Goal: Information Seeking & Learning: Check status

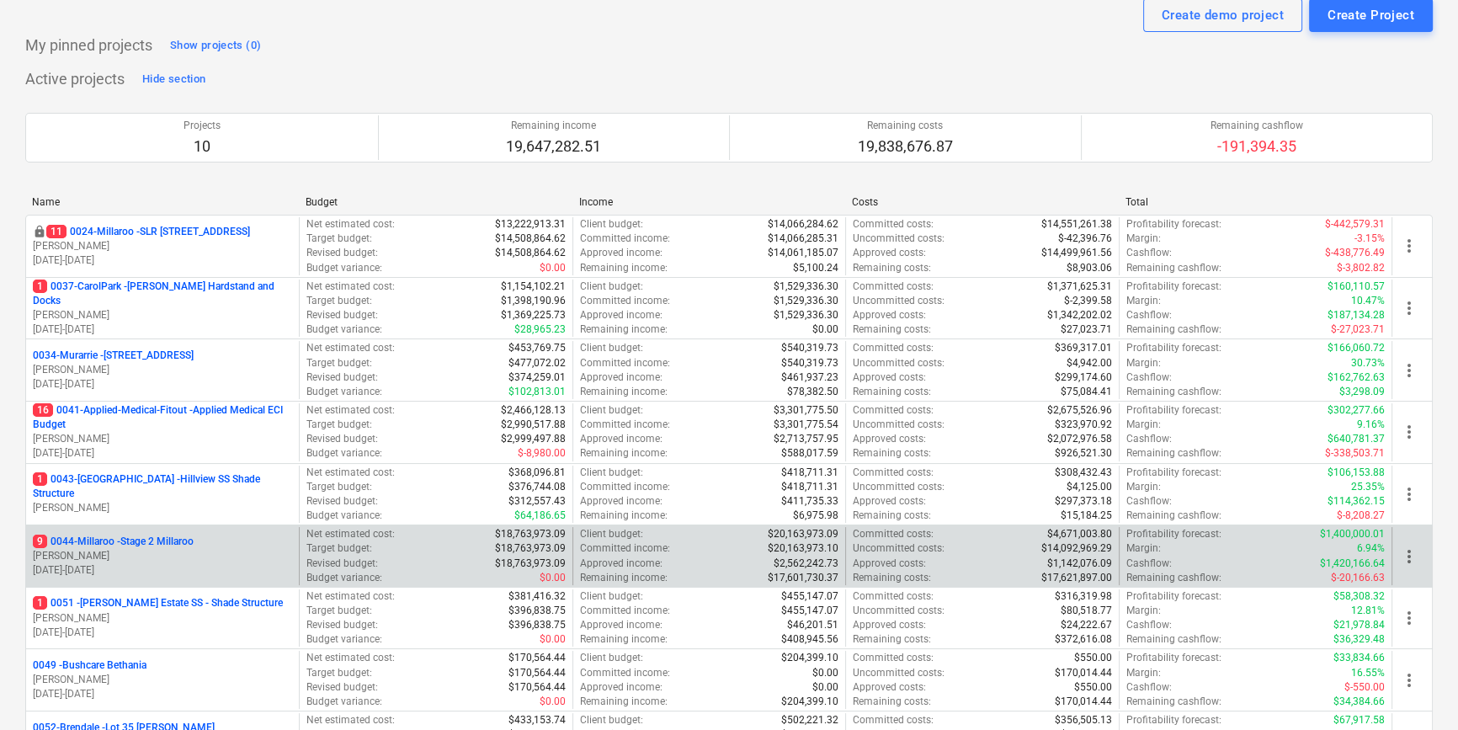
scroll to position [152, 0]
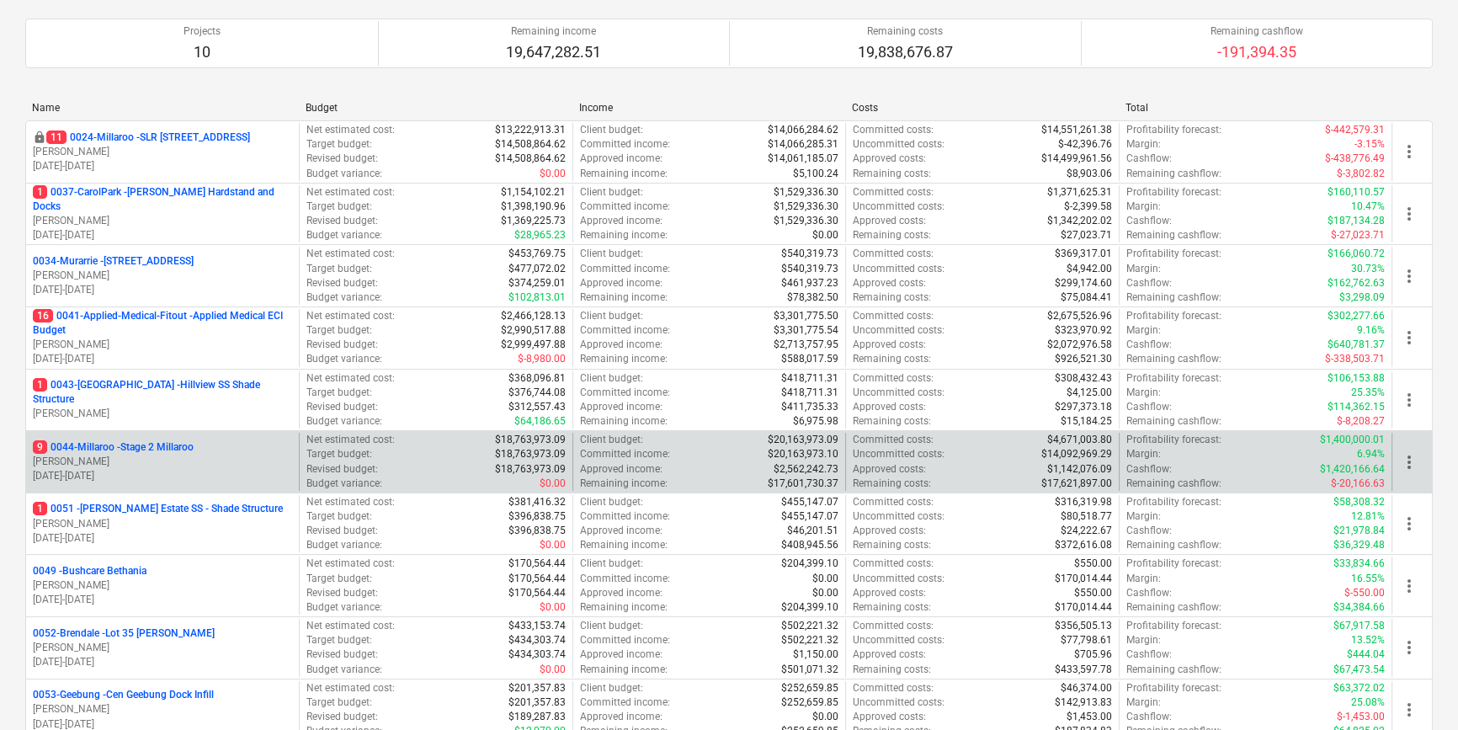
click at [152, 446] on p "9 0044-Millaroo - Stage 2 Millaroo" at bounding box center [113, 447] width 161 height 14
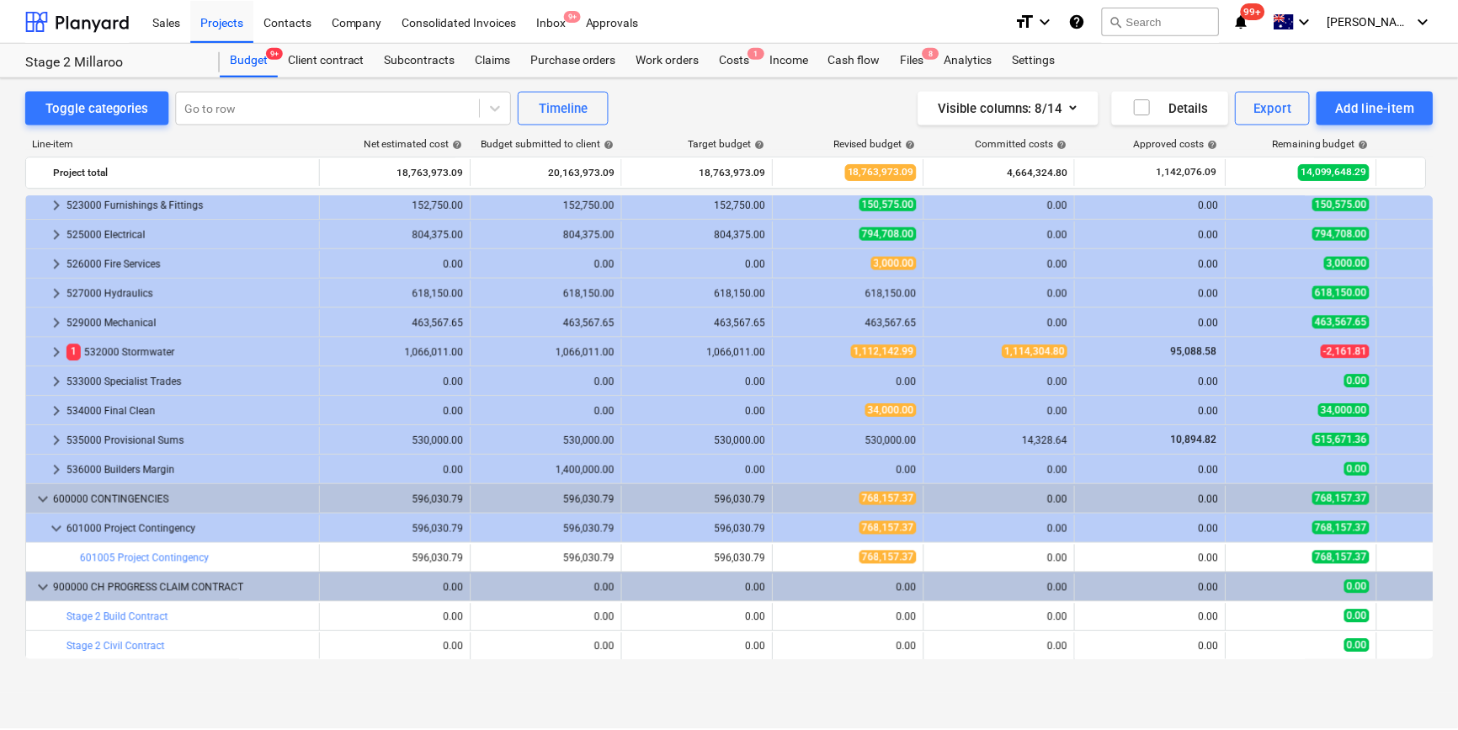
scroll to position [979, 0]
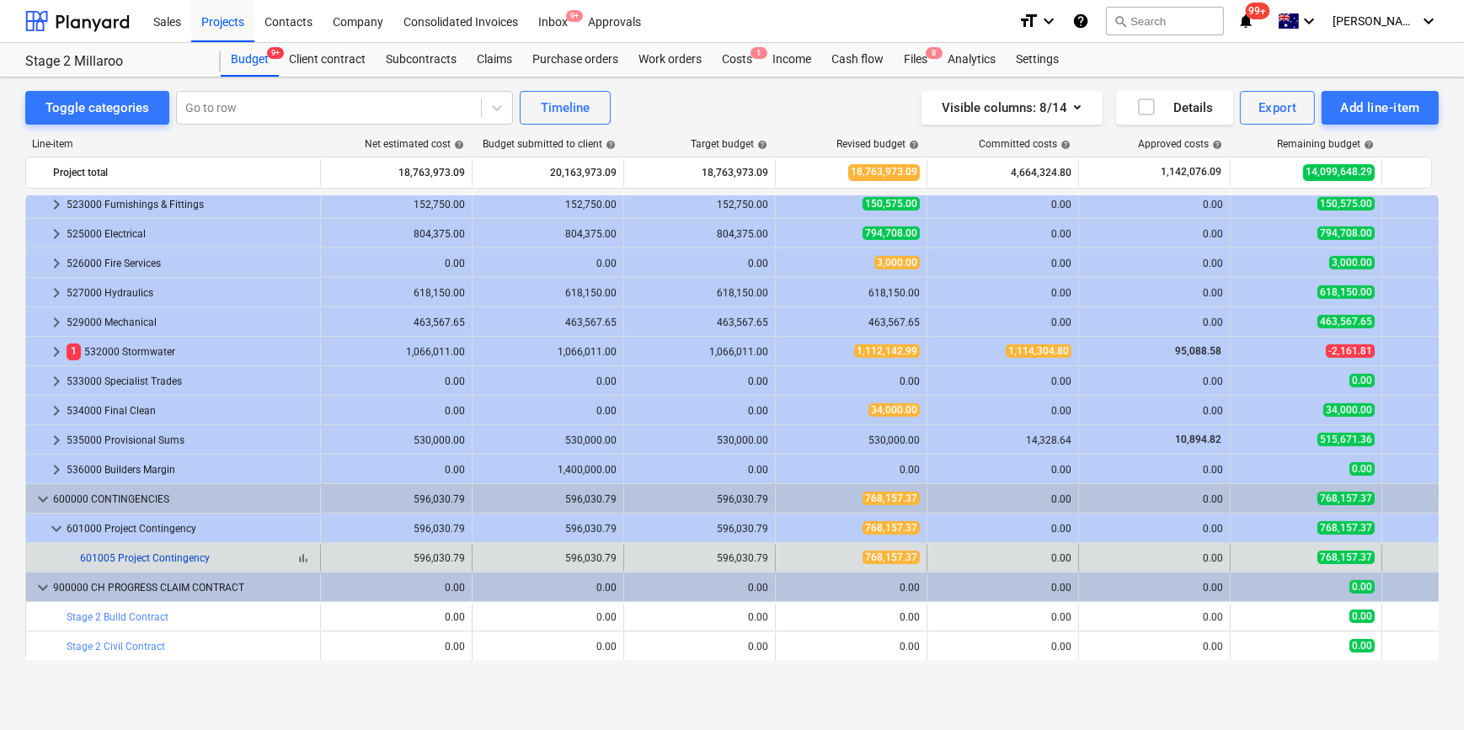
click at [193, 558] on link "601005 Project Contingency" at bounding box center [145, 558] width 130 height 12
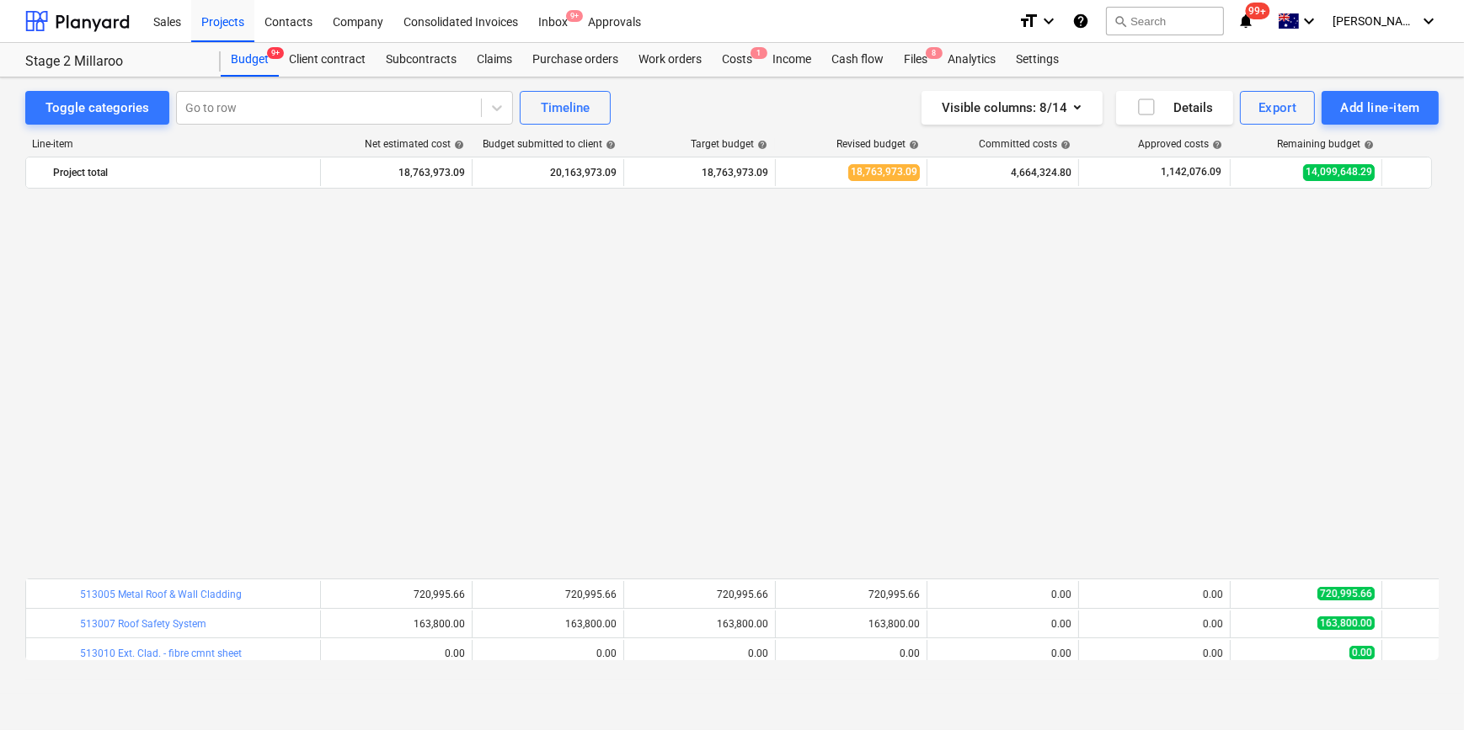
scroll to position [979, 0]
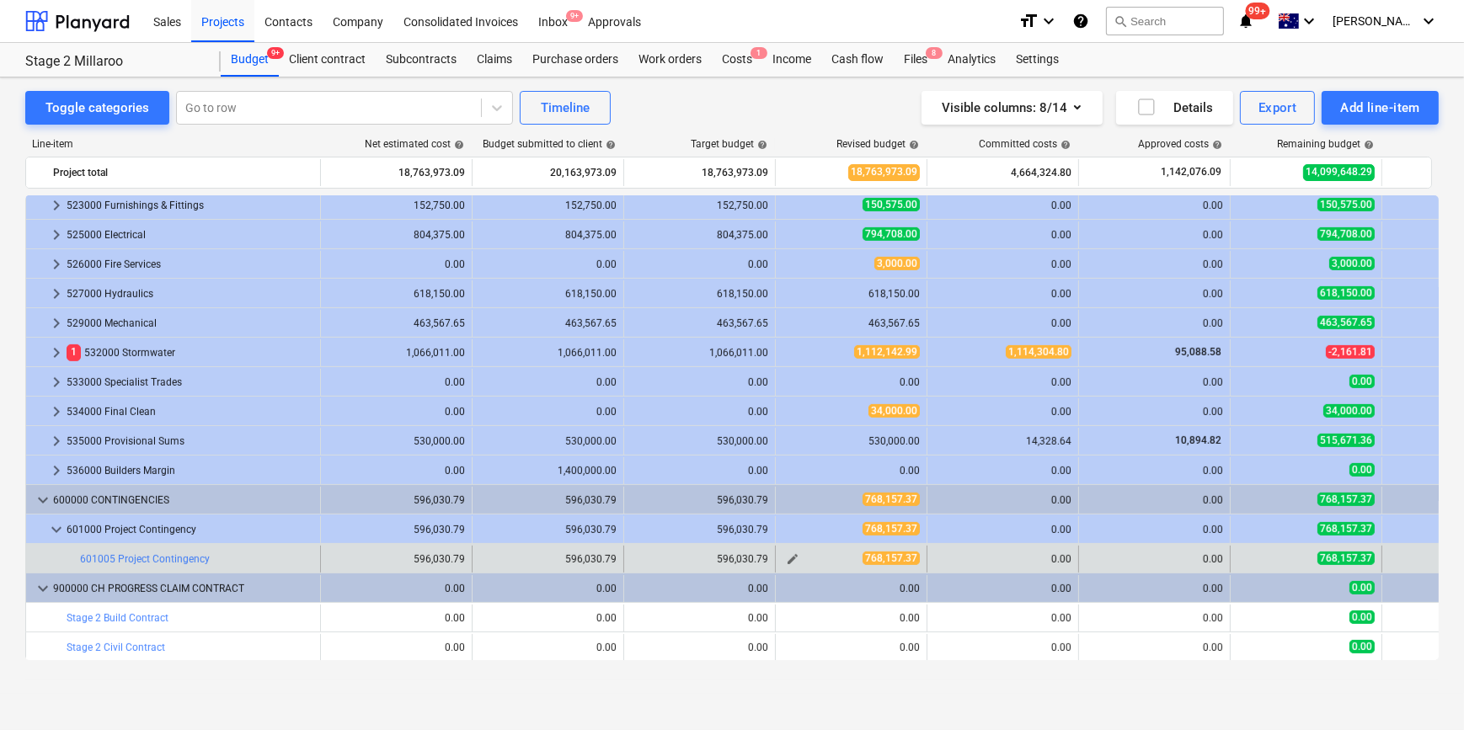
click at [792, 558] on span "edit" at bounding box center [792, 558] width 13 height 13
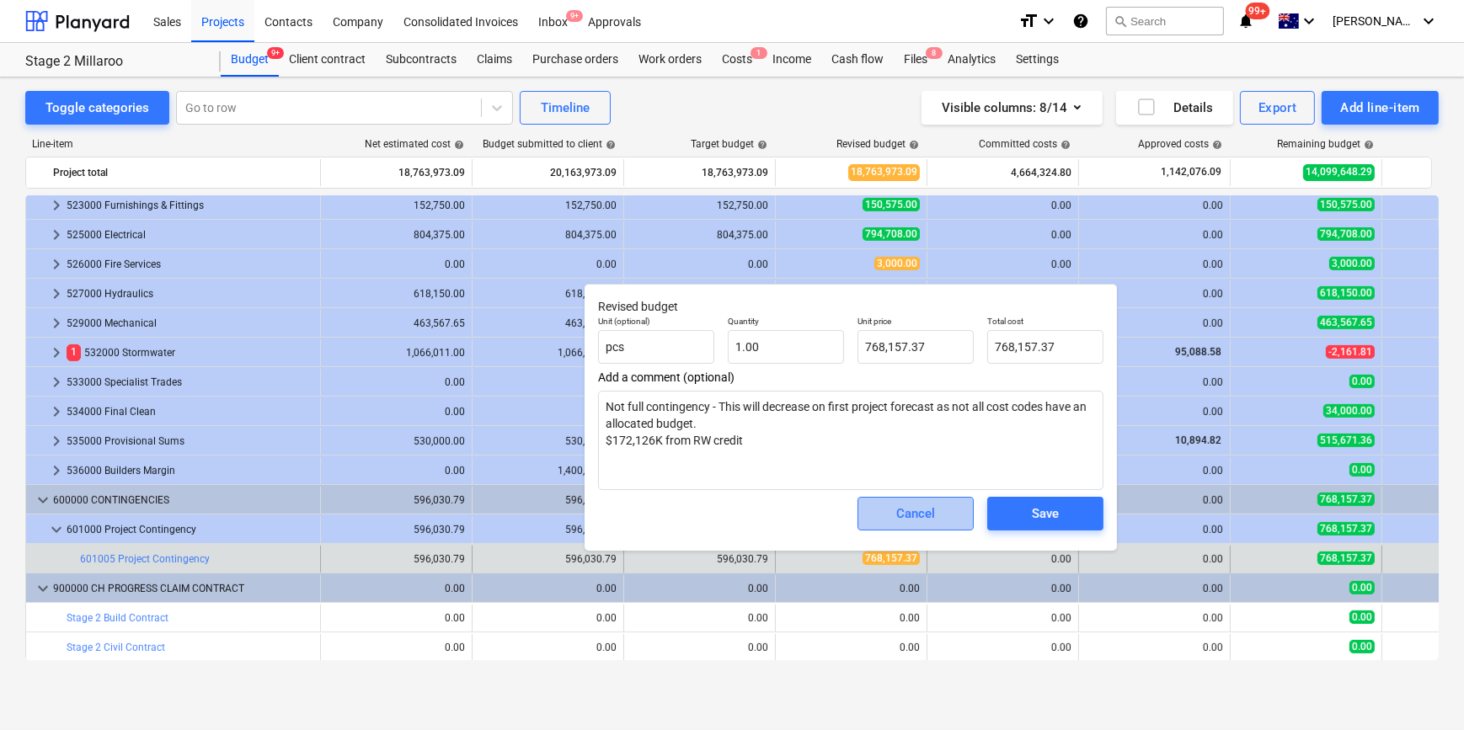
click at [907, 520] on div "Cancel" at bounding box center [915, 514] width 39 height 22
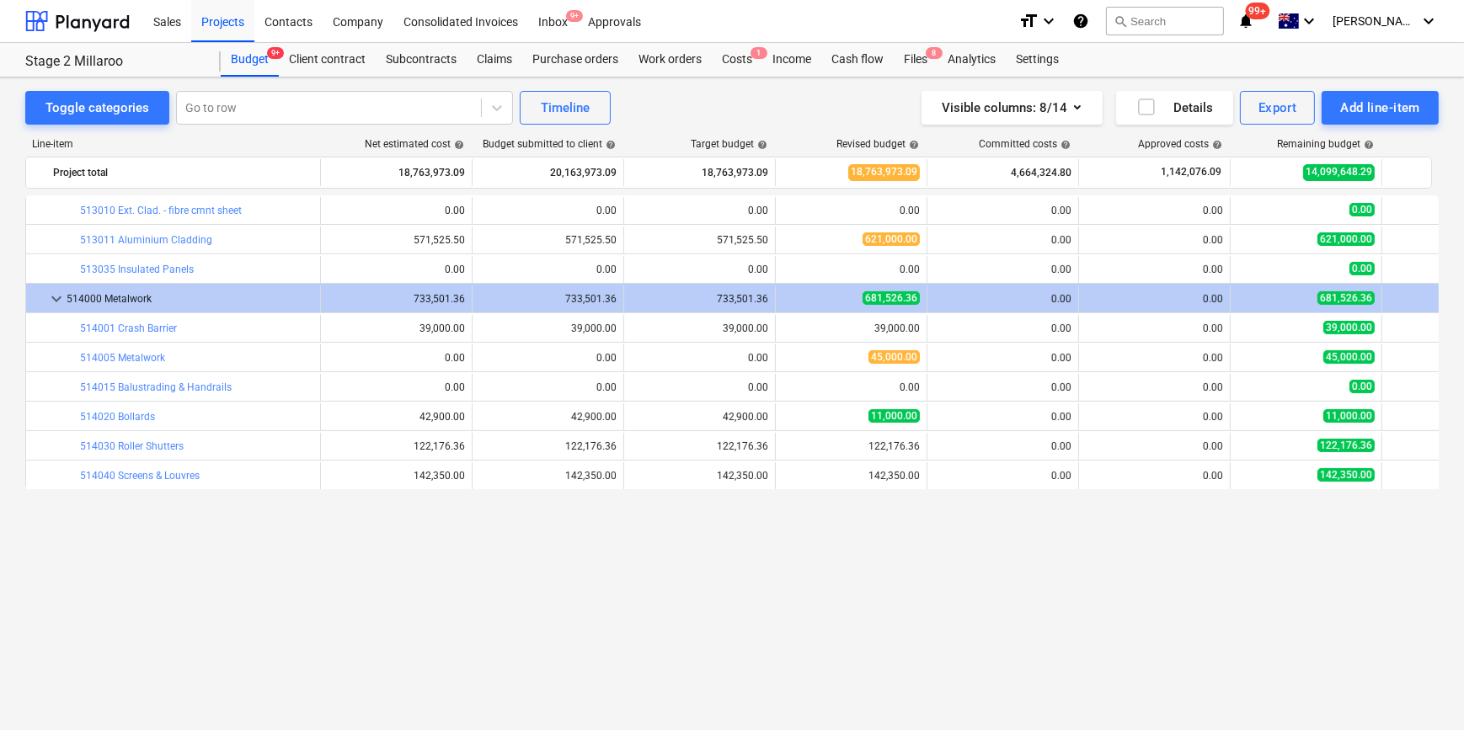
scroll to position [213, 0]
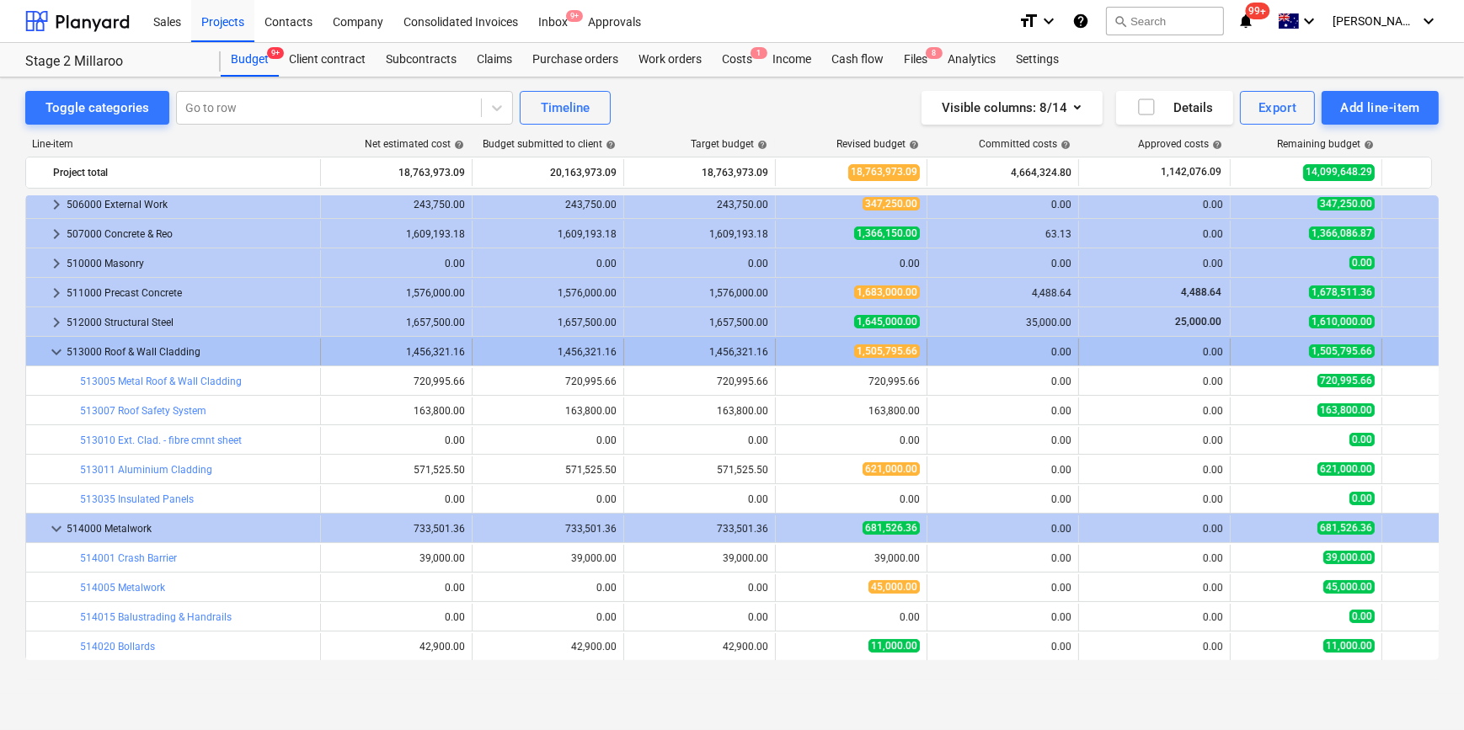
click at [51, 359] on span "keyboard_arrow_down" at bounding box center [56, 352] width 20 height 20
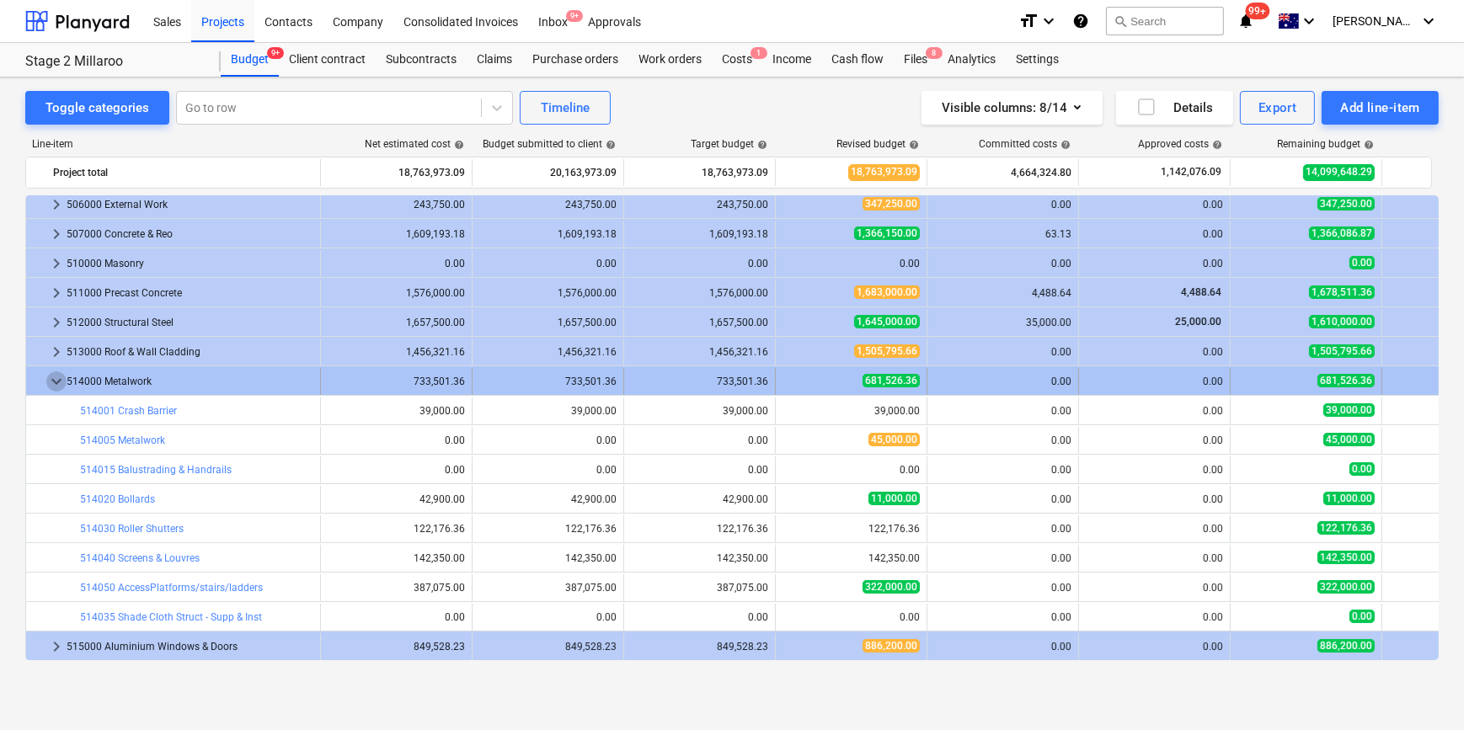
click at [49, 377] on span "keyboard_arrow_down" at bounding box center [56, 381] width 20 height 20
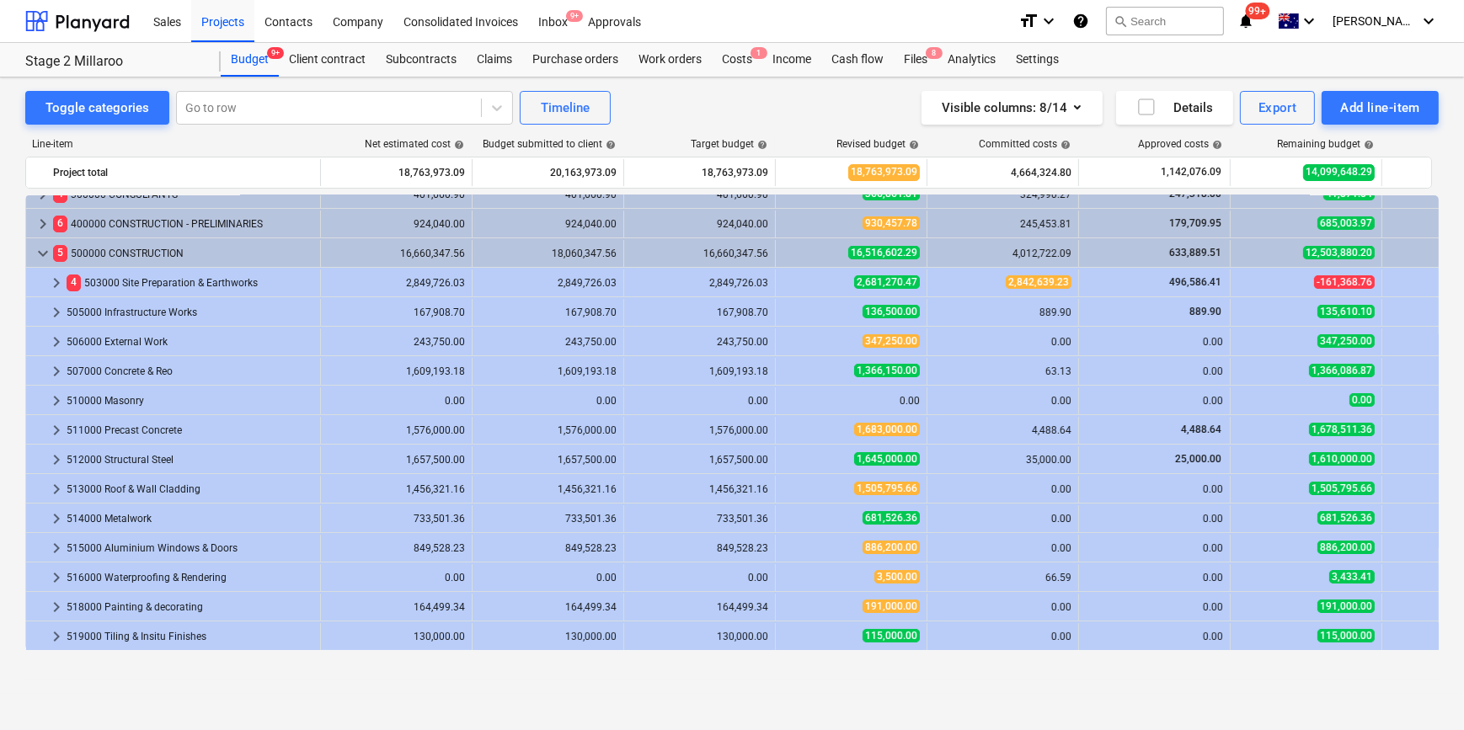
scroll to position [0, 0]
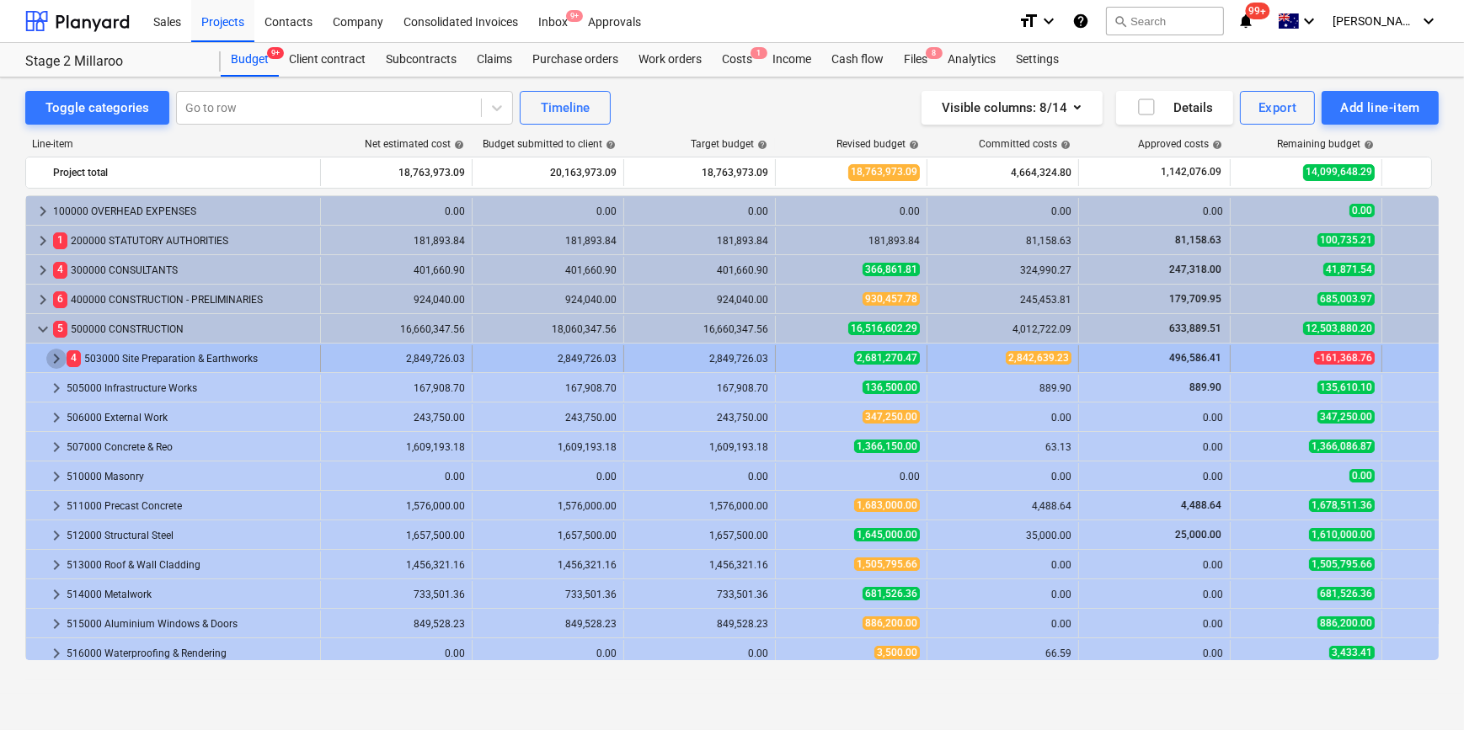
click at [57, 353] on span "keyboard_arrow_right" at bounding box center [56, 359] width 20 height 20
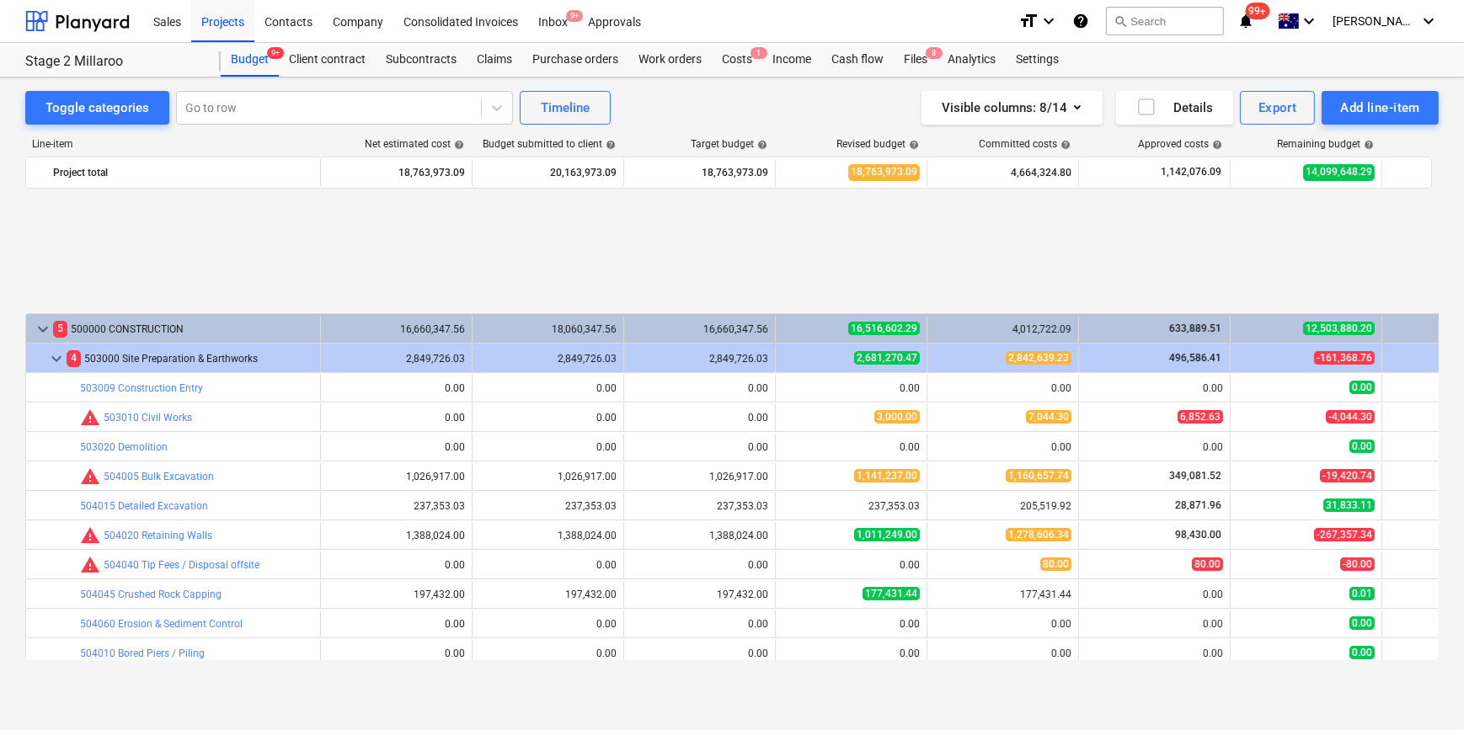
scroll to position [152, 0]
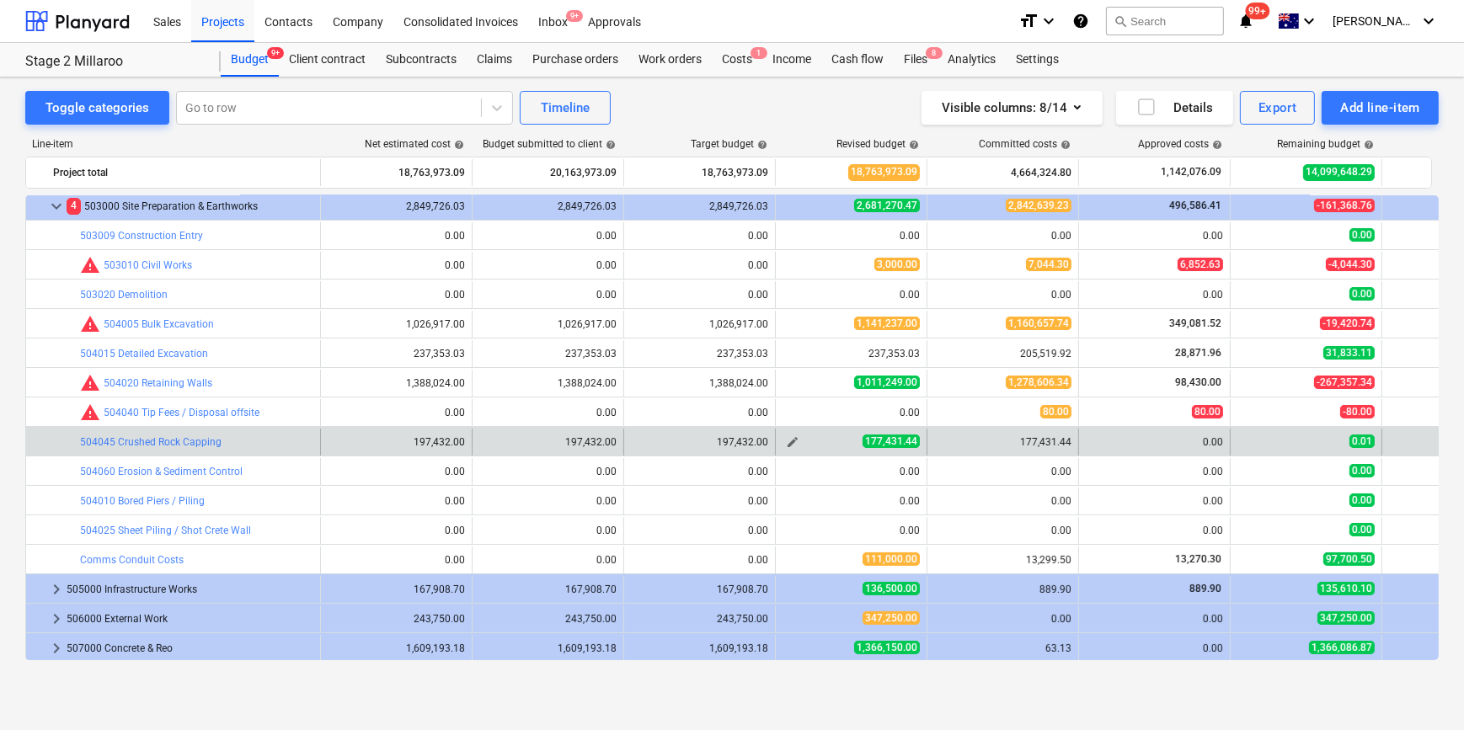
click at [786, 440] on span "edit" at bounding box center [792, 441] width 13 height 13
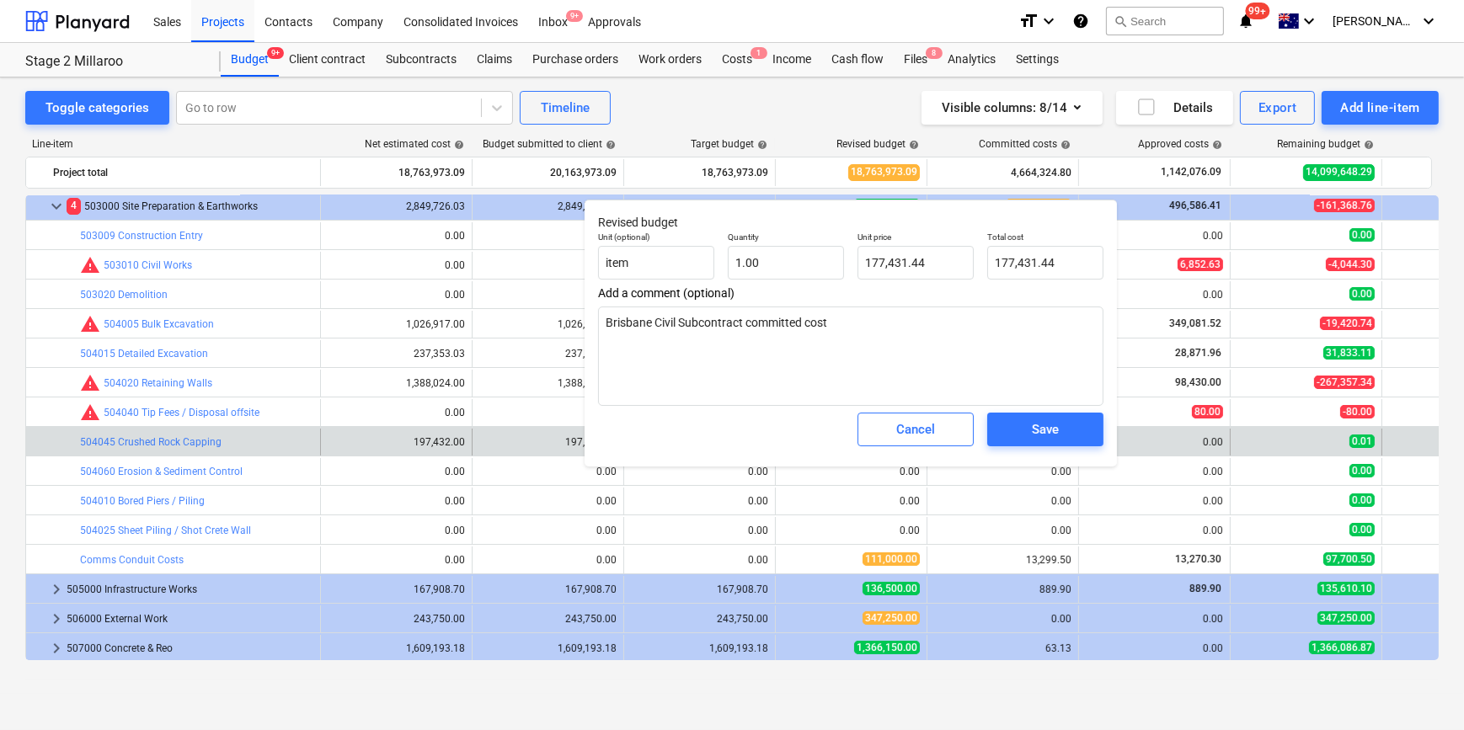
click at [881, 428] on span "Cancel" at bounding box center [915, 430] width 74 height 22
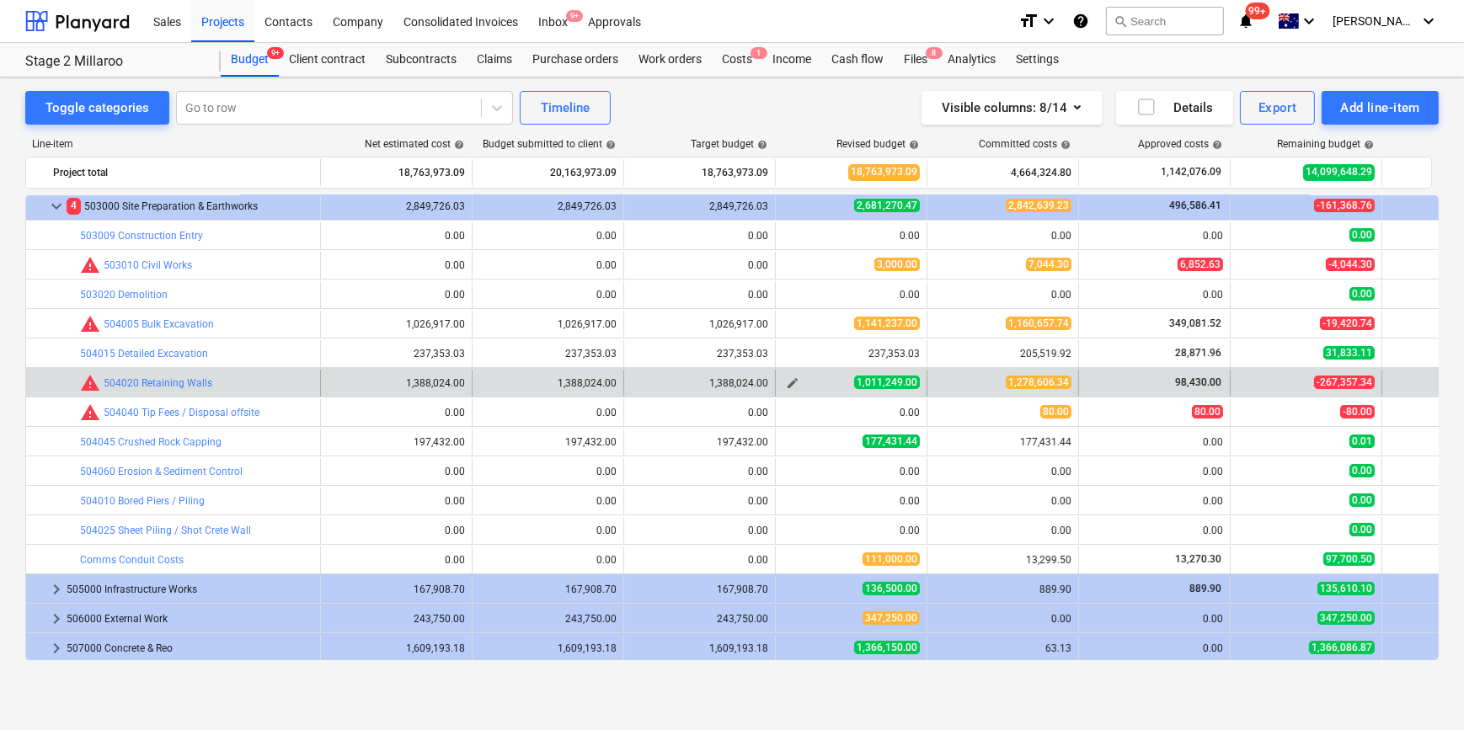
click at [787, 381] on span "edit" at bounding box center [792, 382] width 13 height 13
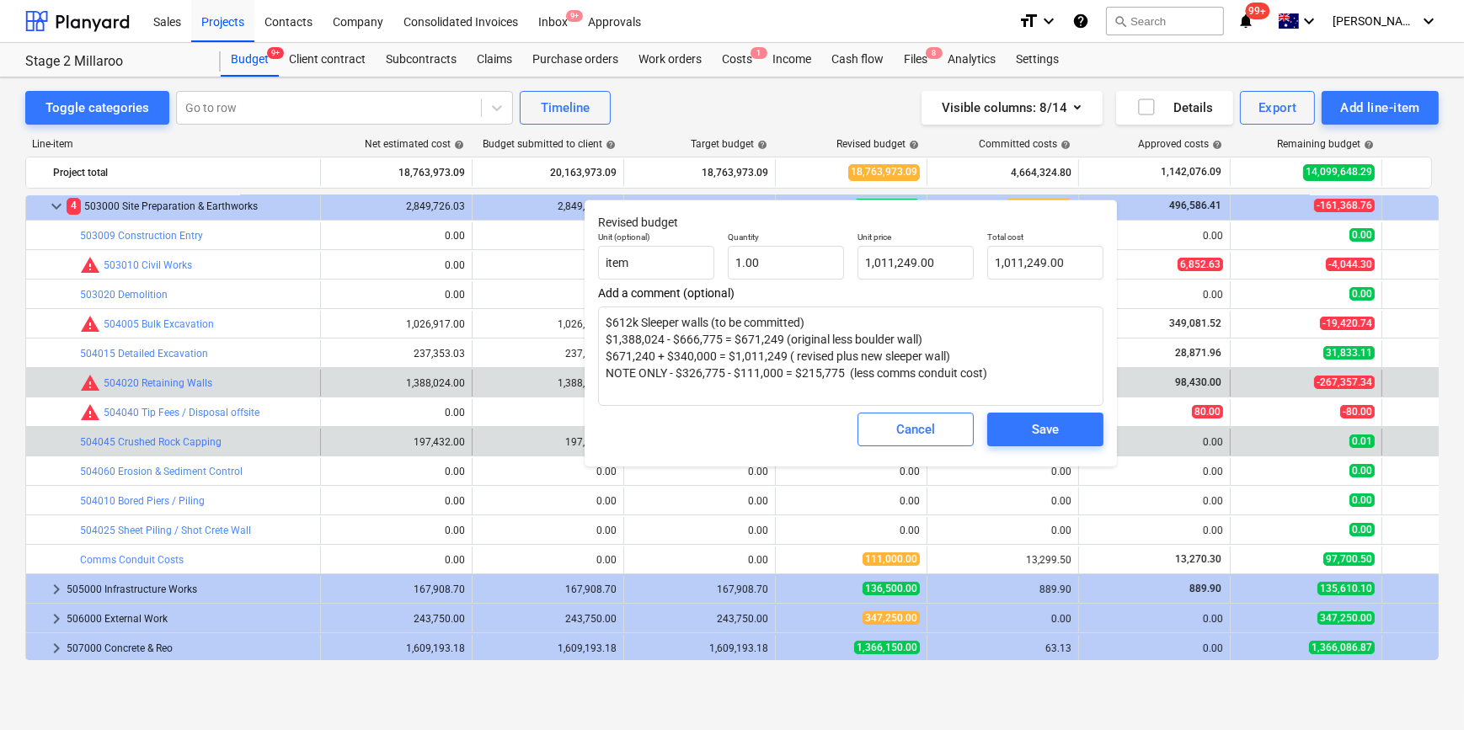
drag, startPoint x: 907, startPoint y: 445, endPoint x: 903, endPoint y: 437, distance: 8.7
click at [906, 443] on button "Cancel" at bounding box center [915, 430] width 116 height 34
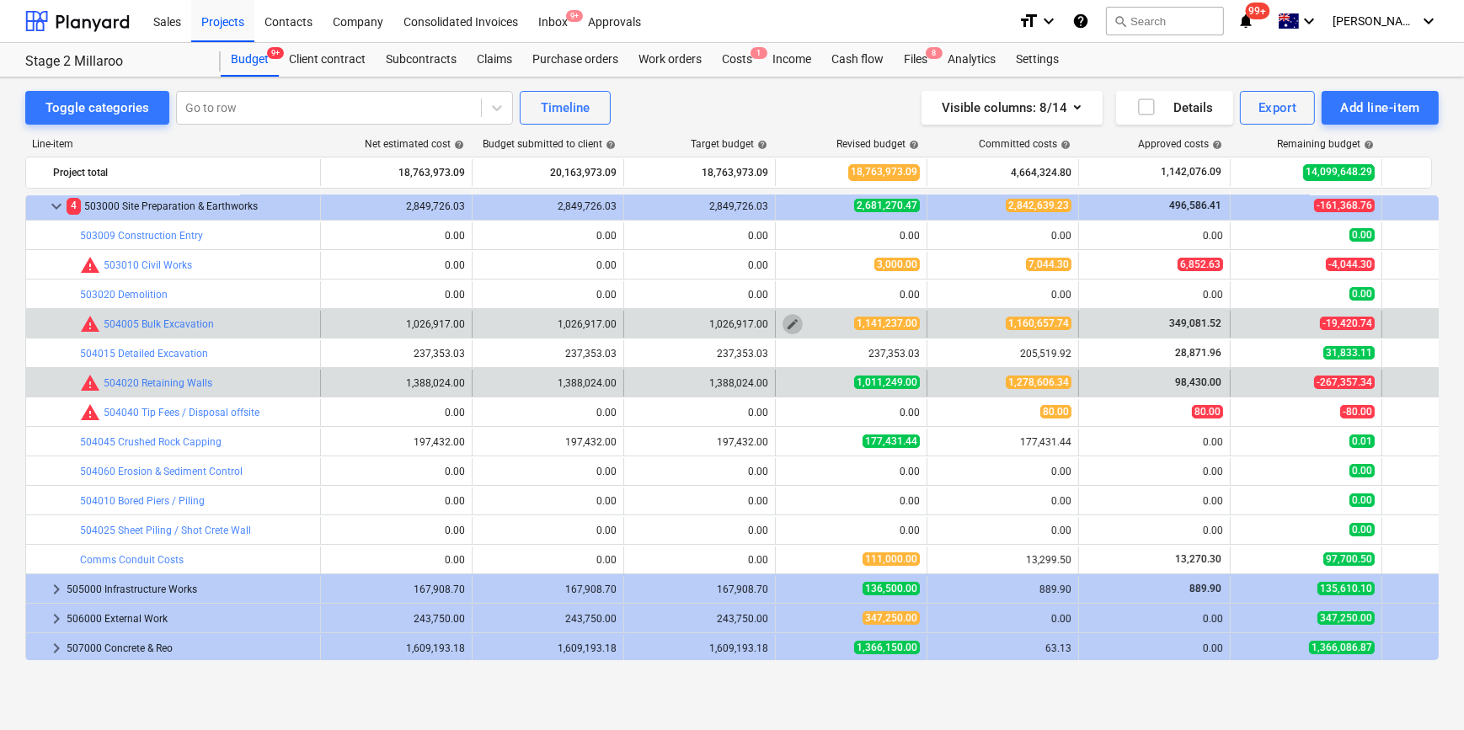
click at [790, 323] on span "edit" at bounding box center [792, 323] width 13 height 13
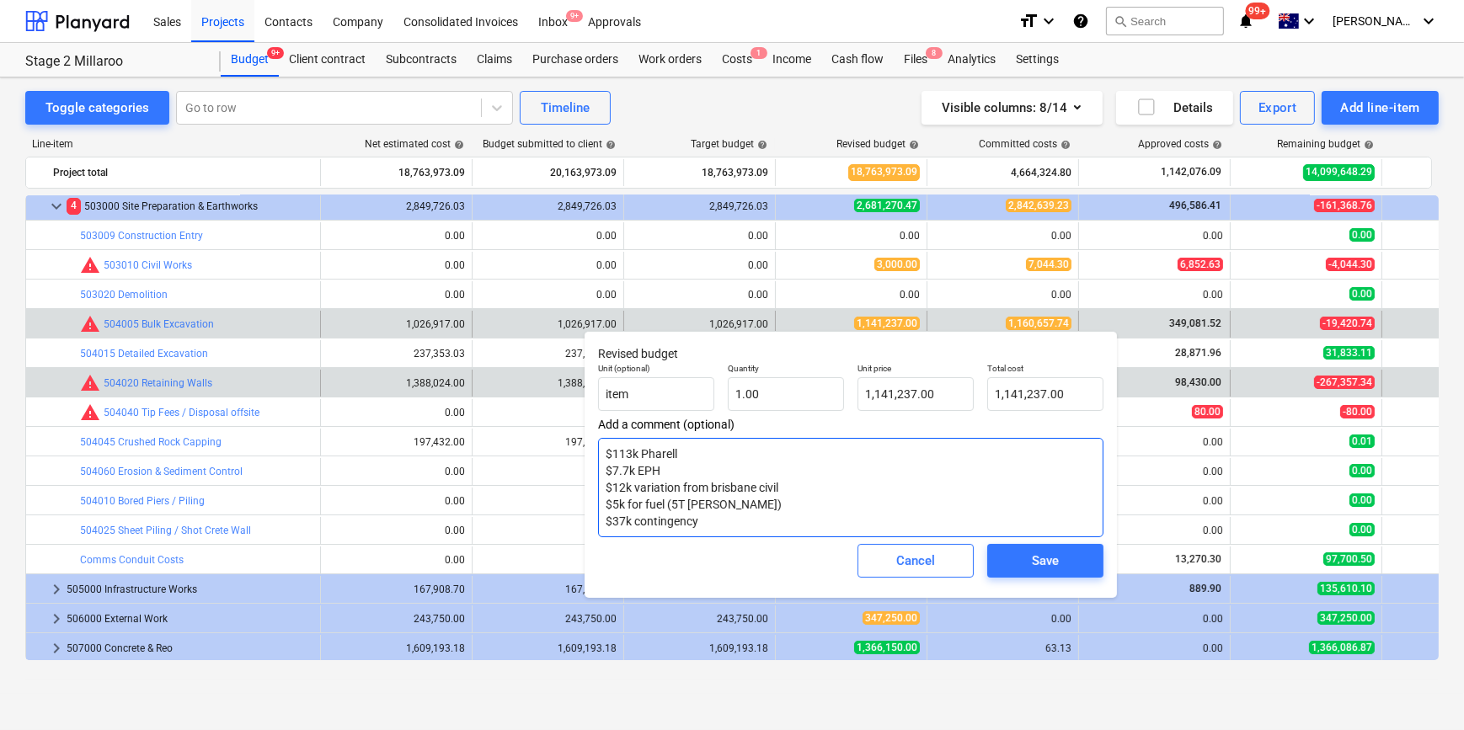
drag, startPoint x: 614, startPoint y: 458, endPoint x: 721, endPoint y: 525, distance: 125.9
click at [721, 525] on textarea "$113k Pharell $7.7k EPH $12k variation from brisbane civil $5k for fuel (5T [PE…" at bounding box center [850, 487] width 505 height 99
click at [903, 564] on div "Cancel" at bounding box center [915, 561] width 39 height 22
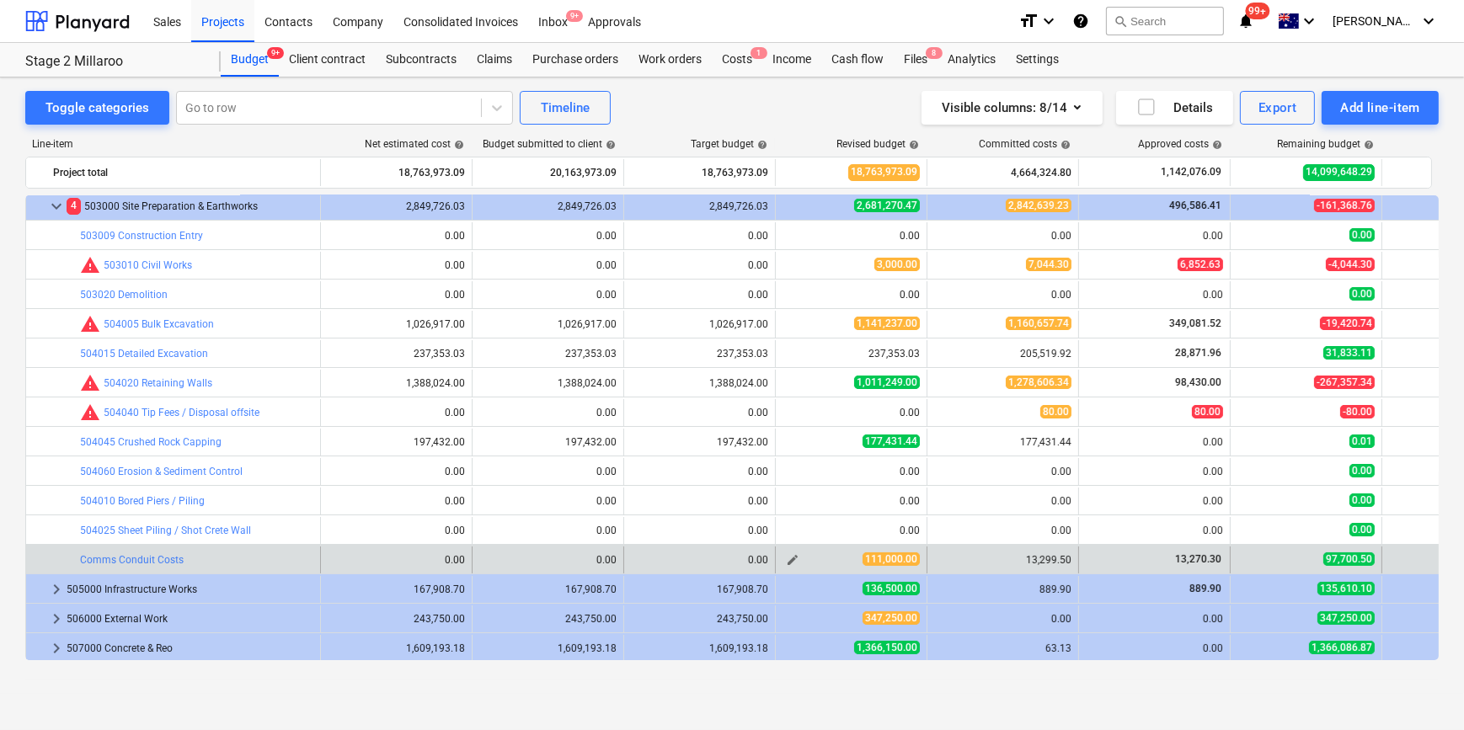
click at [800, 551] on div "edit" at bounding box center [792, 560] width 20 height 20
click at [796, 554] on span "edit" at bounding box center [792, 559] width 13 height 13
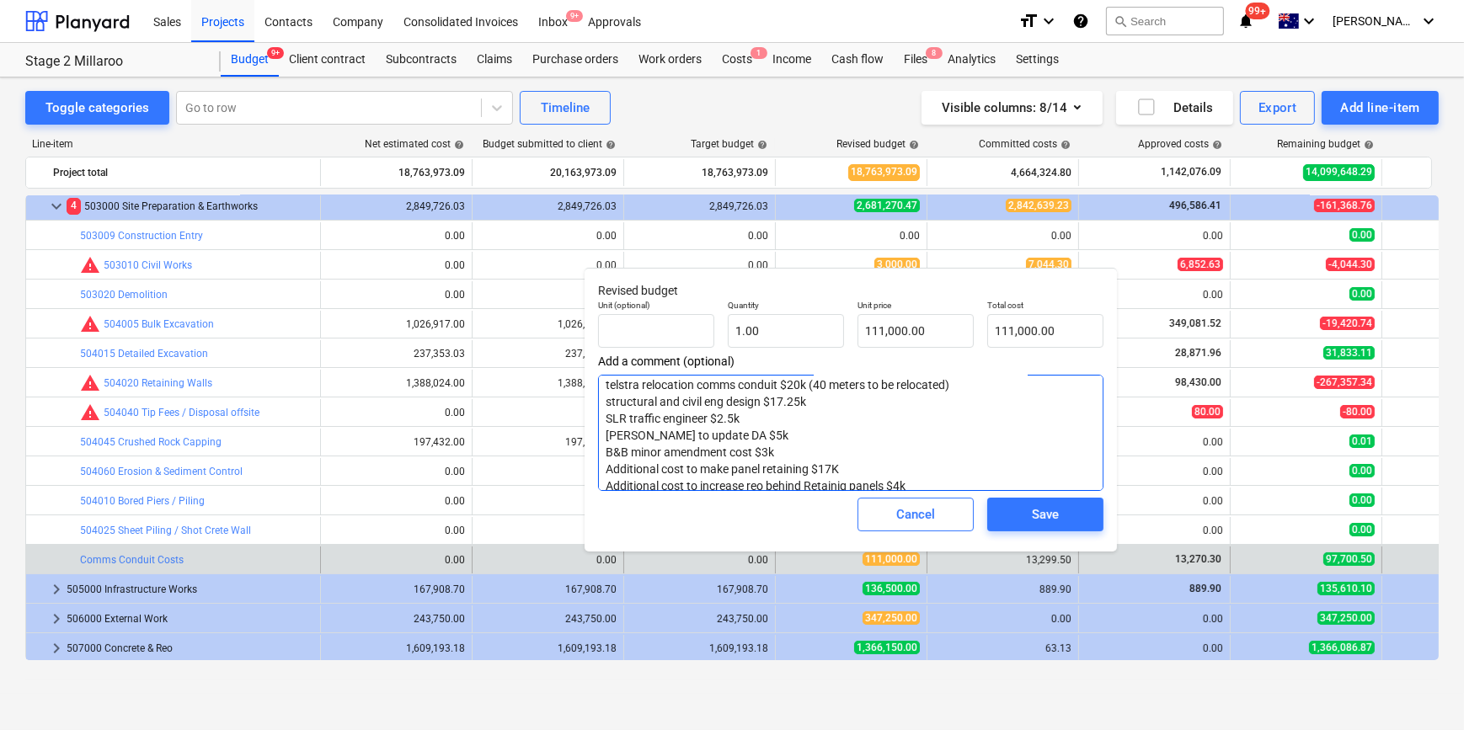
scroll to position [101, 0]
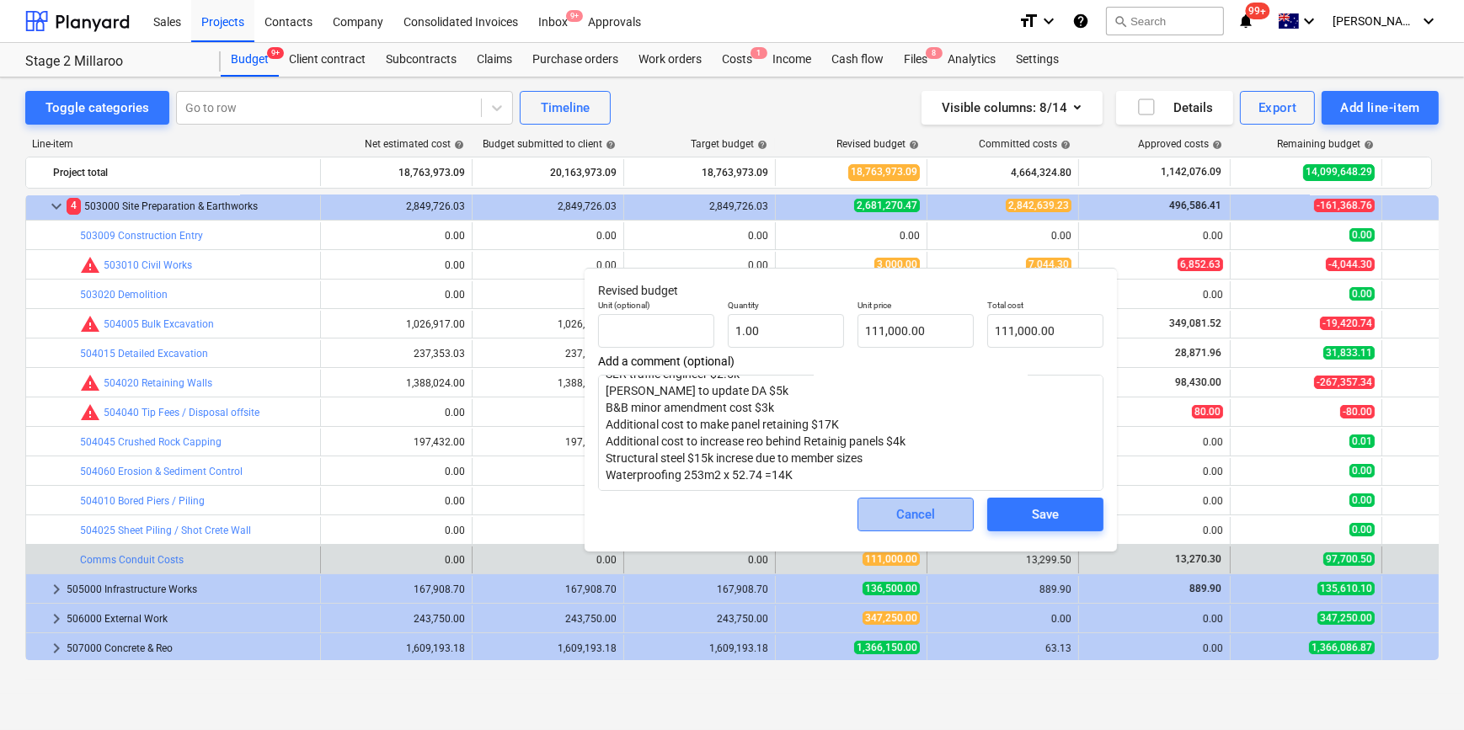
click at [879, 502] on button "Cancel" at bounding box center [915, 515] width 116 height 34
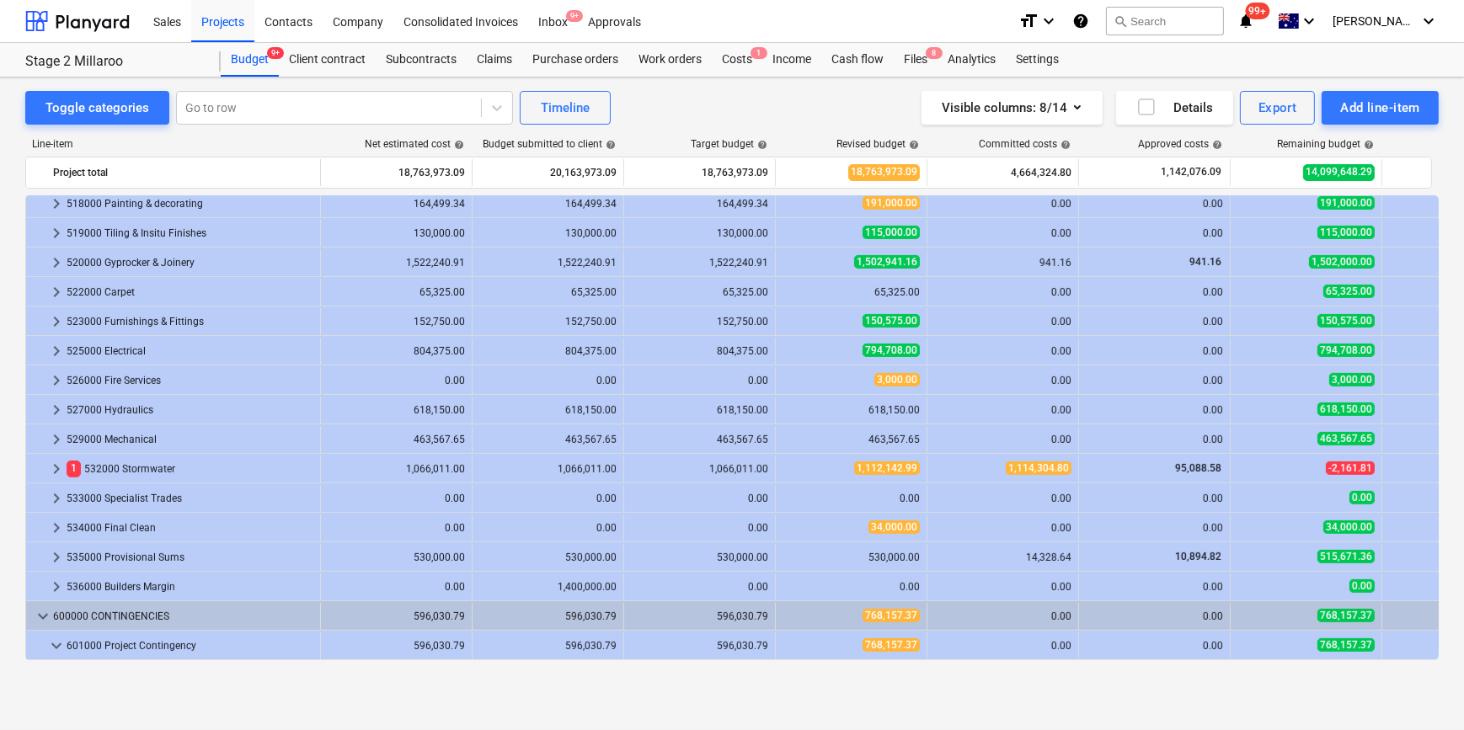
scroll to position [842, 0]
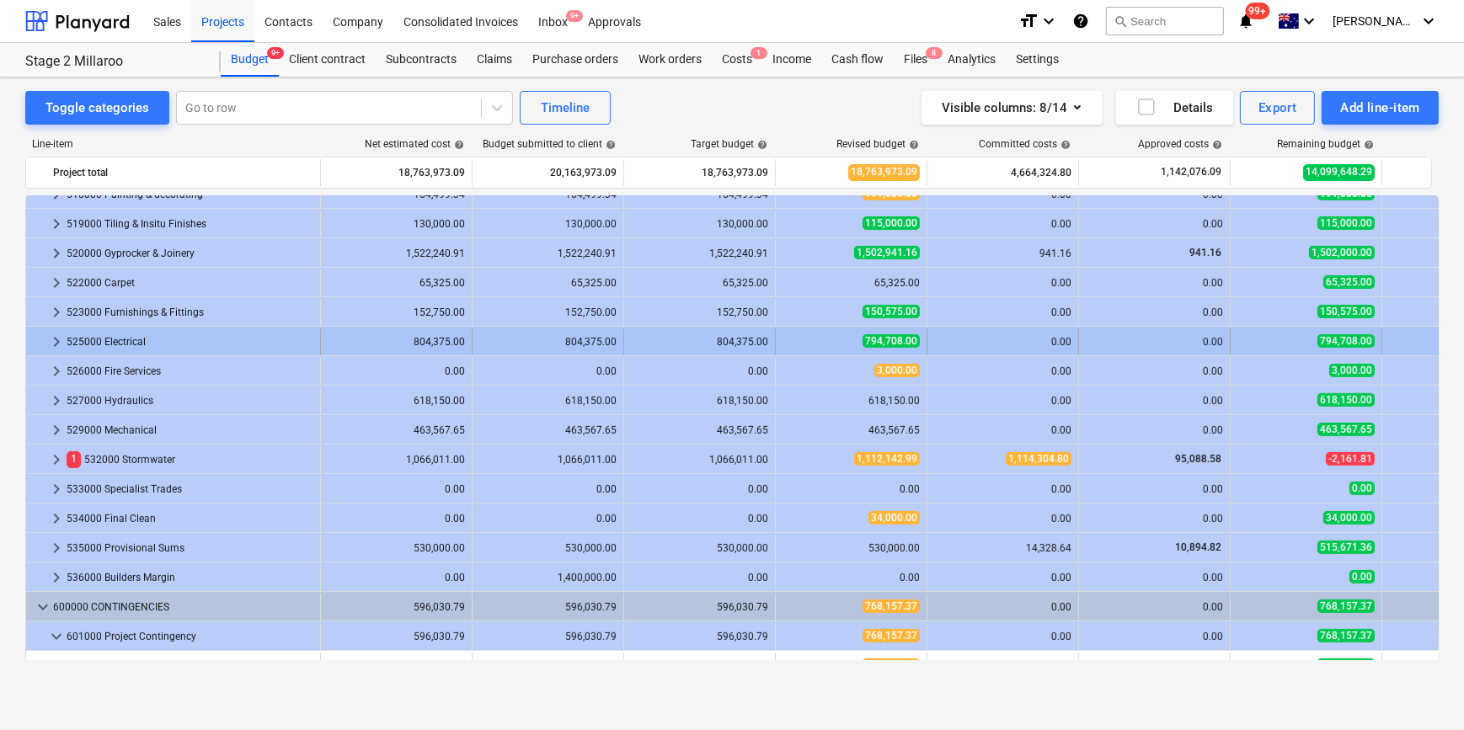
click at [52, 337] on span "keyboard_arrow_right" at bounding box center [56, 342] width 20 height 20
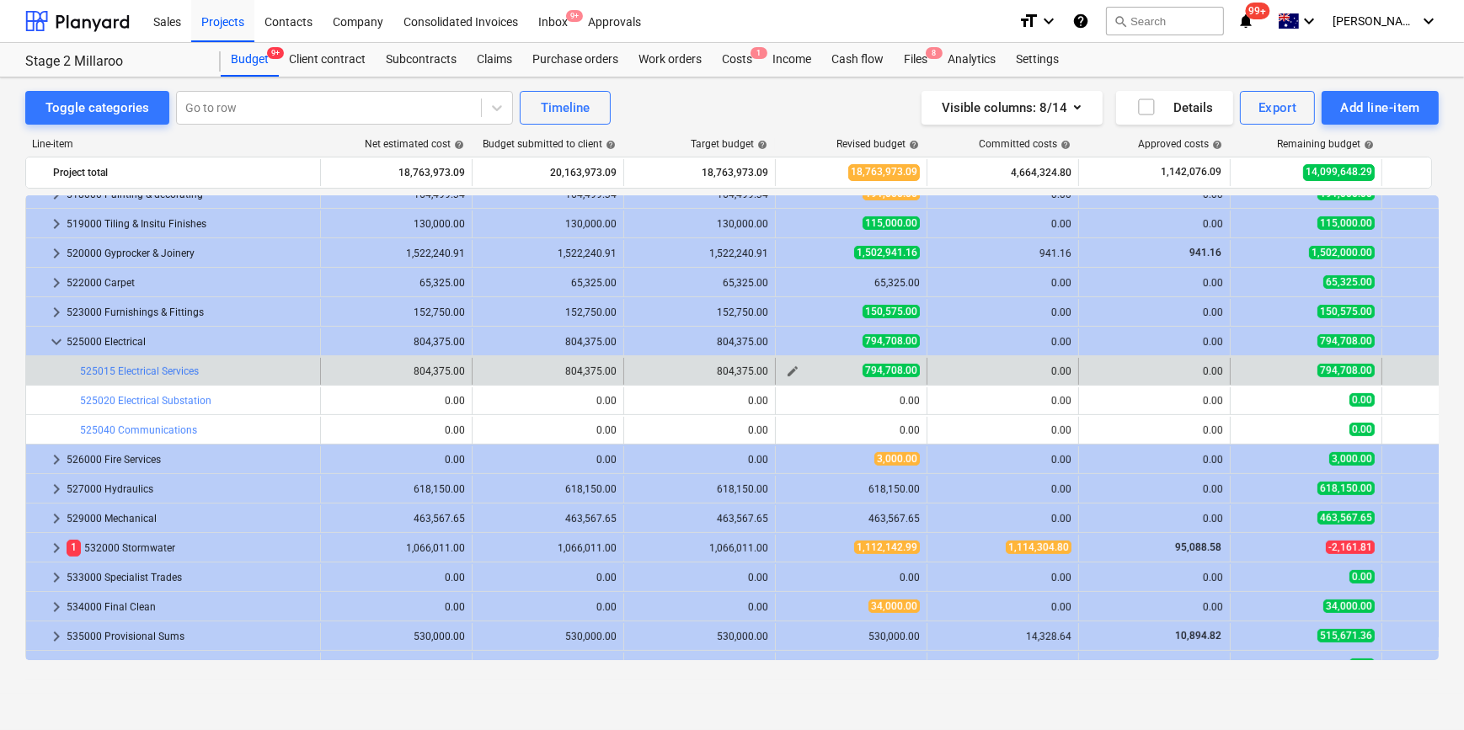
click at [795, 371] on span "edit" at bounding box center [792, 371] width 13 height 13
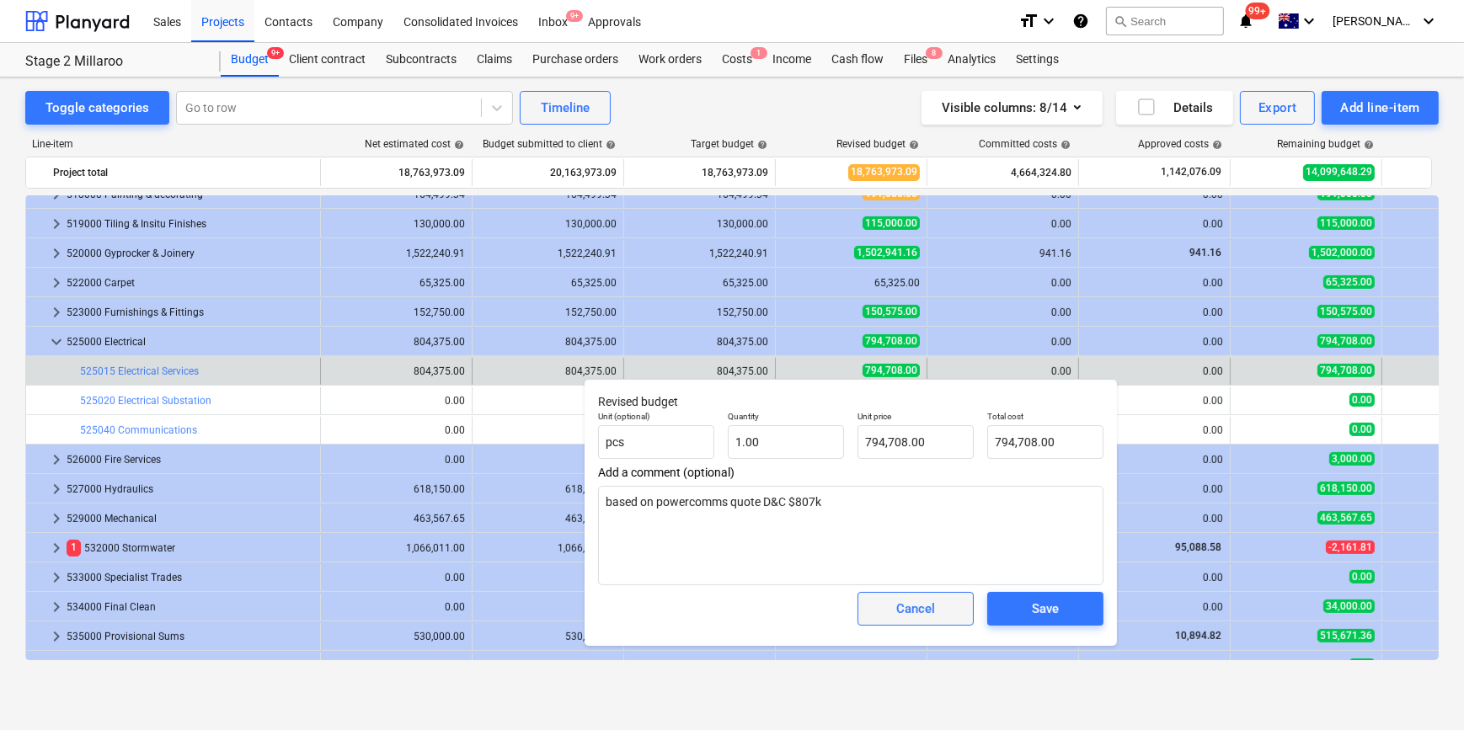
click at [925, 606] on div "Cancel" at bounding box center [915, 609] width 39 height 22
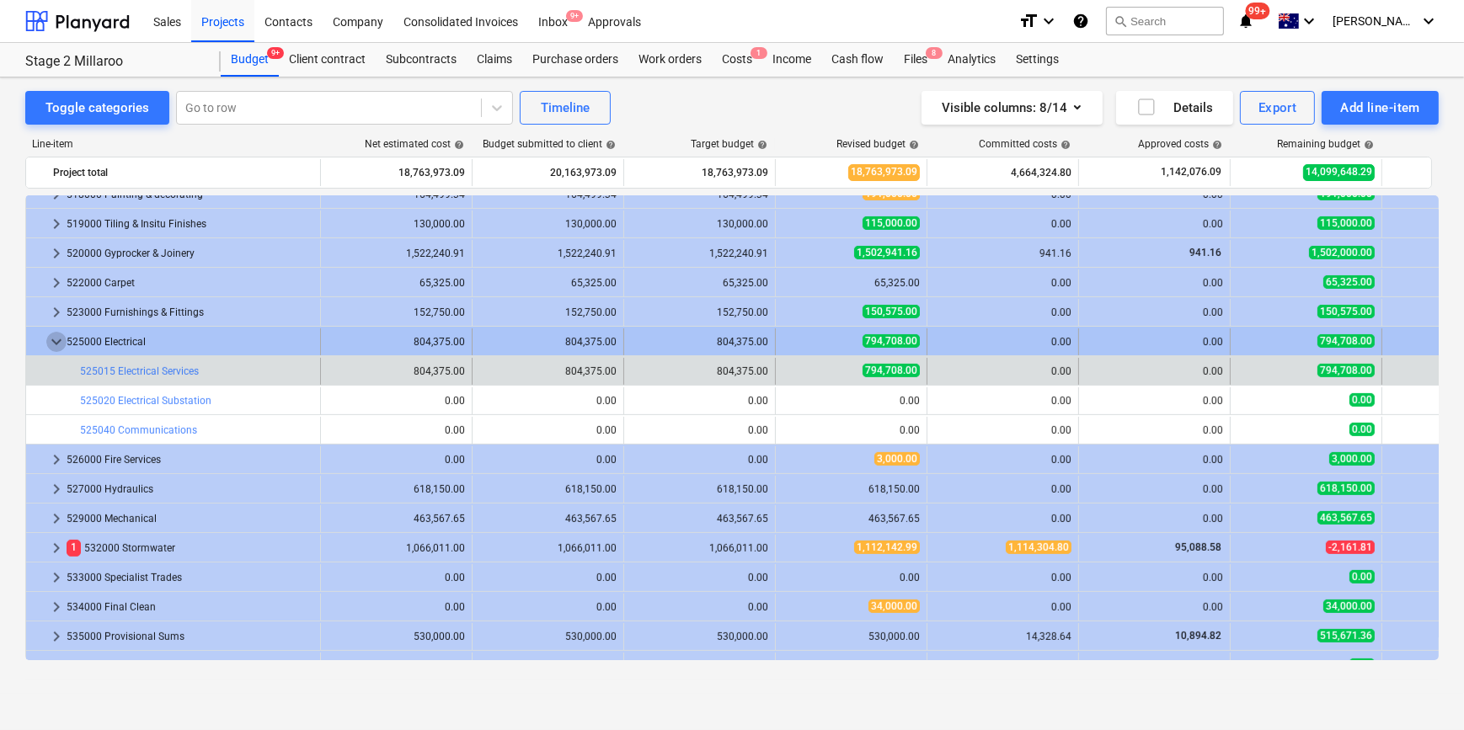
click at [55, 337] on span "keyboard_arrow_down" at bounding box center [56, 342] width 20 height 20
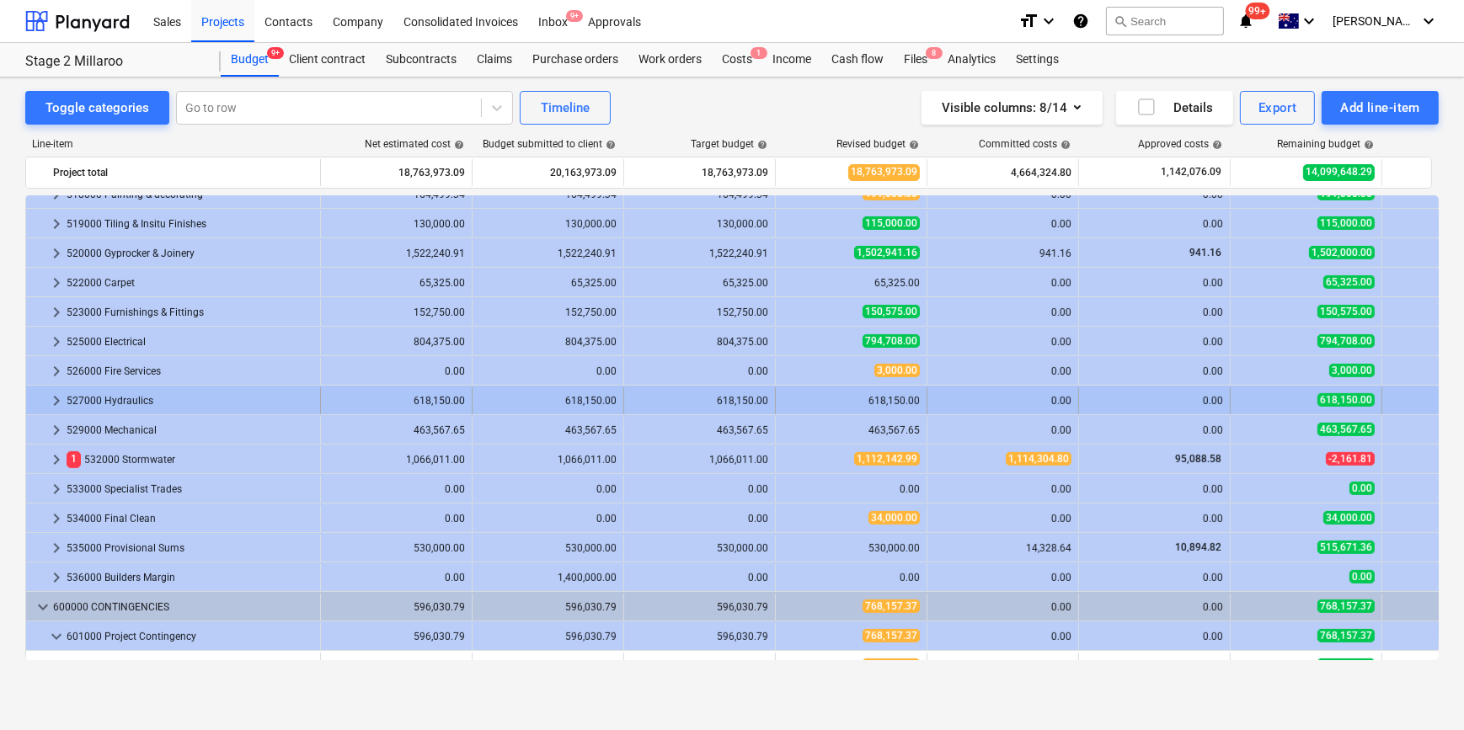
click at [54, 395] on span "keyboard_arrow_right" at bounding box center [56, 401] width 20 height 20
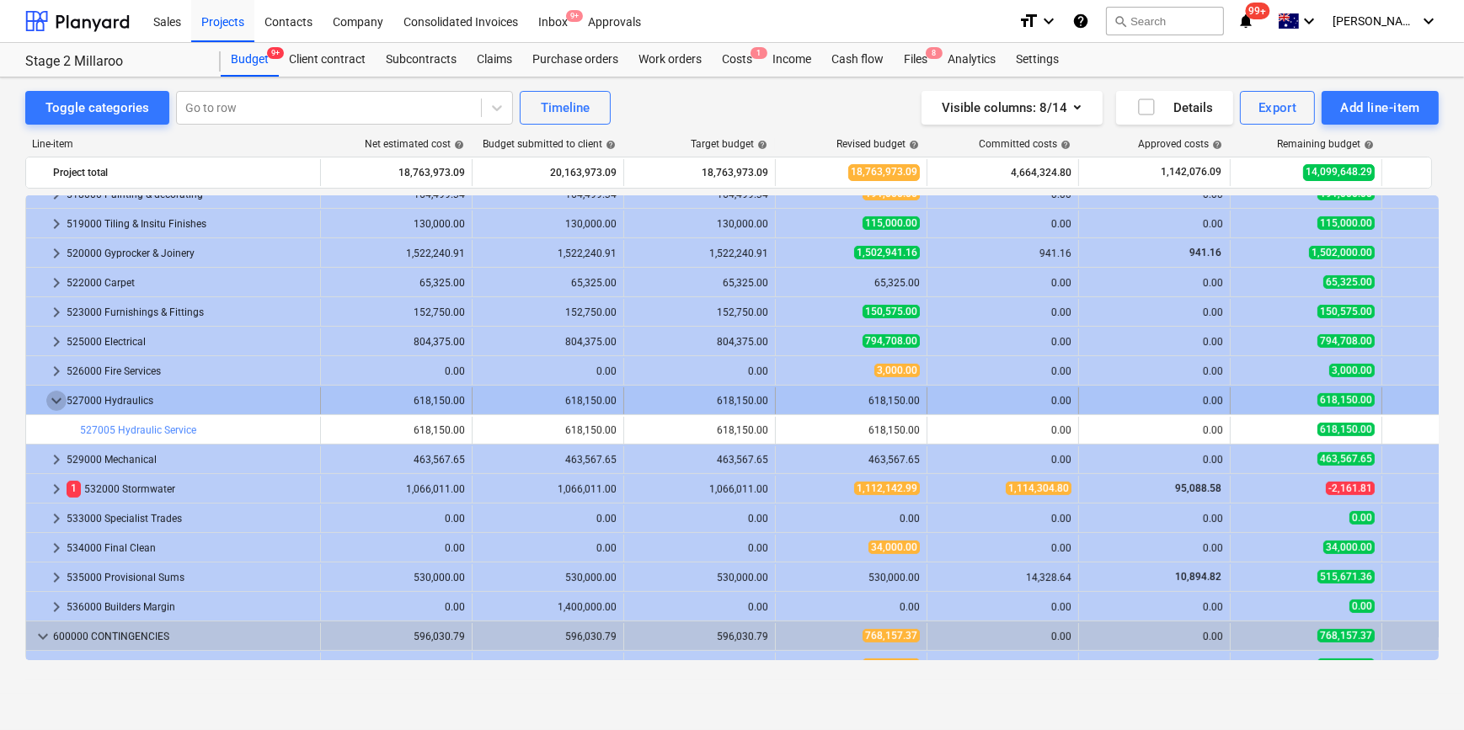
click at [56, 401] on span "keyboard_arrow_down" at bounding box center [56, 401] width 20 height 20
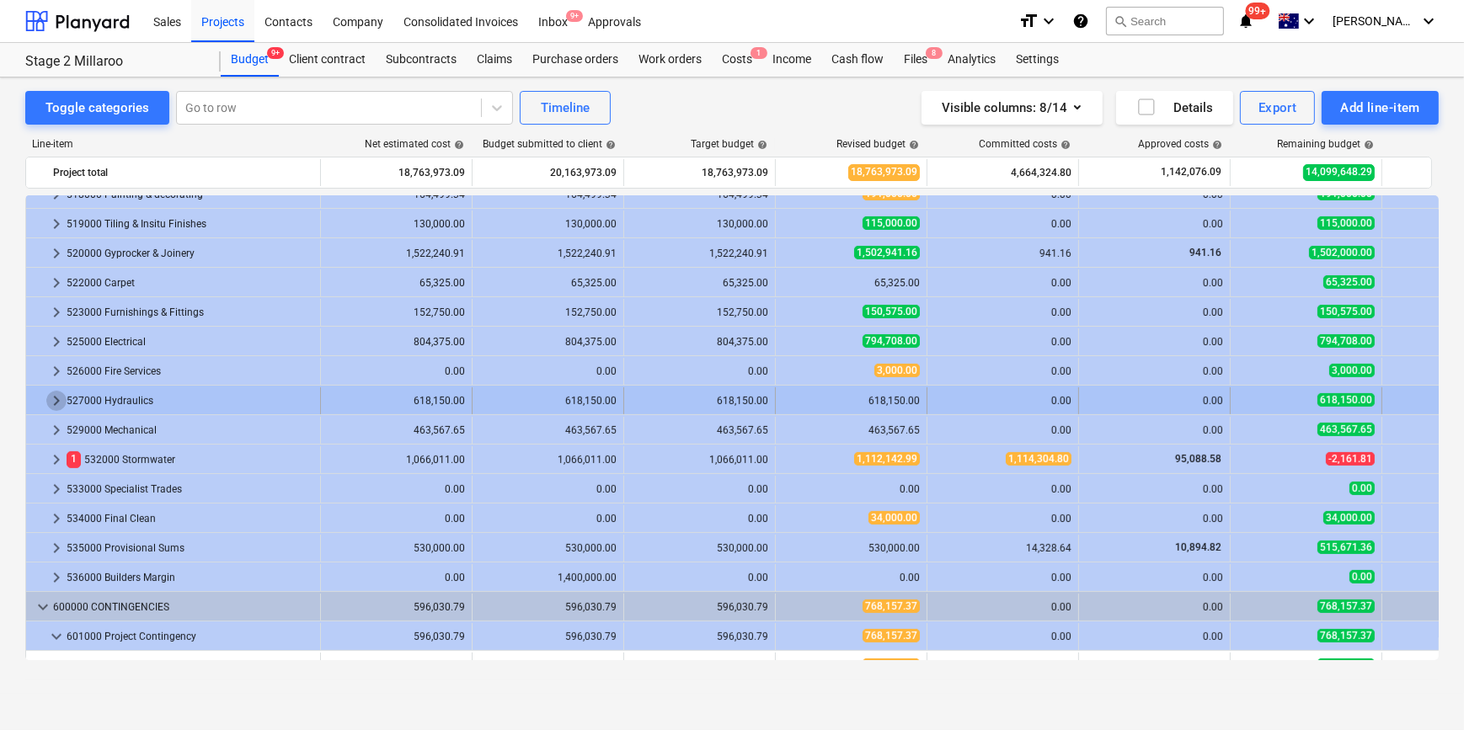
click at [56, 403] on span "keyboard_arrow_right" at bounding box center [56, 401] width 20 height 20
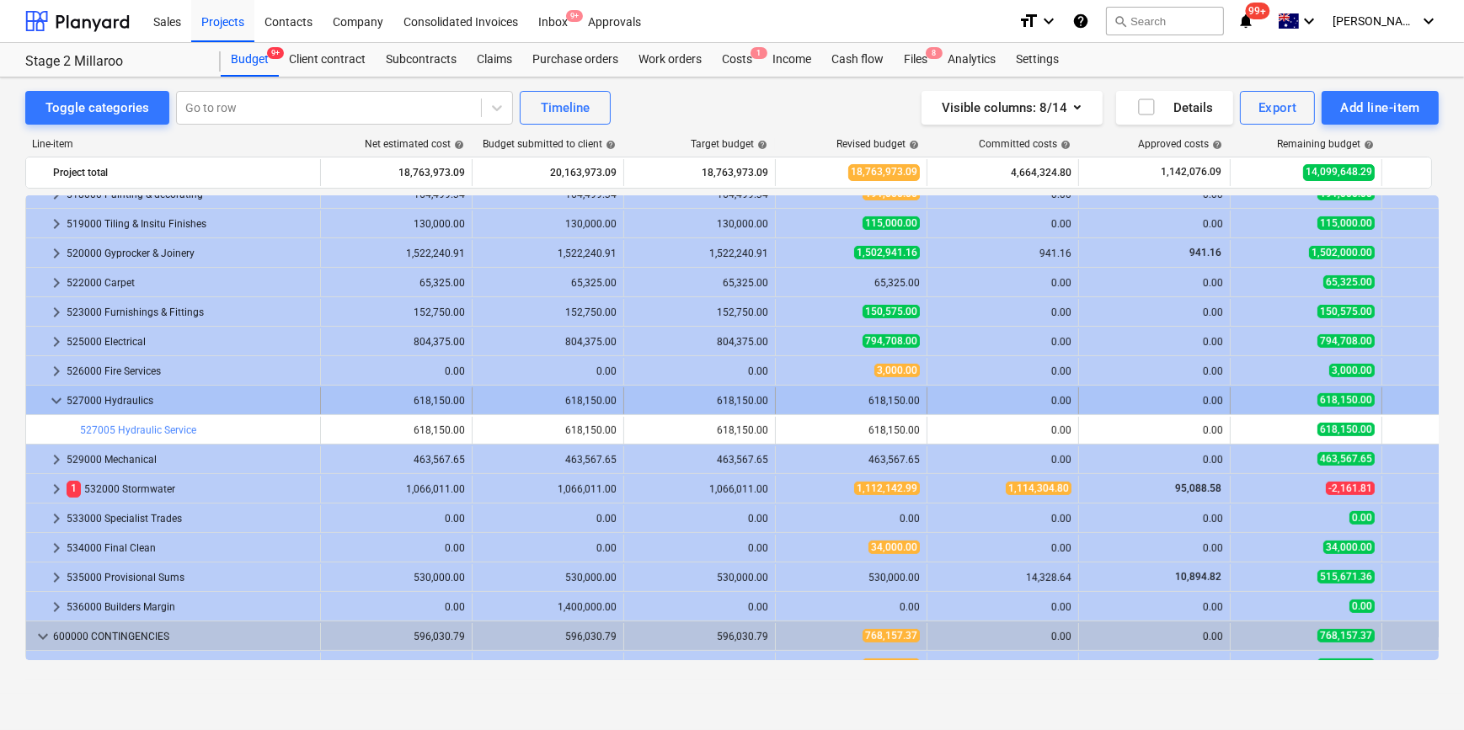
click at [53, 397] on span "keyboard_arrow_down" at bounding box center [56, 401] width 20 height 20
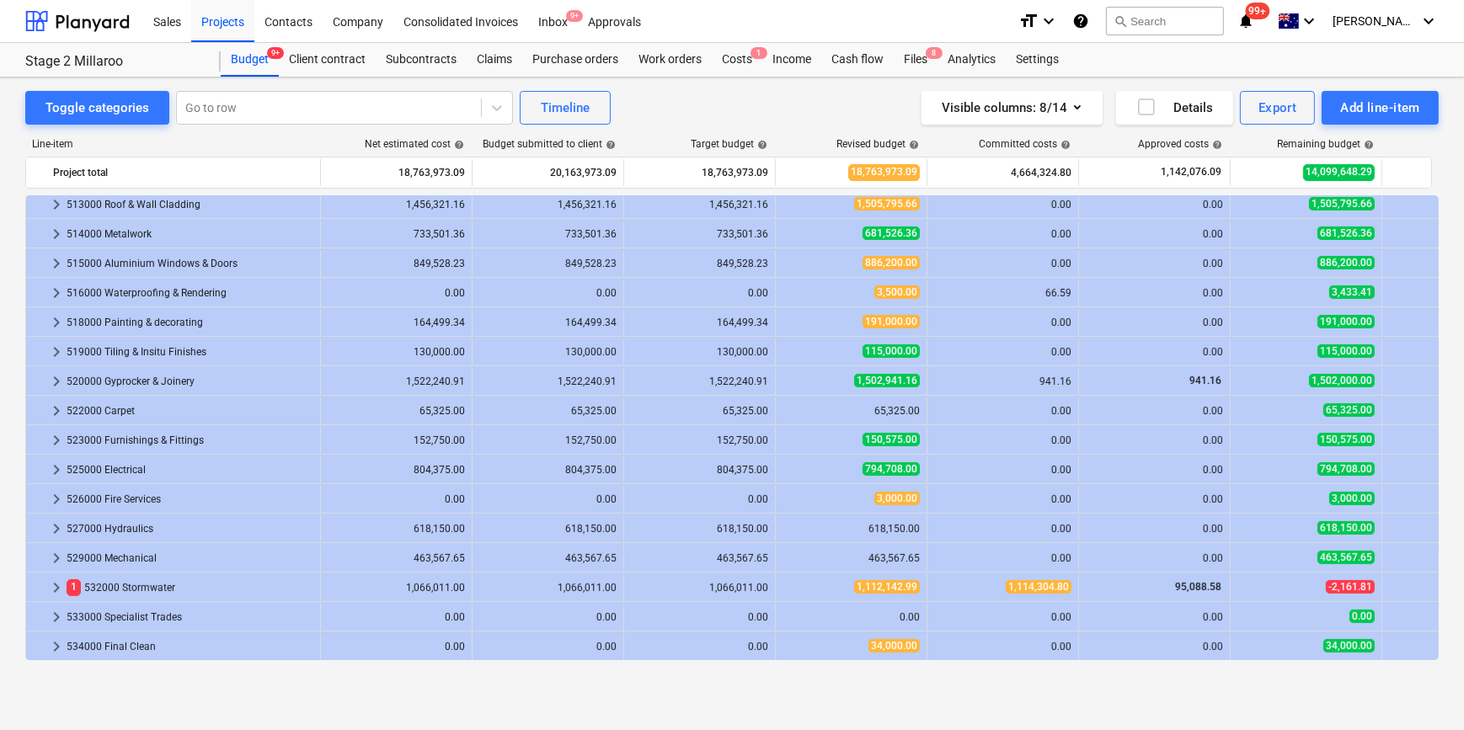
scroll to position [689, 0]
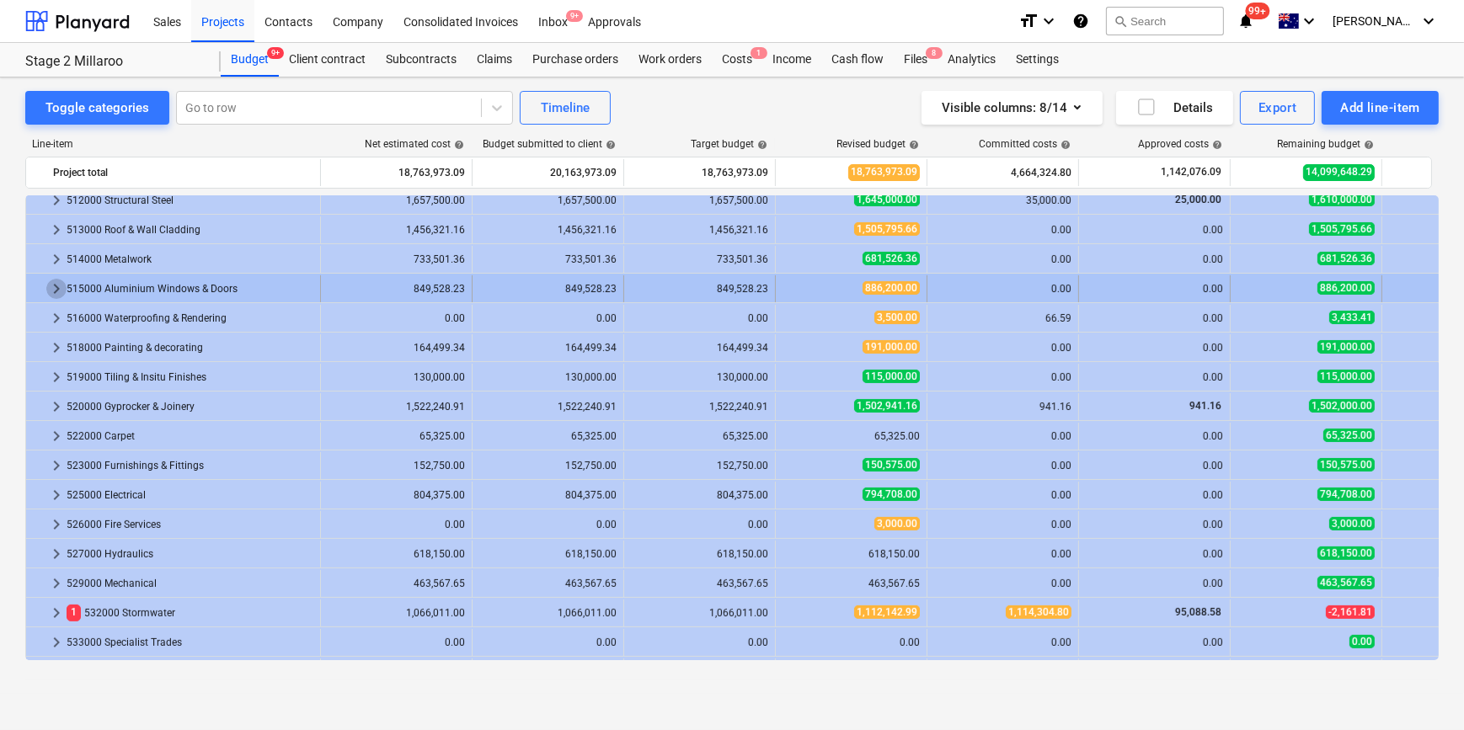
click at [54, 291] on span "keyboard_arrow_right" at bounding box center [56, 289] width 20 height 20
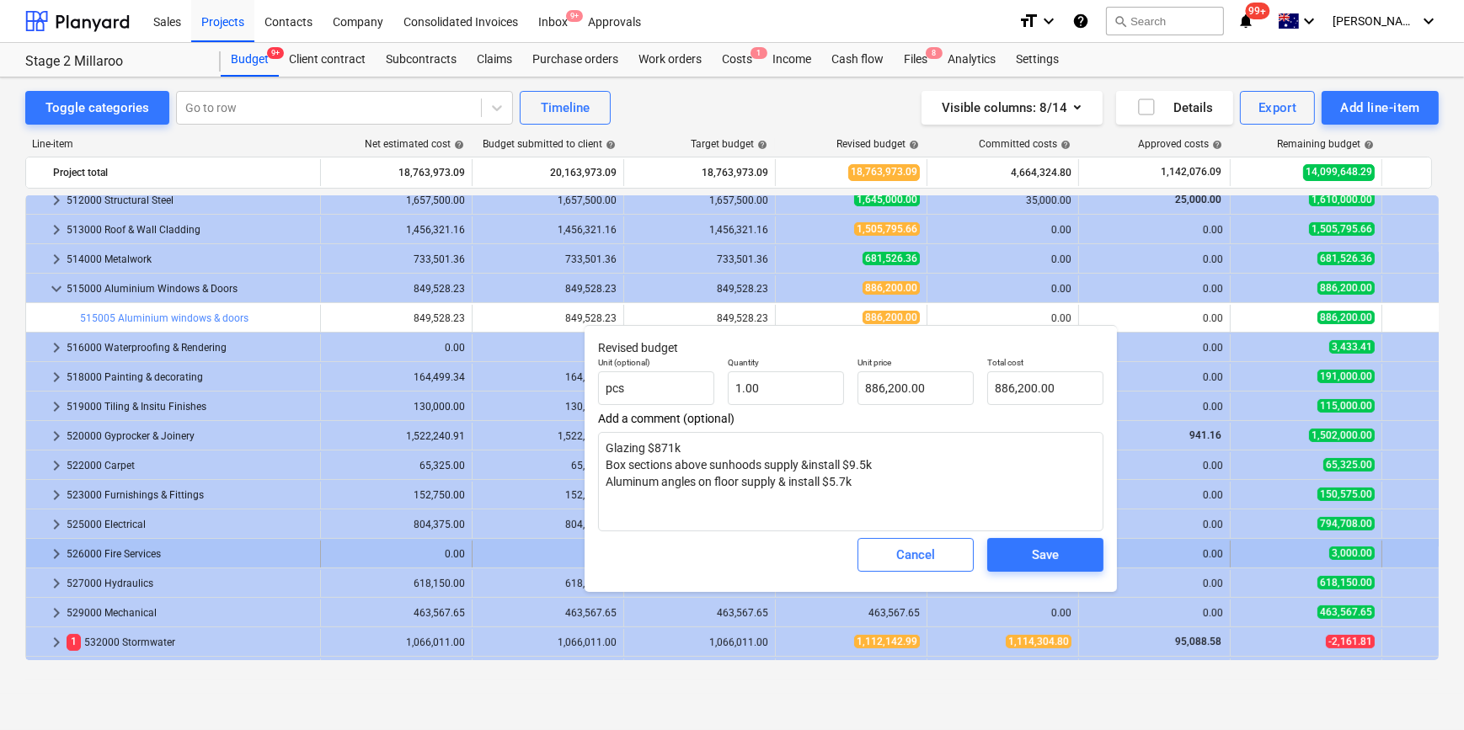
click at [920, 552] on div "Cancel" at bounding box center [915, 555] width 39 height 22
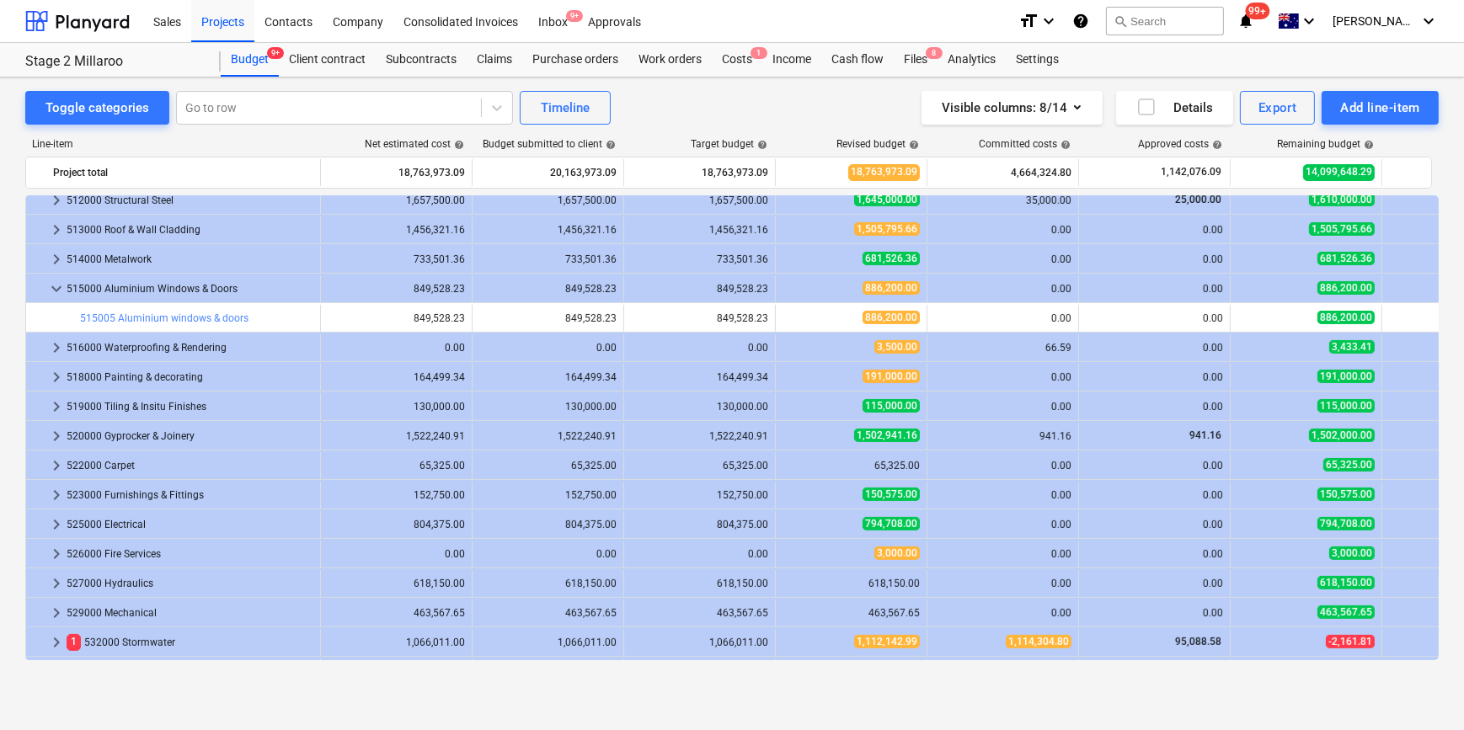
click at [53, 291] on span "keyboard_arrow_down" at bounding box center [56, 289] width 20 height 20
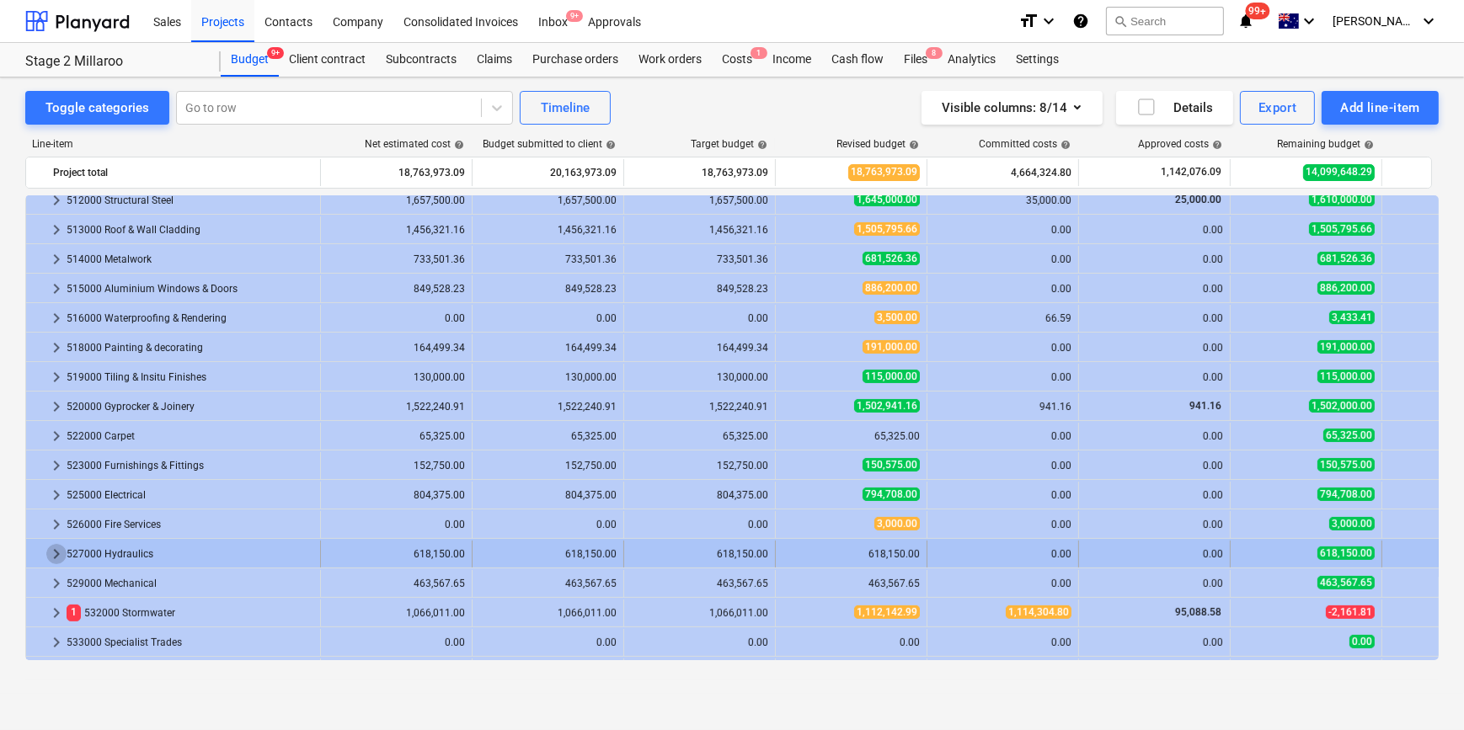
click at [54, 547] on span "keyboard_arrow_right" at bounding box center [56, 554] width 20 height 20
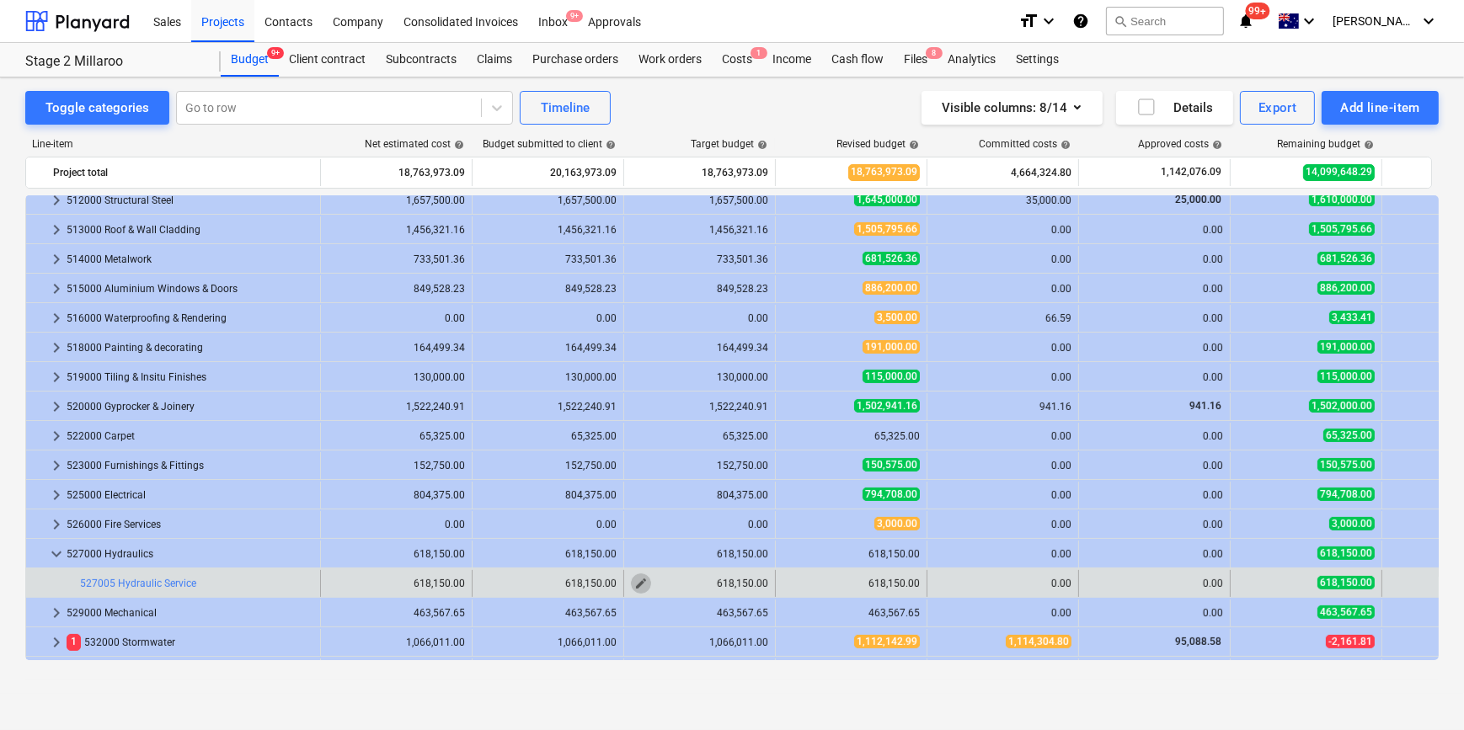
click at [645, 583] on span "edit" at bounding box center [640, 583] width 13 height 13
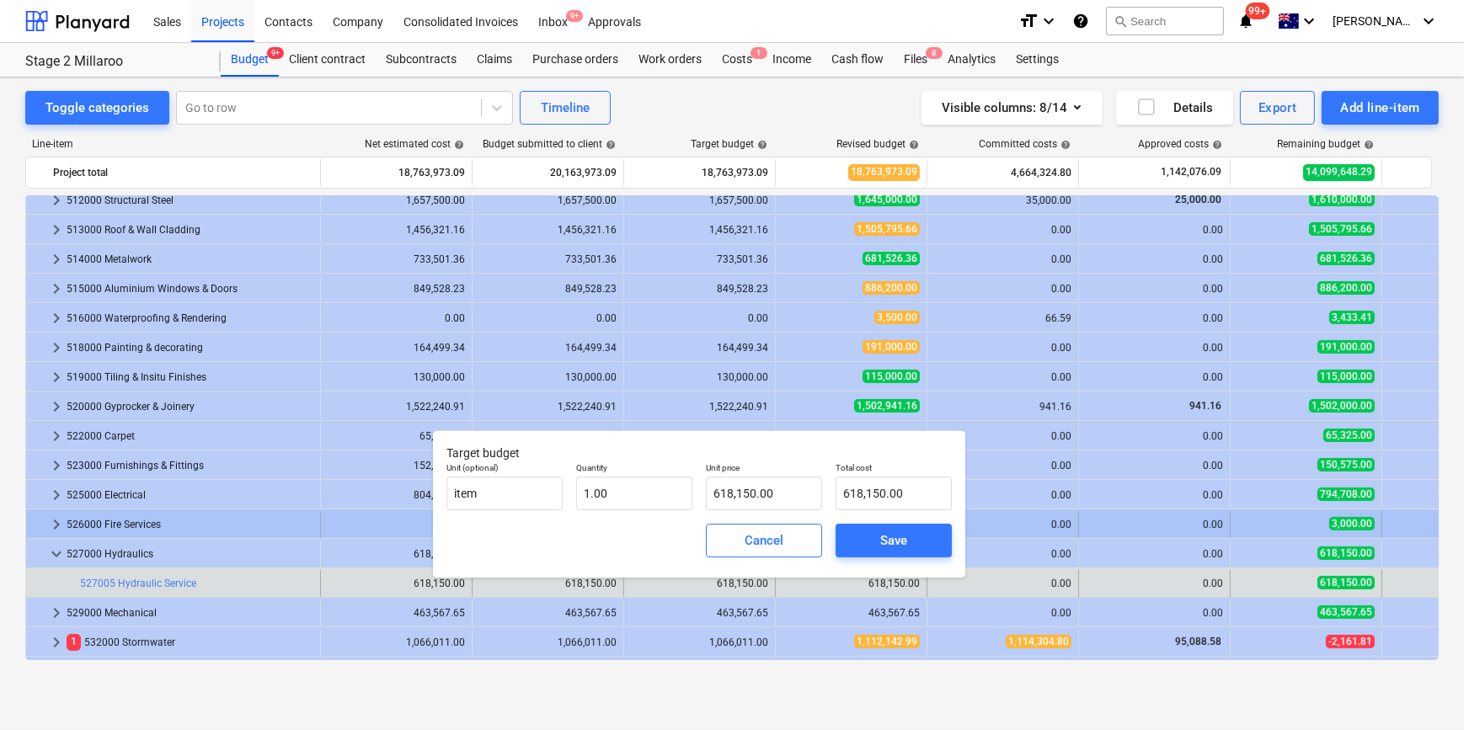
click at [721, 535] on button "Cancel" at bounding box center [764, 541] width 116 height 34
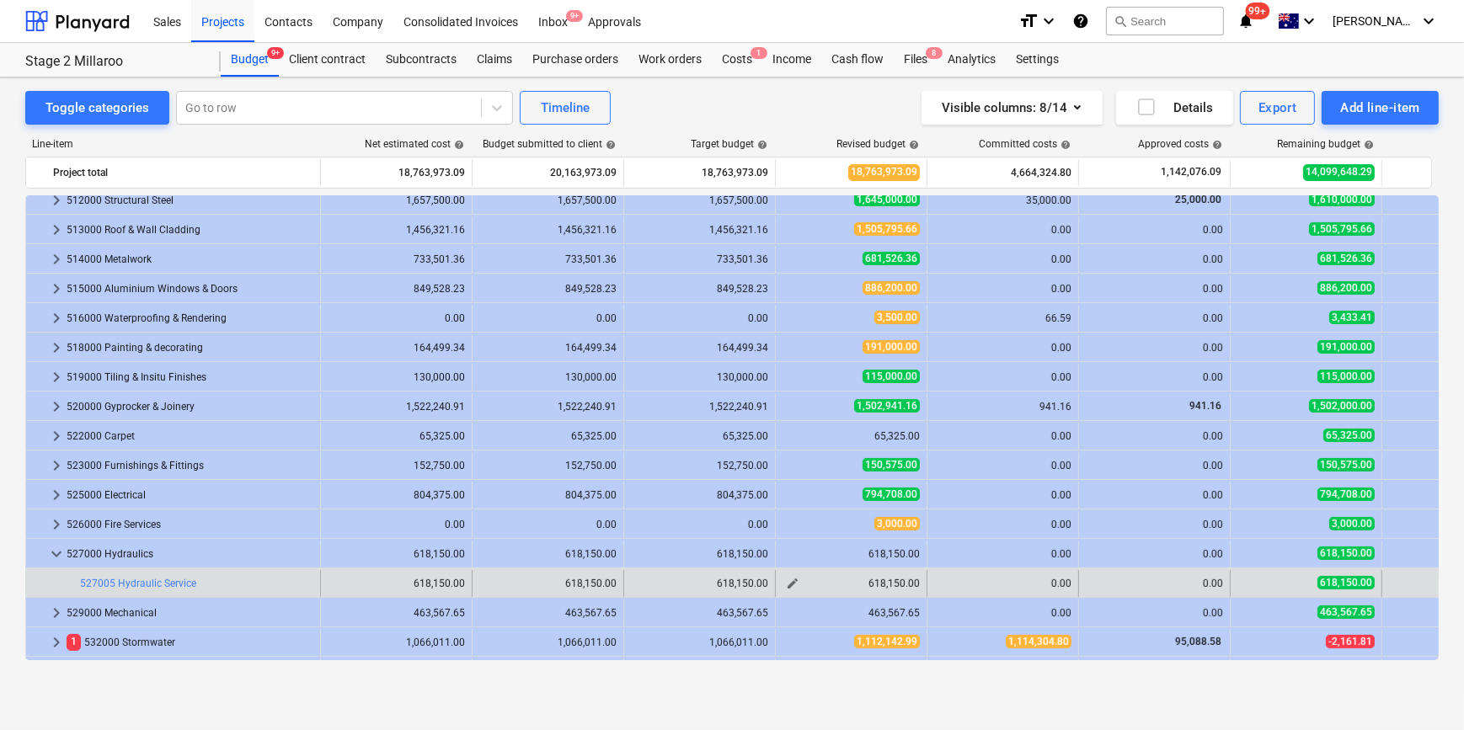
click at [786, 577] on span "edit" at bounding box center [792, 583] width 13 height 13
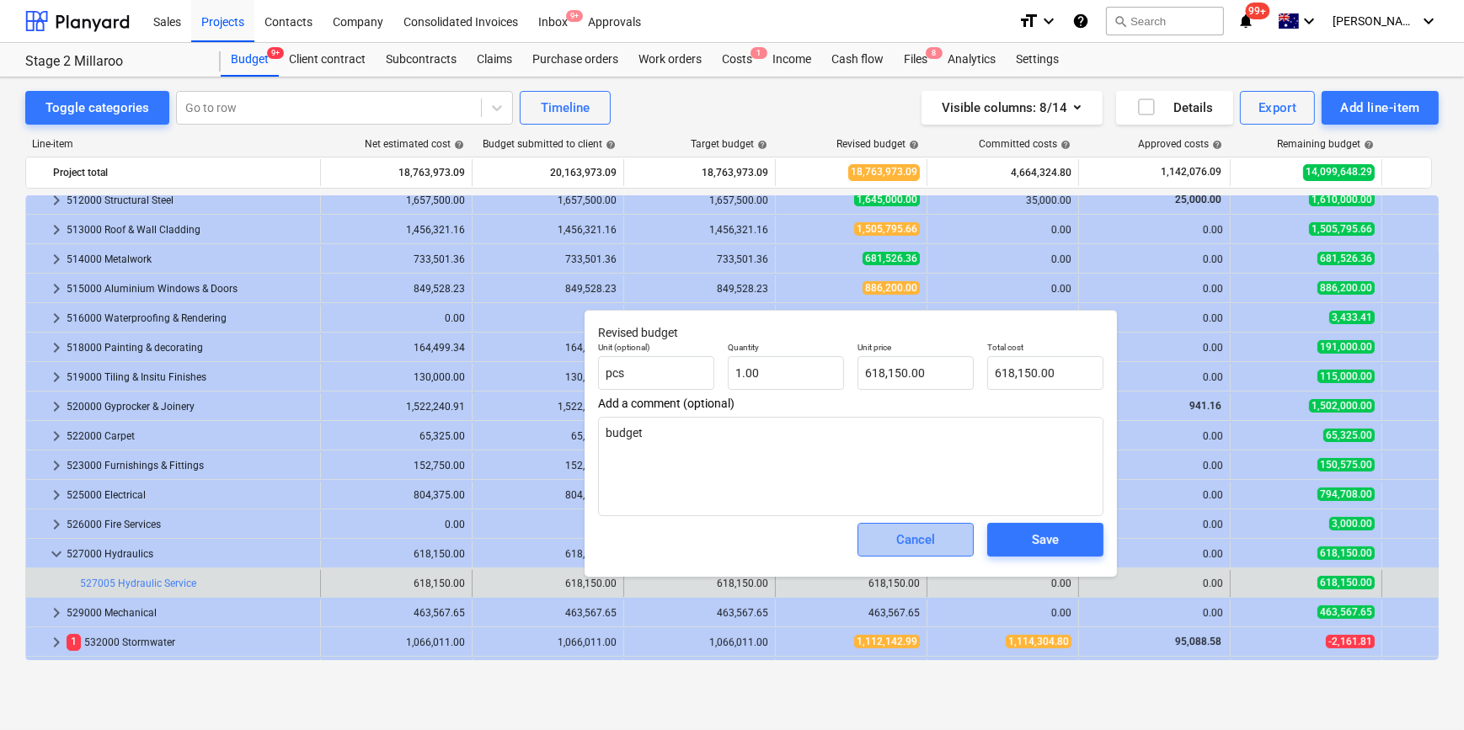
click at [925, 547] on div "Cancel" at bounding box center [915, 540] width 39 height 22
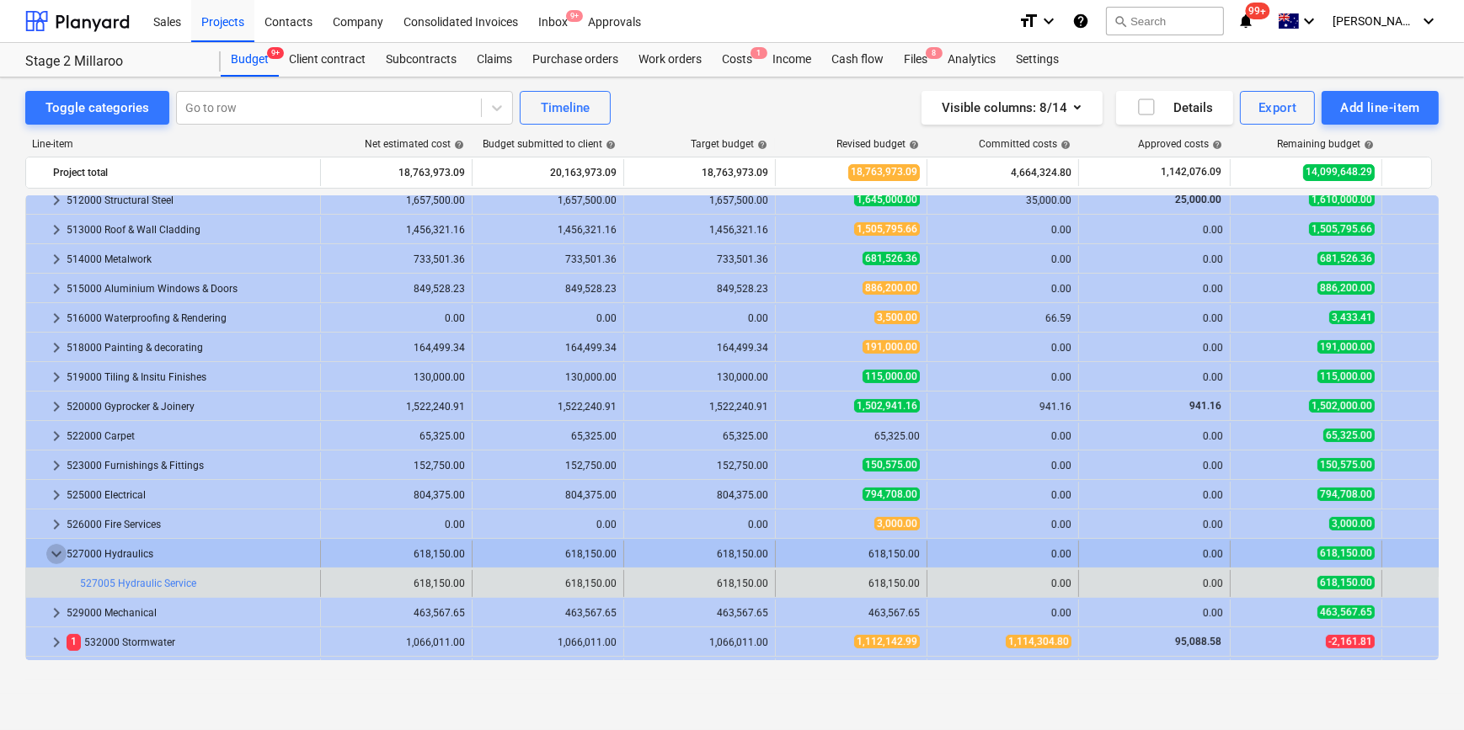
click at [56, 553] on span "keyboard_arrow_down" at bounding box center [56, 554] width 20 height 20
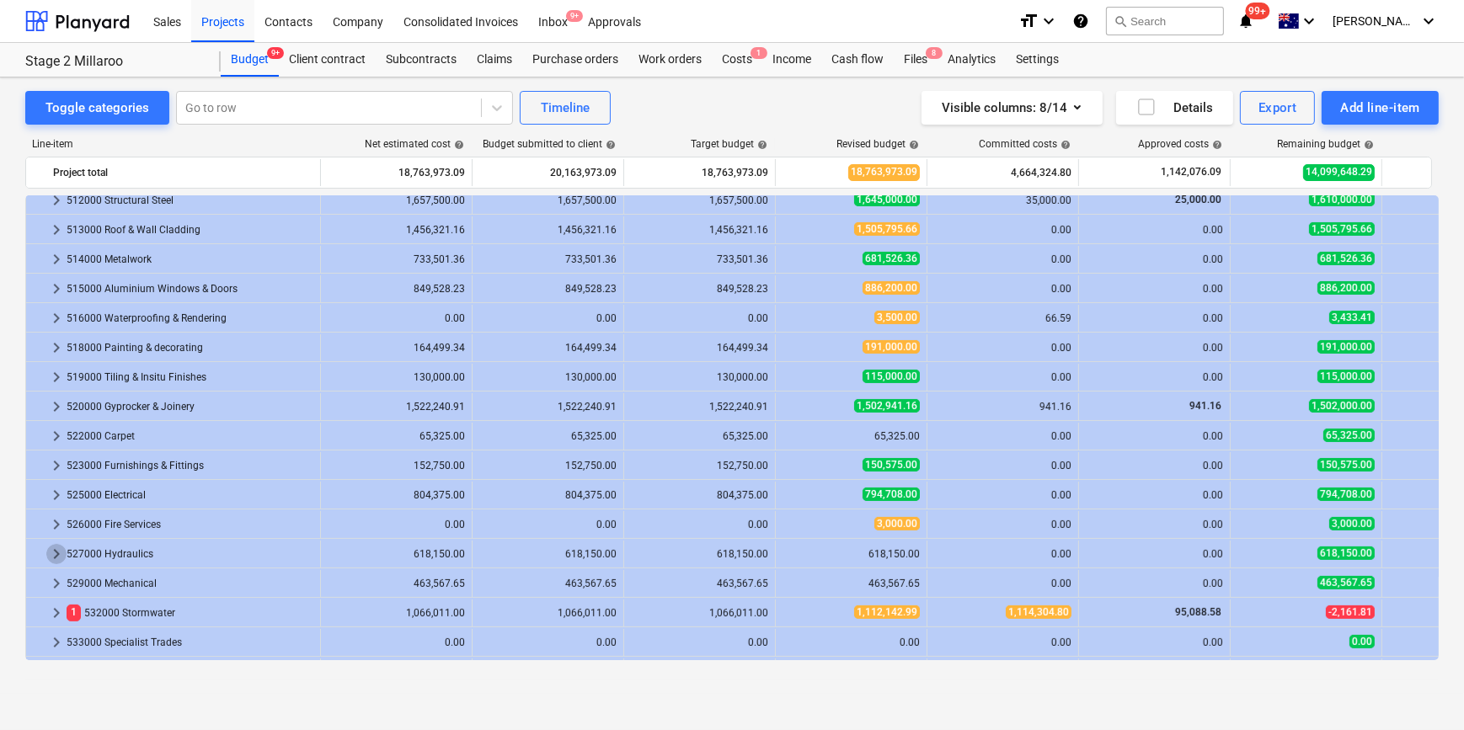
click at [56, 553] on span "keyboard_arrow_right" at bounding box center [56, 554] width 20 height 20
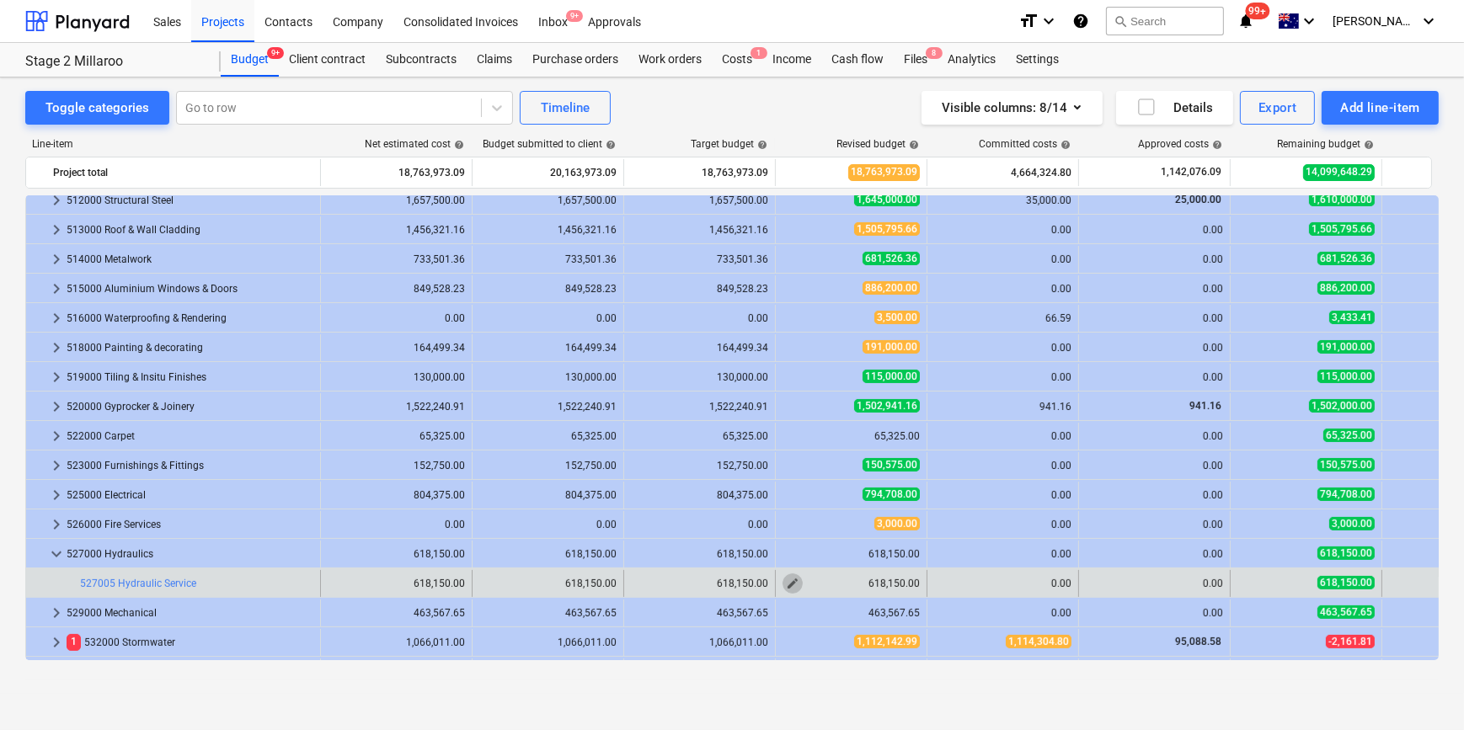
click at [789, 580] on span "edit" at bounding box center [792, 583] width 13 height 13
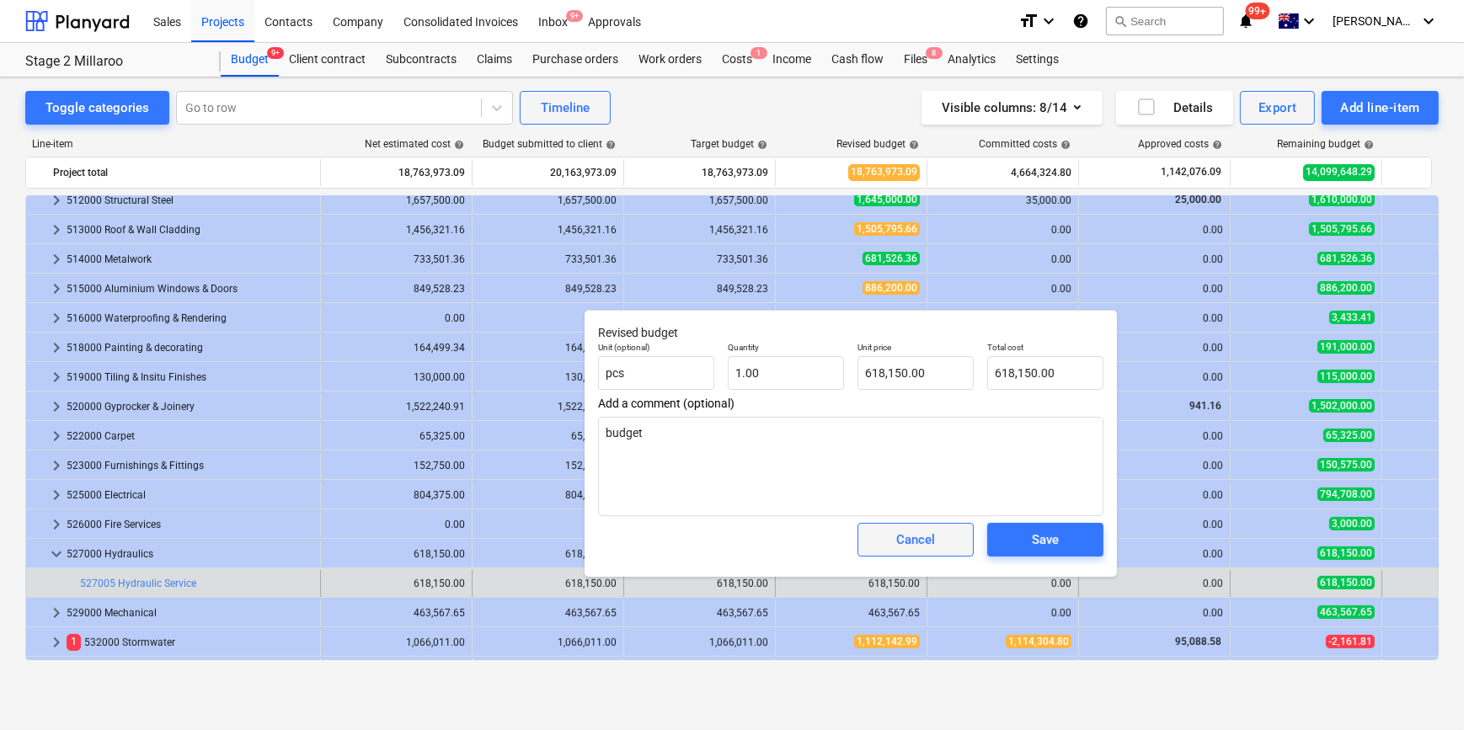
click at [876, 536] on button "Cancel" at bounding box center [915, 540] width 116 height 34
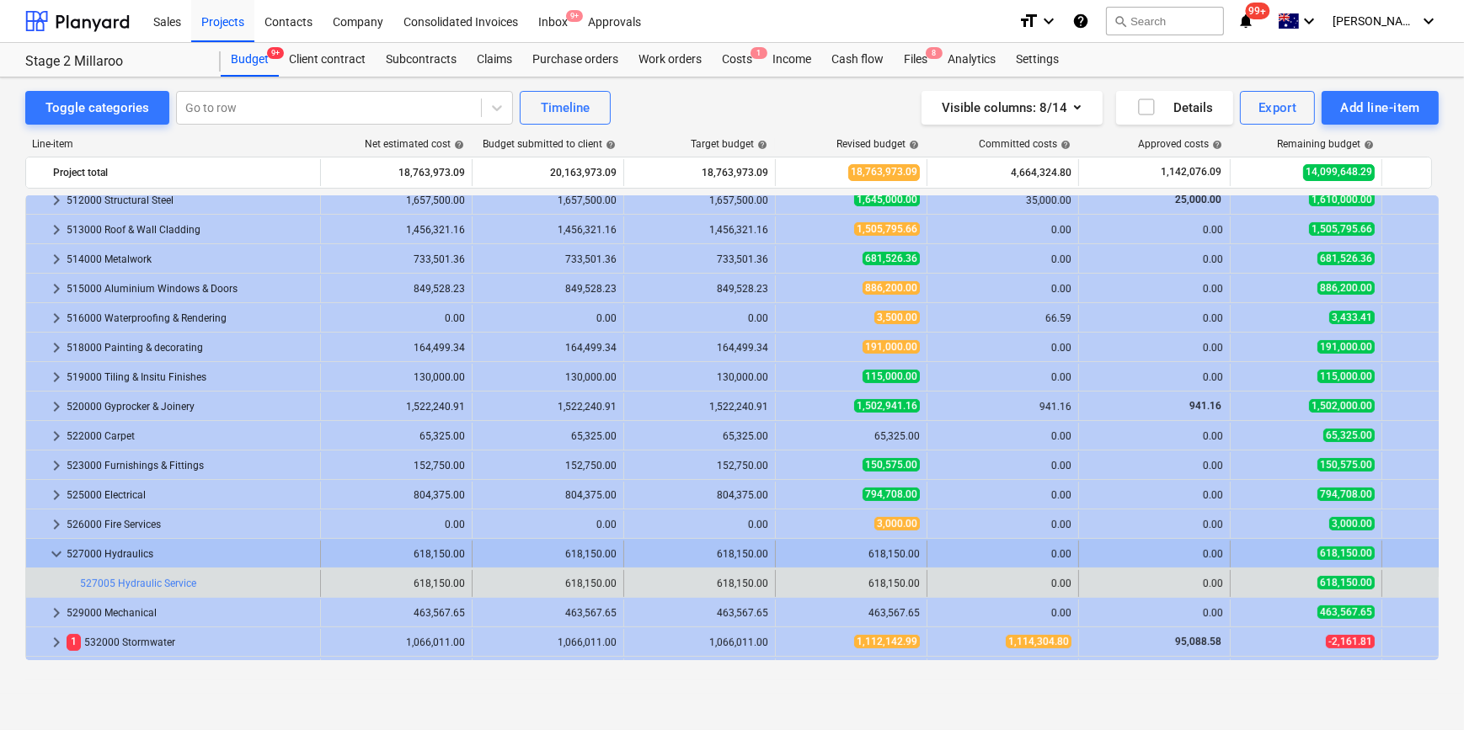
click at [54, 554] on span "keyboard_arrow_down" at bounding box center [56, 554] width 20 height 20
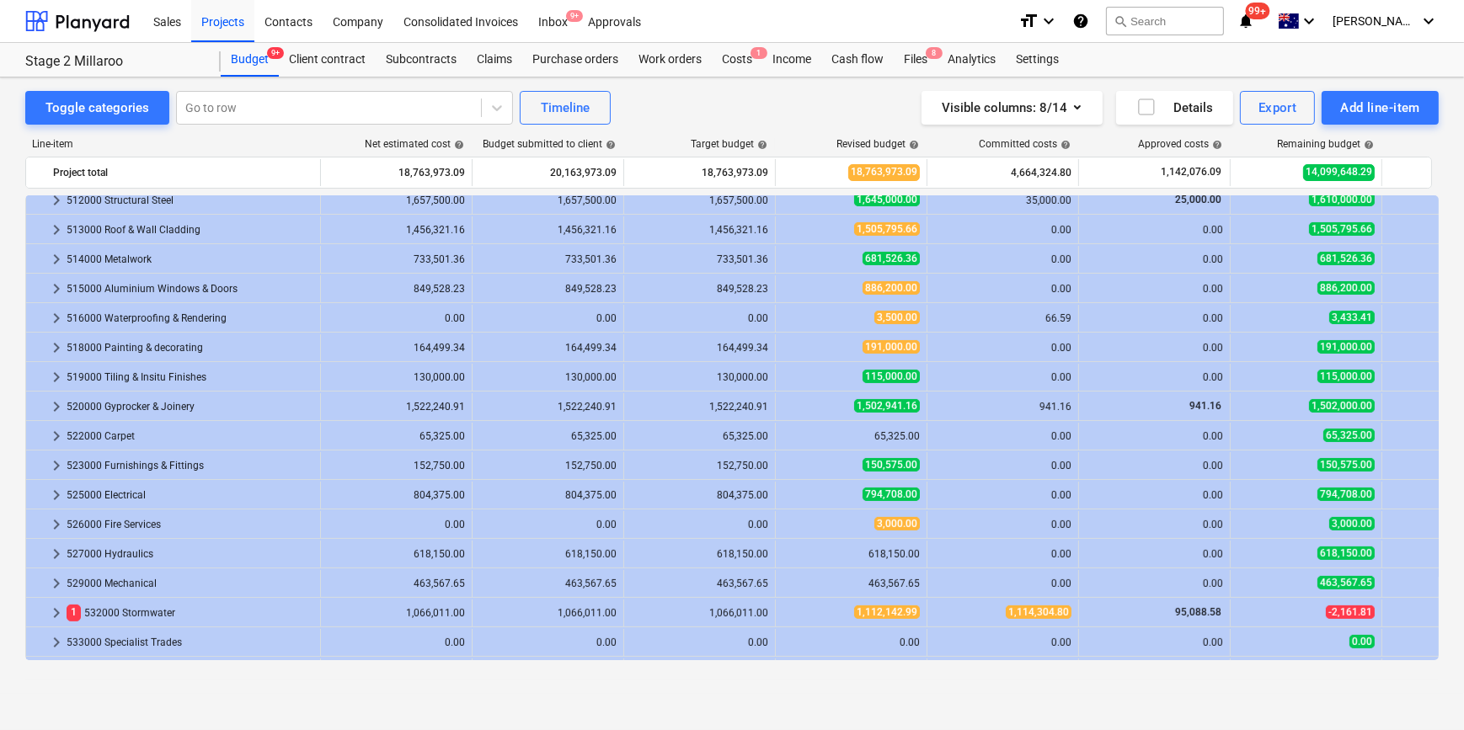
scroll to position [842, 0]
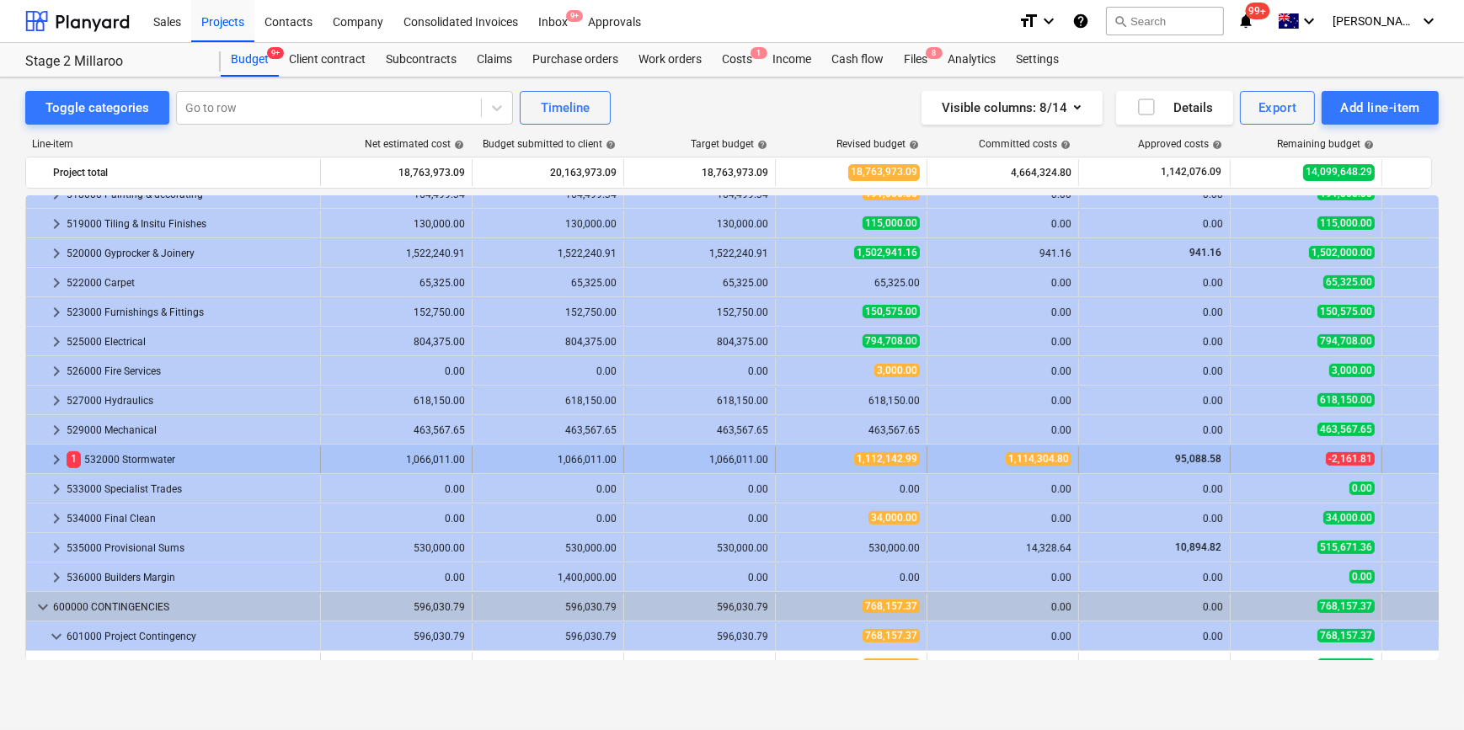
click at [57, 456] on span "keyboard_arrow_right" at bounding box center [56, 460] width 20 height 20
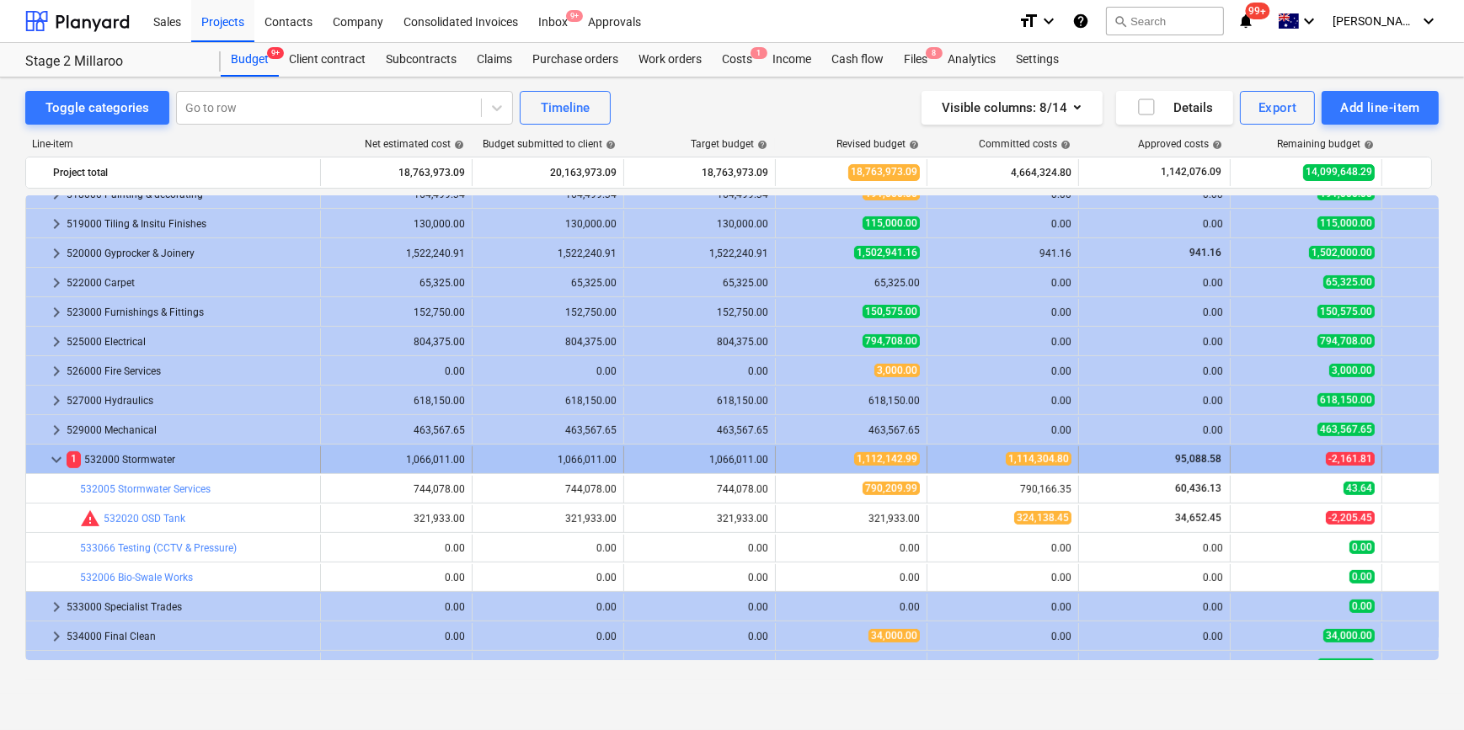
click at [51, 456] on span "keyboard_arrow_down" at bounding box center [56, 460] width 20 height 20
click at [57, 457] on span "keyboard_arrow_down" at bounding box center [56, 460] width 20 height 20
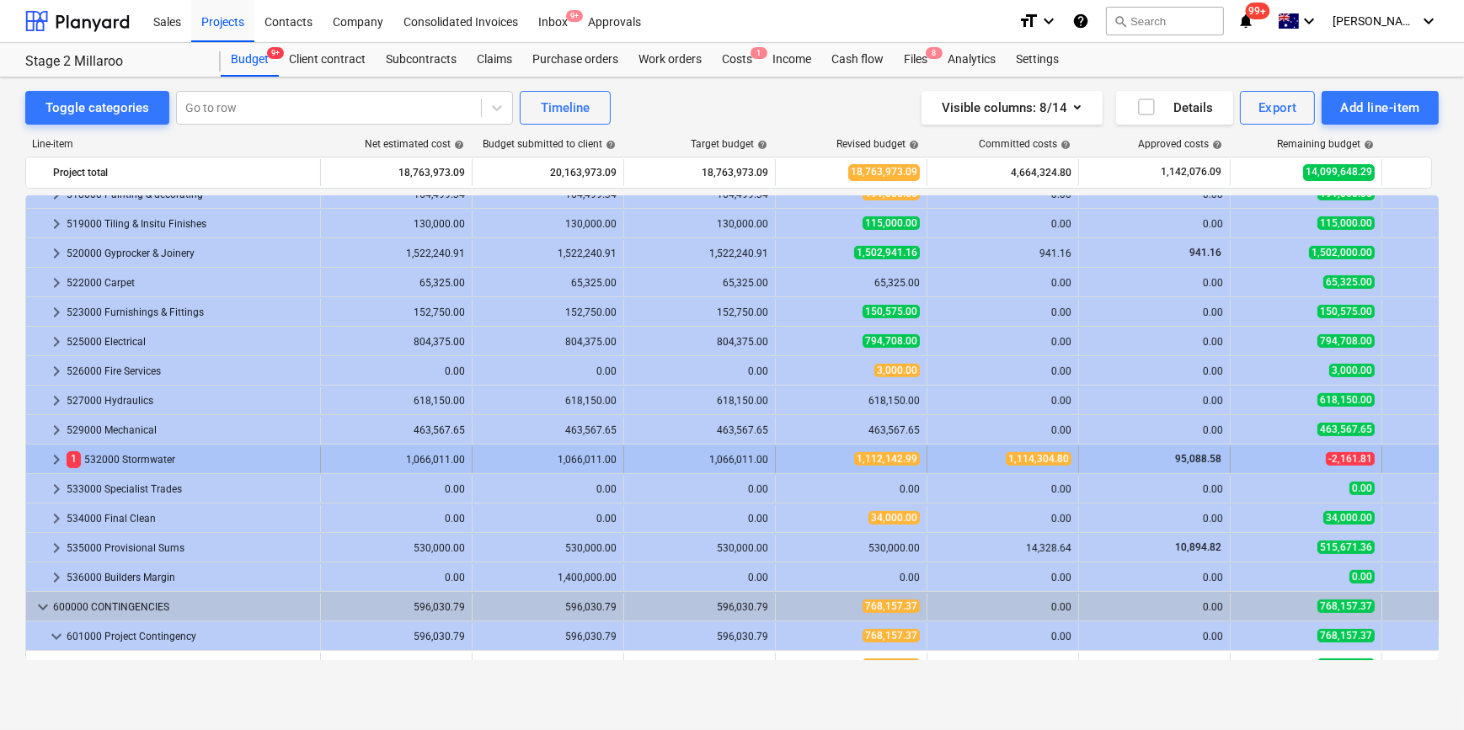
click at [55, 456] on span "keyboard_arrow_right" at bounding box center [56, 460] width 20 height 20
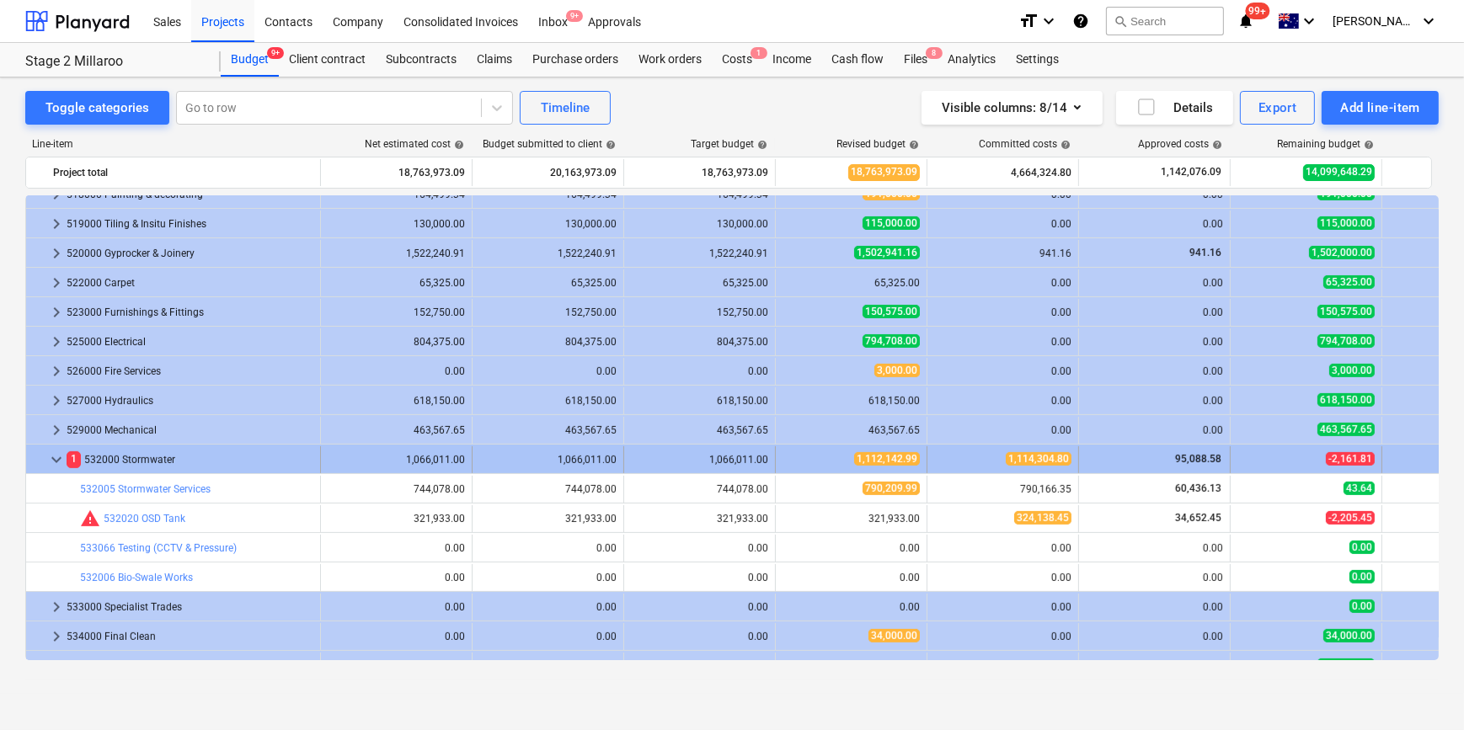
click at [53, 458] on span "keyboard_arrow_down" at bounding box center [56, 460] width 20 height 20
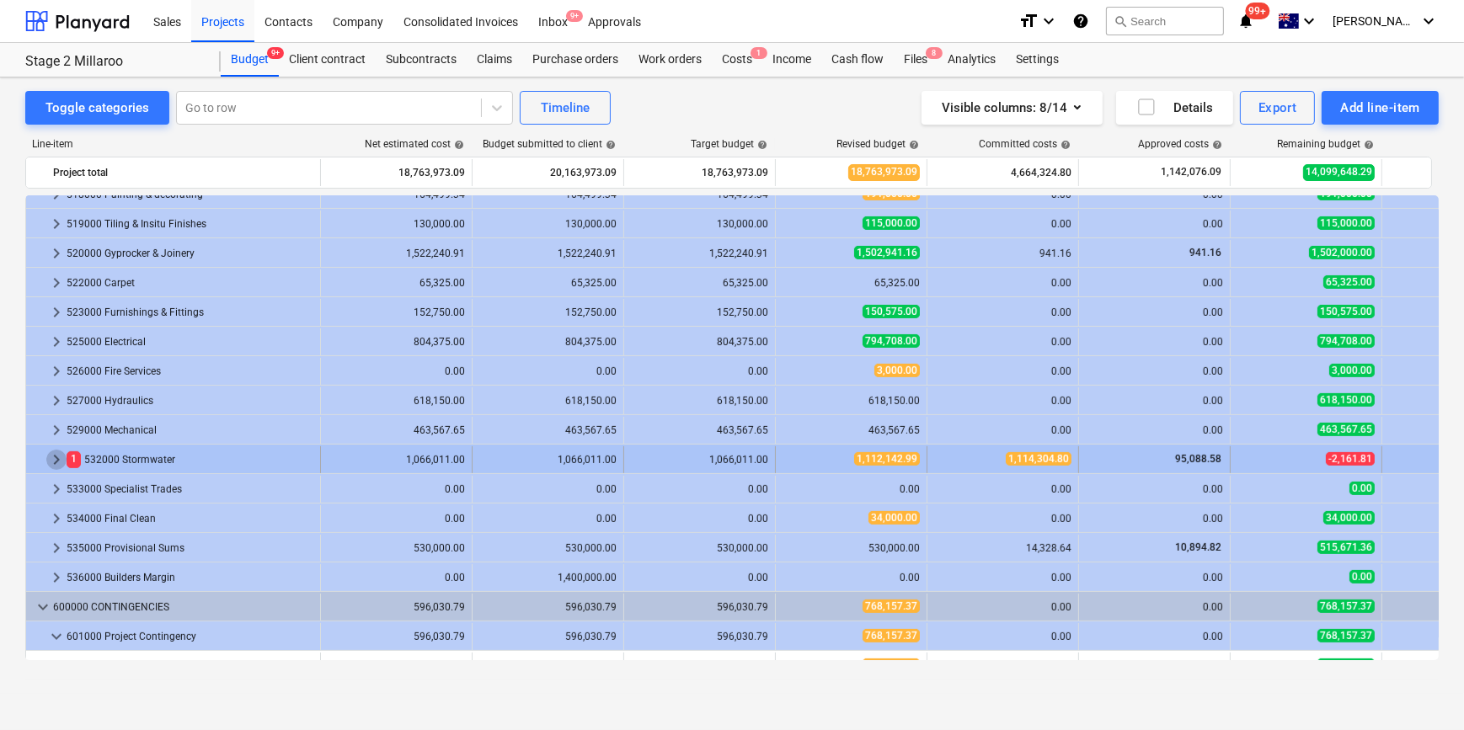
click at [51, 455] on span "keyboard_arrow_right" at bounding box center [56, 460] width 20 height 20
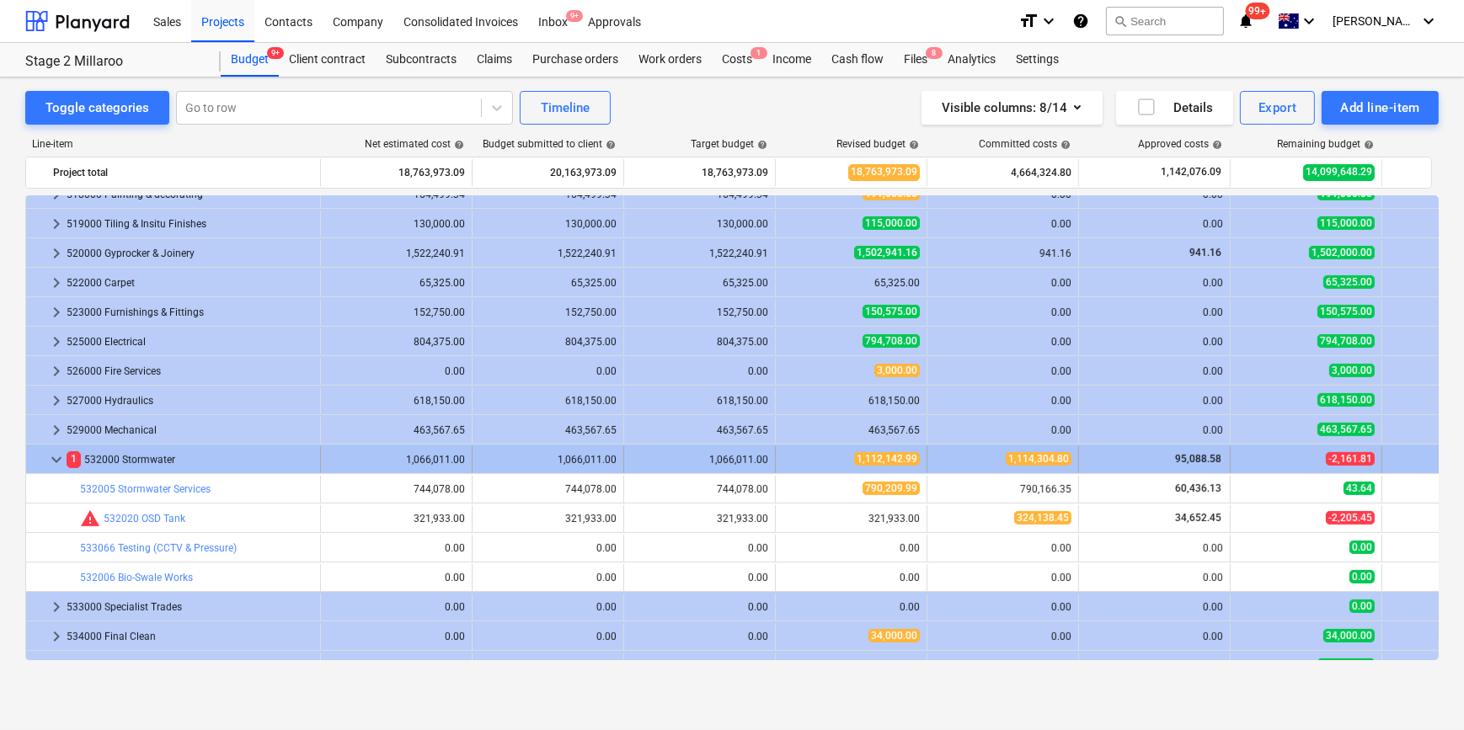
click at [51, 455] on span "keyboard_arrow_down" at bounding box center [56, 460] width 20 height 20
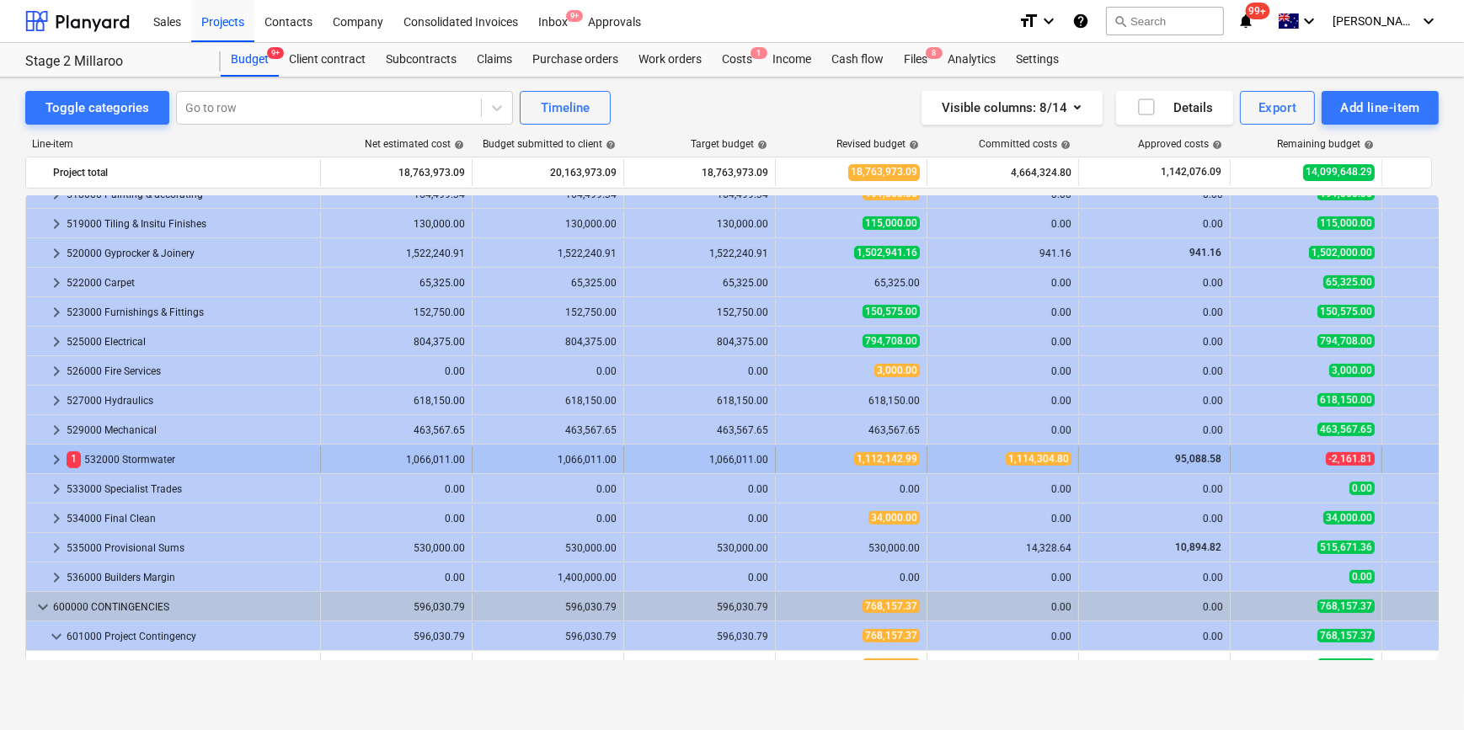
click at [58, 457] on span "keyboard_arrow_right" at bounding box center [56, 460] width 20 height 20
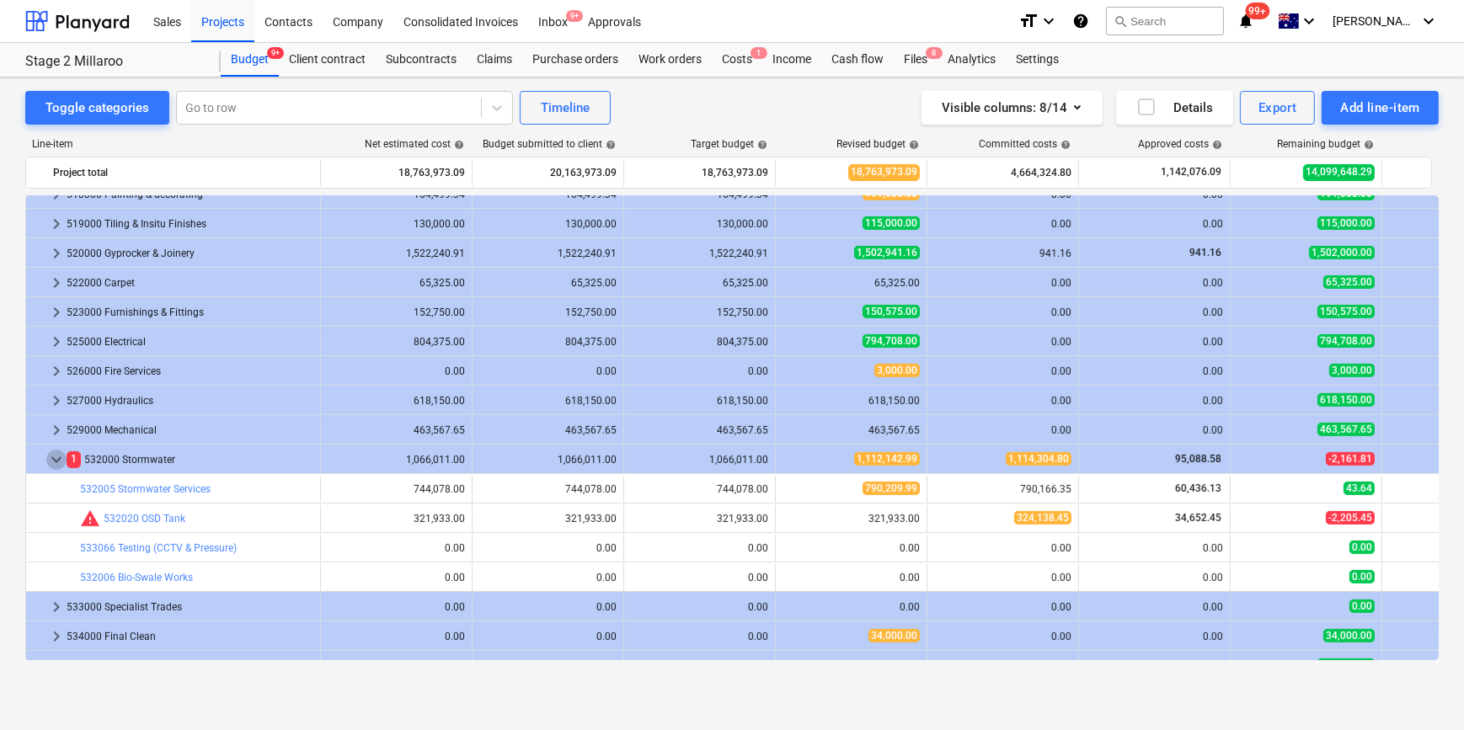
click at [58, 457] on span "keyboard_arrow_down" at bounding box center [56, 460] width 20 height 20
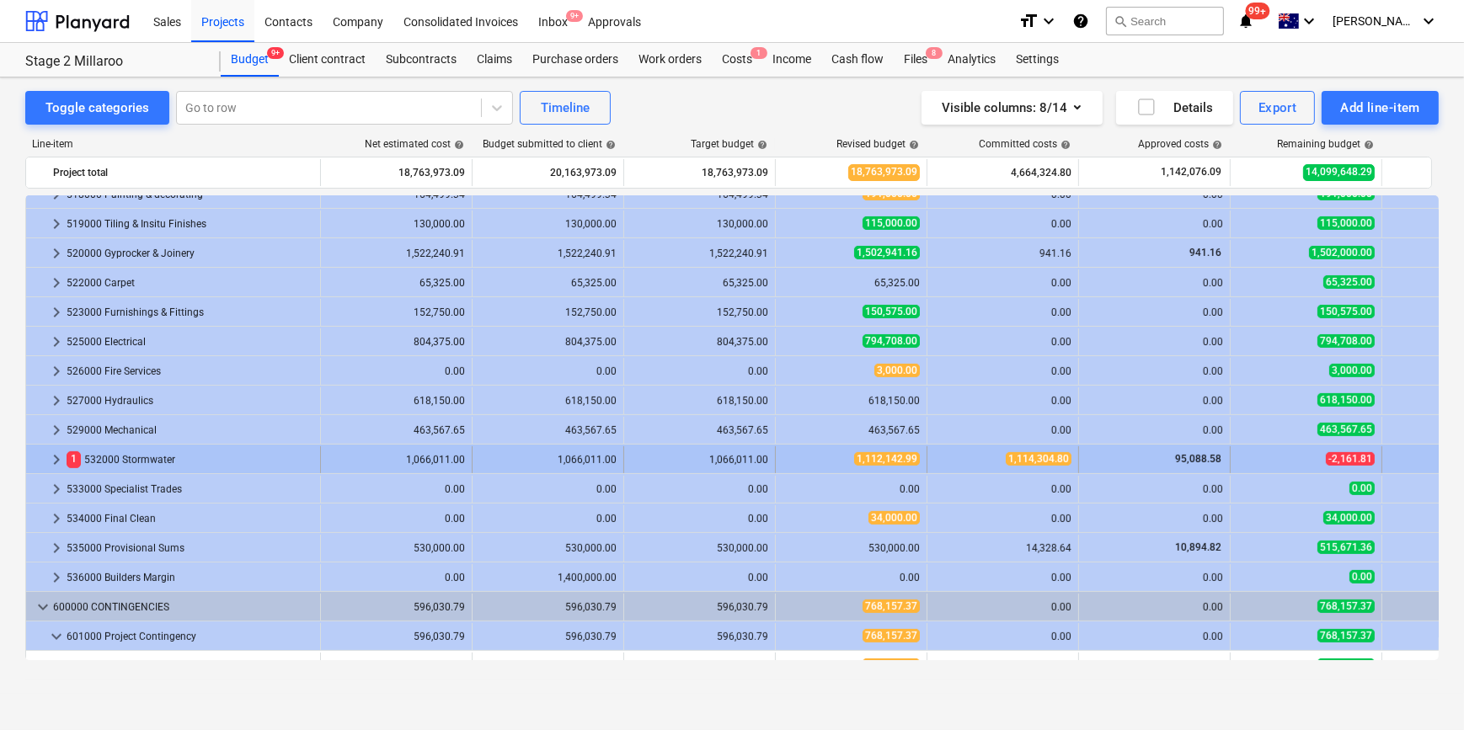
click at [51, 455] on span "keyboard_arrow_right" at bounding box center [56, 460] width 20 height 20
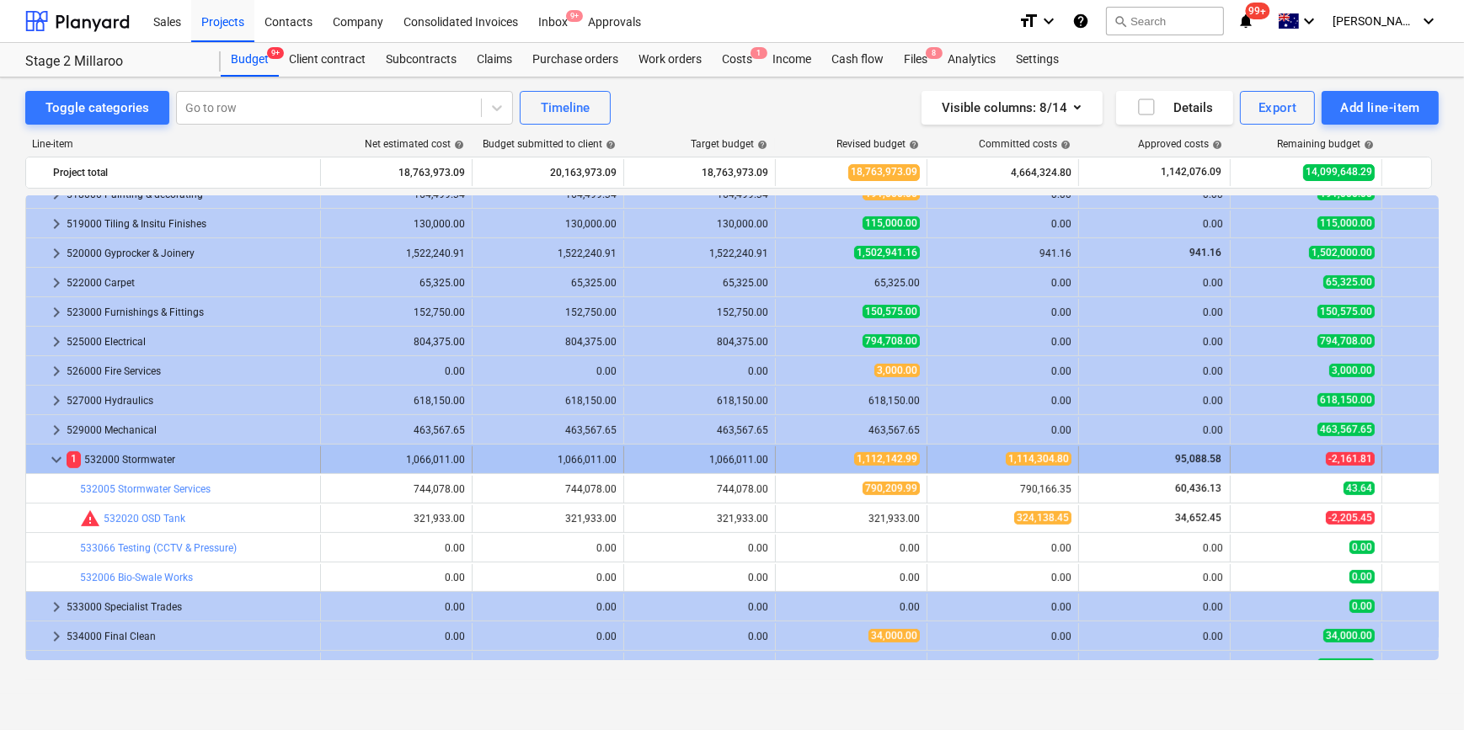
click at [51, 459] on span "keyboard_arrow_down" at bounding box center [56, 460] width 20 height 20
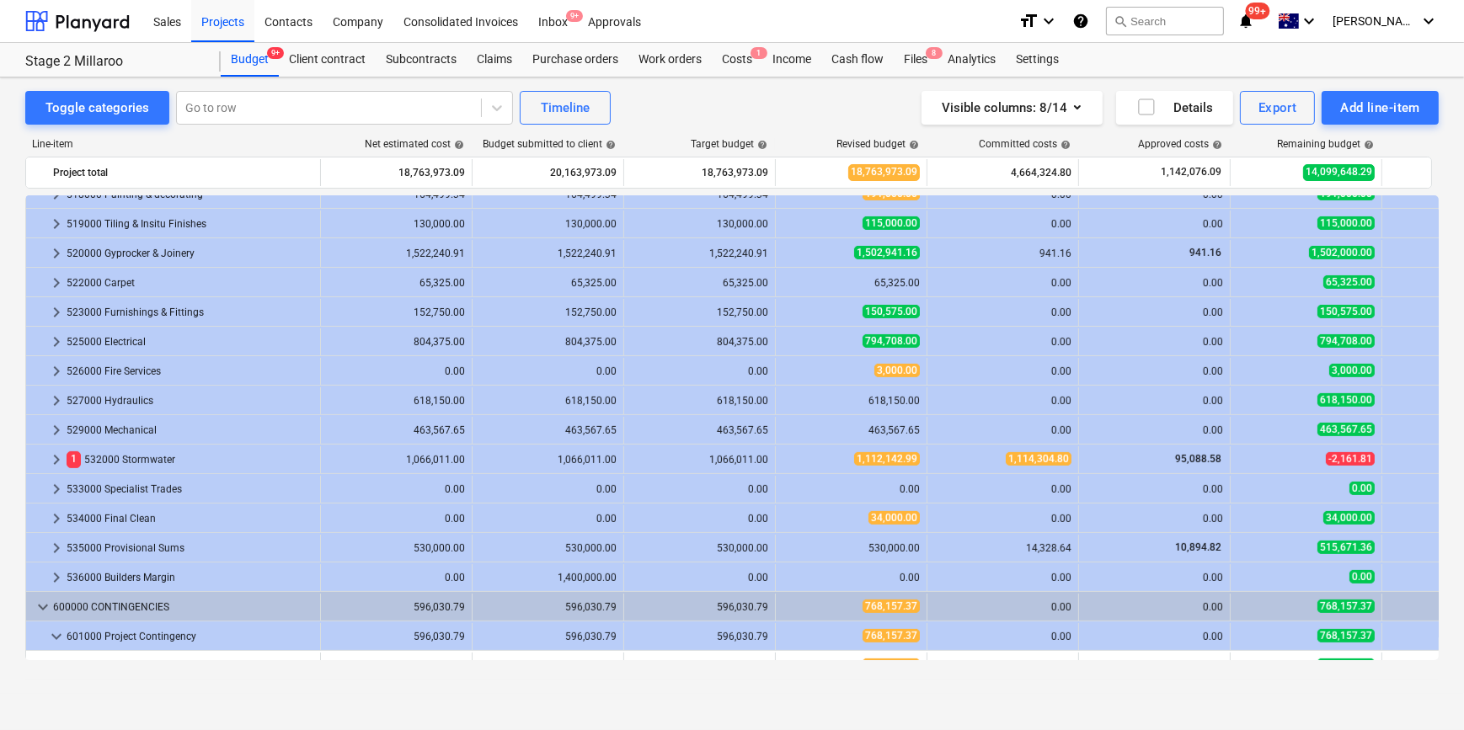
click at [51, 459] on span "keyboard_arrow_right" at bounding box center [56, 460] width 20 height 20
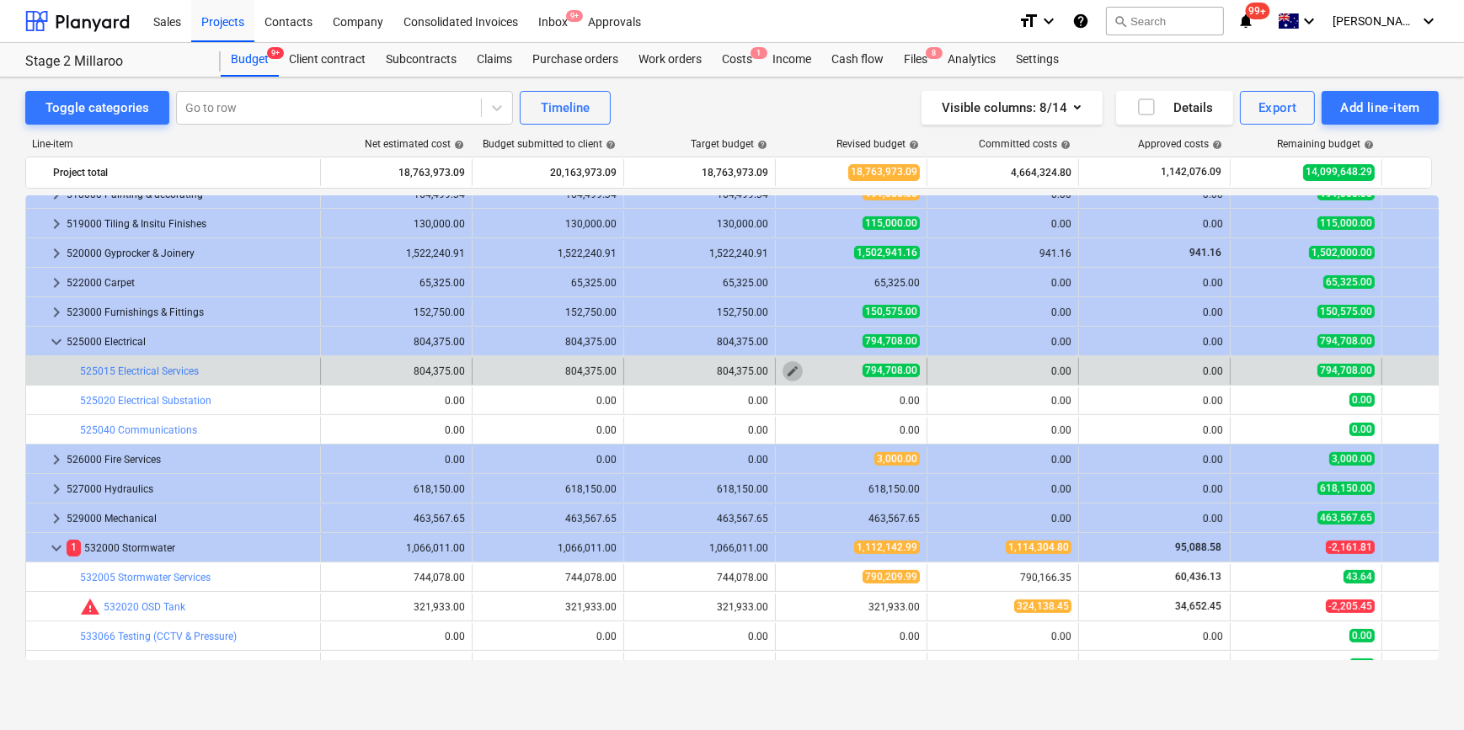
click at [795, 368] on span "edit" at bounding box center [792, 371] width 13 height 13
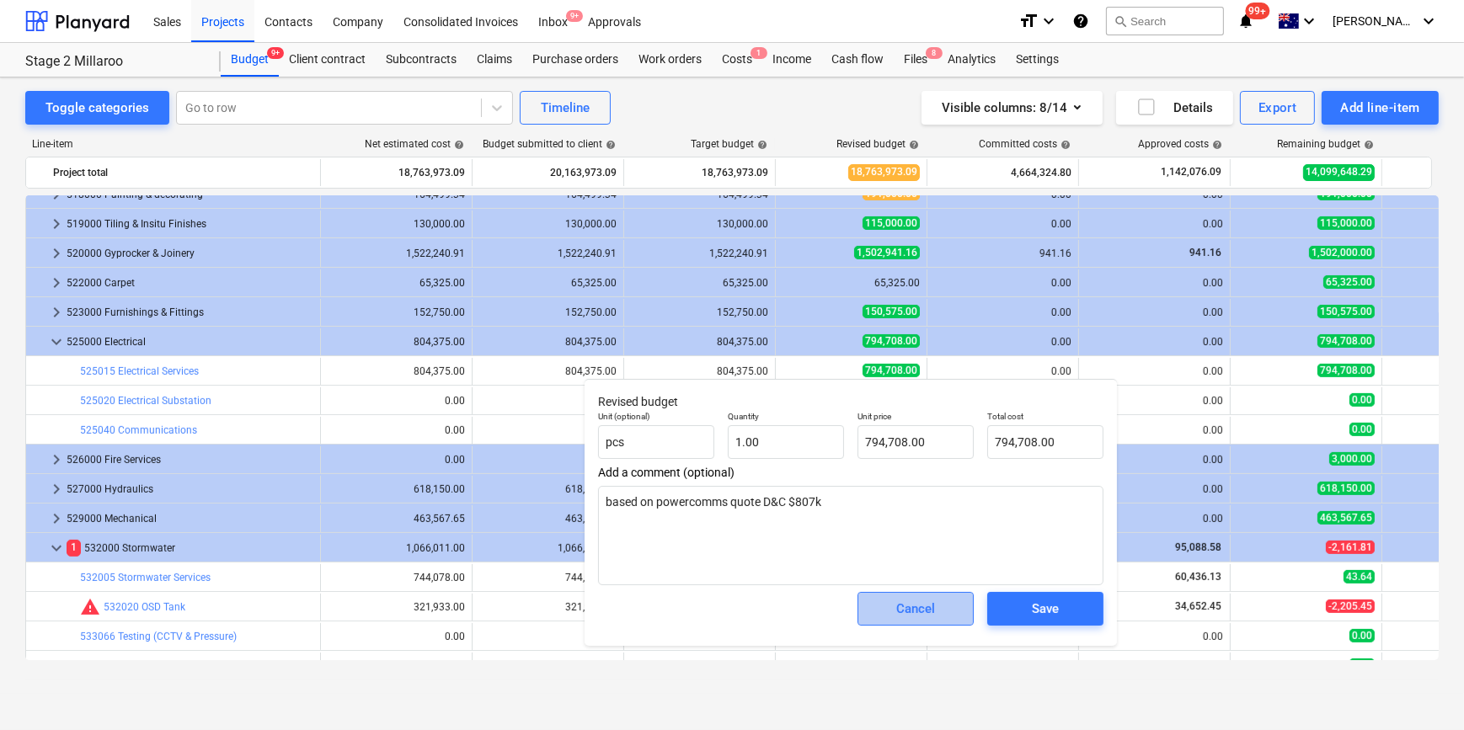
click at [944, 607] on span "Cancel" at bounding box center [915, 609] width 74 height 22
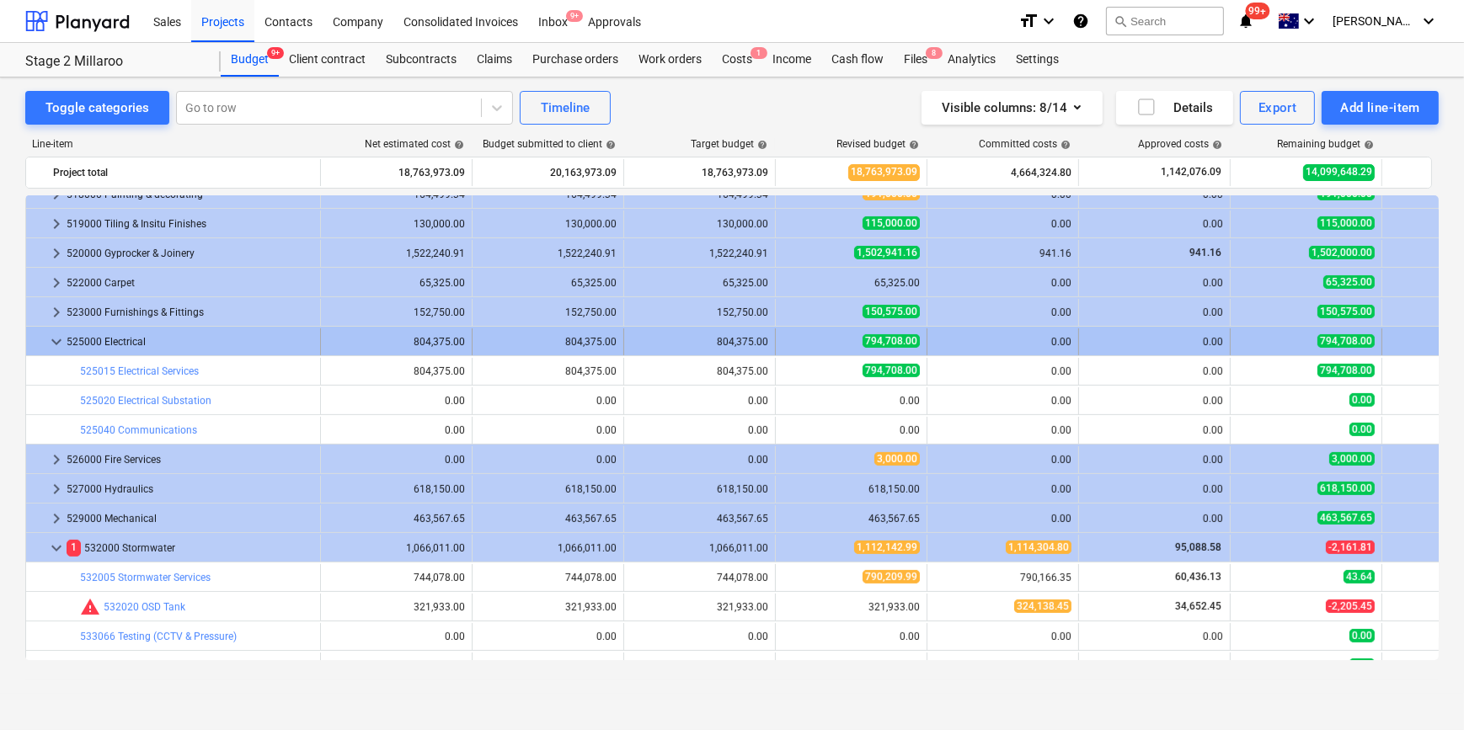
click at [56, 337] on span "keyboard_arrow_down" at bounding box center [56, 342] width 20 height 20
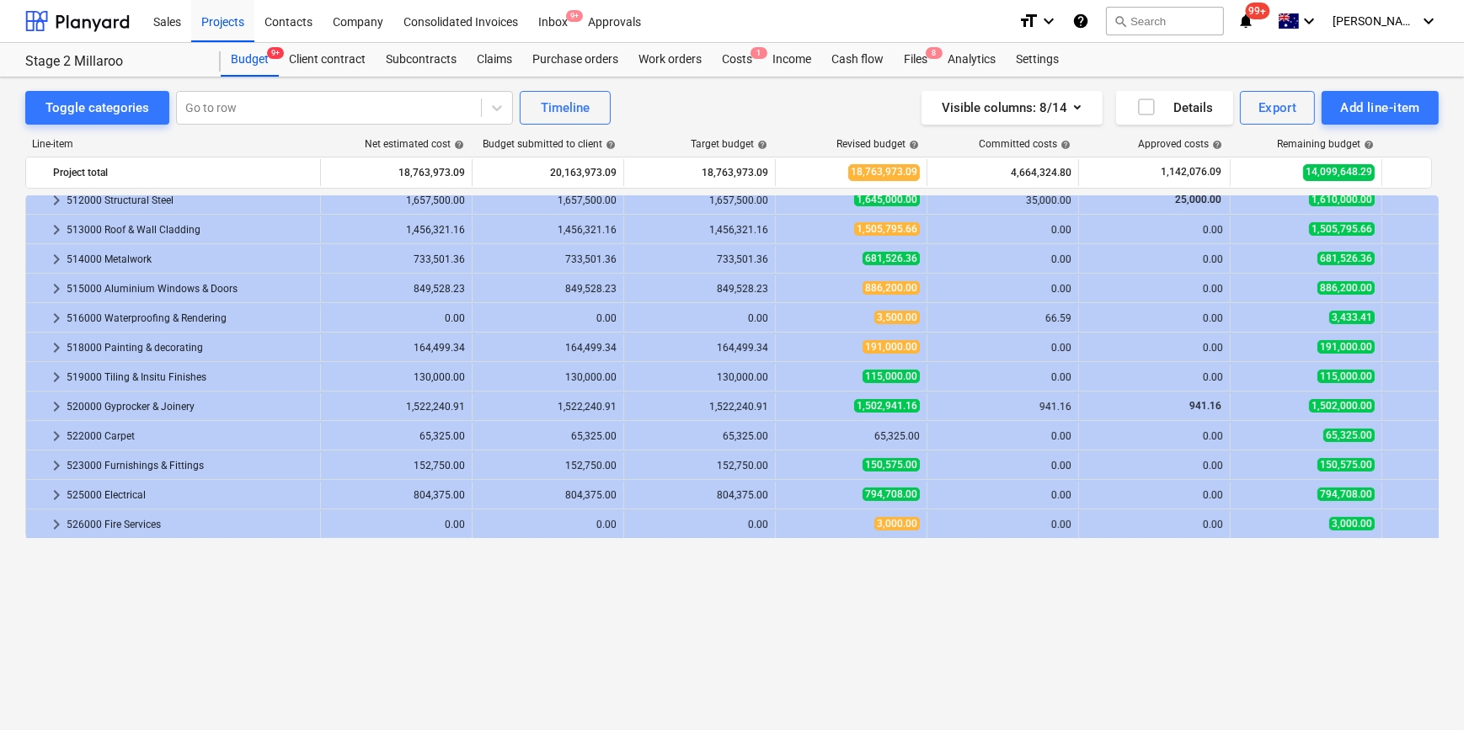
scroll to position [536, 0]
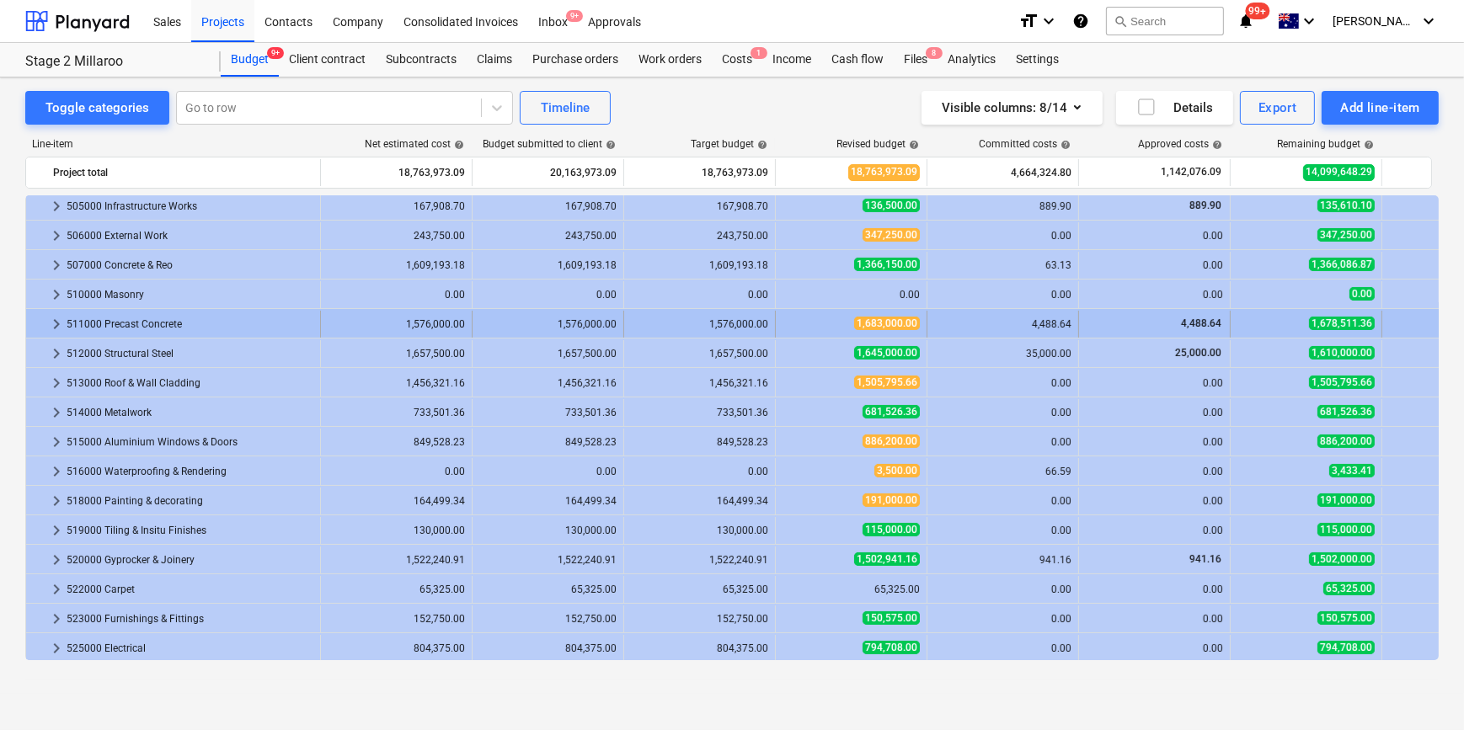
click at [58, 327] on span "keyboard_arrow_right" at bounding box center [56, 324] width 20 height 20
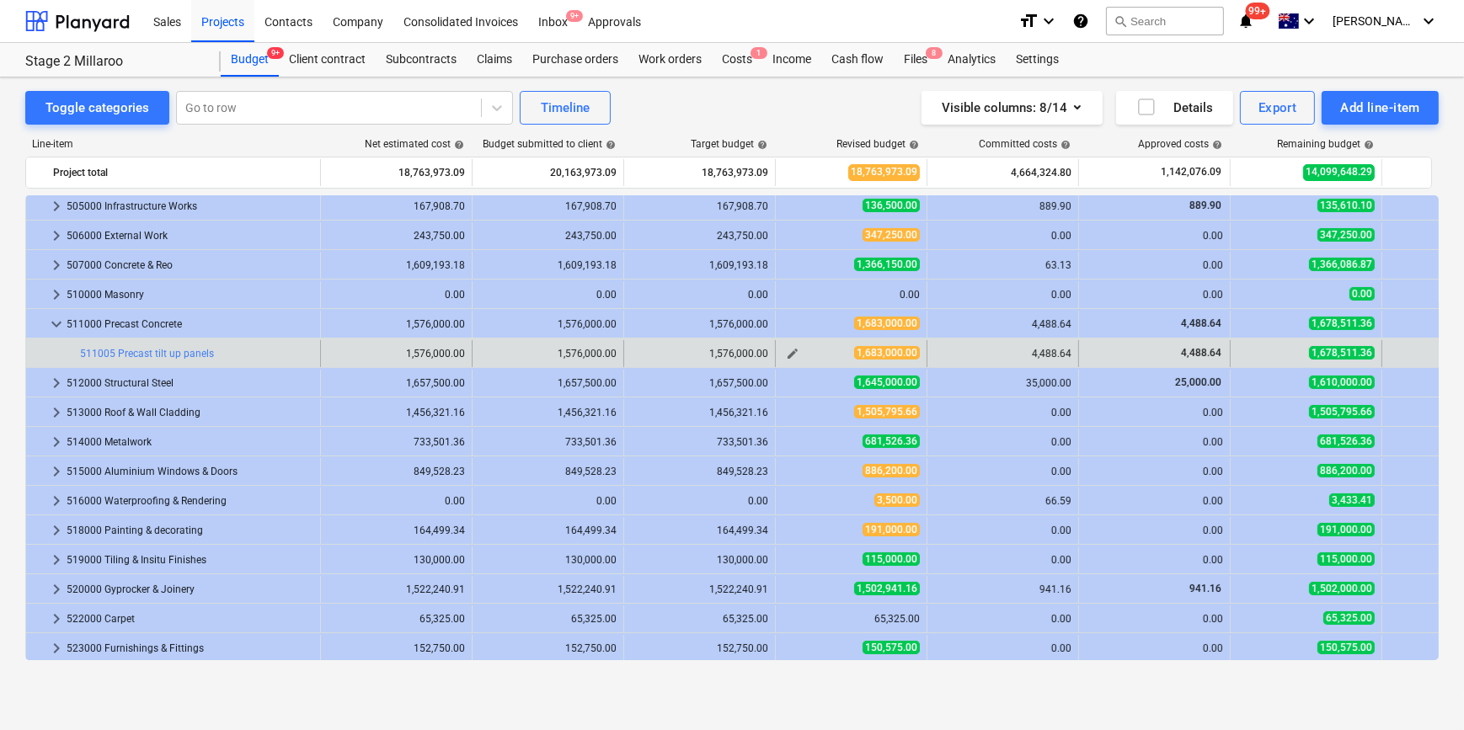
click at [791, 355] on span "edit" at bounding box center [792, 353] width 13 height 13
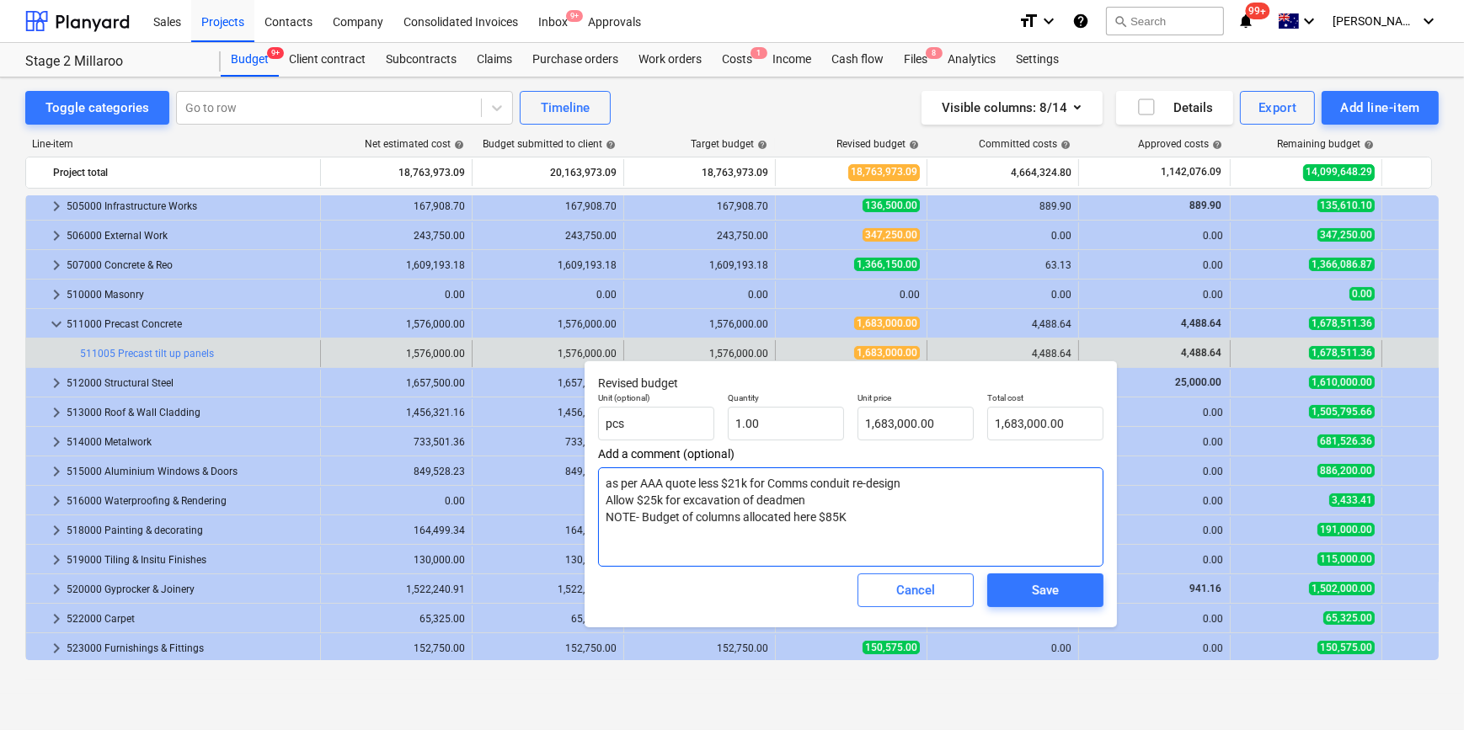
drag, startPoint x: 643, startPoint y: 483, endPoint x: 910, endPoint y: 516, distance: 269.9
click at [910, 516] on textarea "as per AAA quote less $21k for Comms conduit re-design Allow $25k for excavatio…" at bounding box center [850, 516] width 505 height 99
click at [787, 538] on textarea "as per AAA quote less $21k for Comms conduit re-design Allow $25k for excavatio…" at bounding box center [850, 516] width 505 height 99
click at [918, 598] on div "Cancel" at bounding box center [915, 590] width 39 height 22
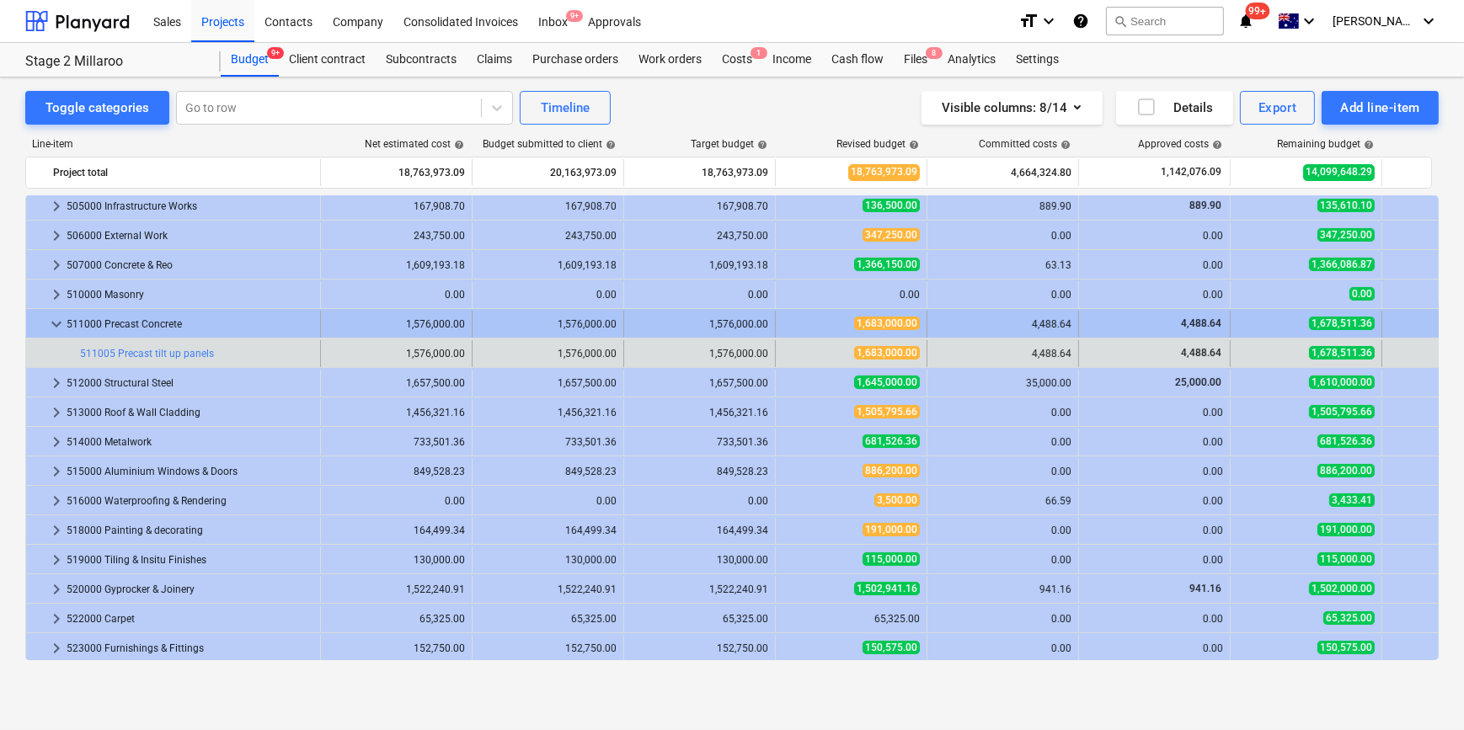
click at [53, 322] on span "keyboard_arrow_down" at bounding box center [56, 324] width 20 height 20
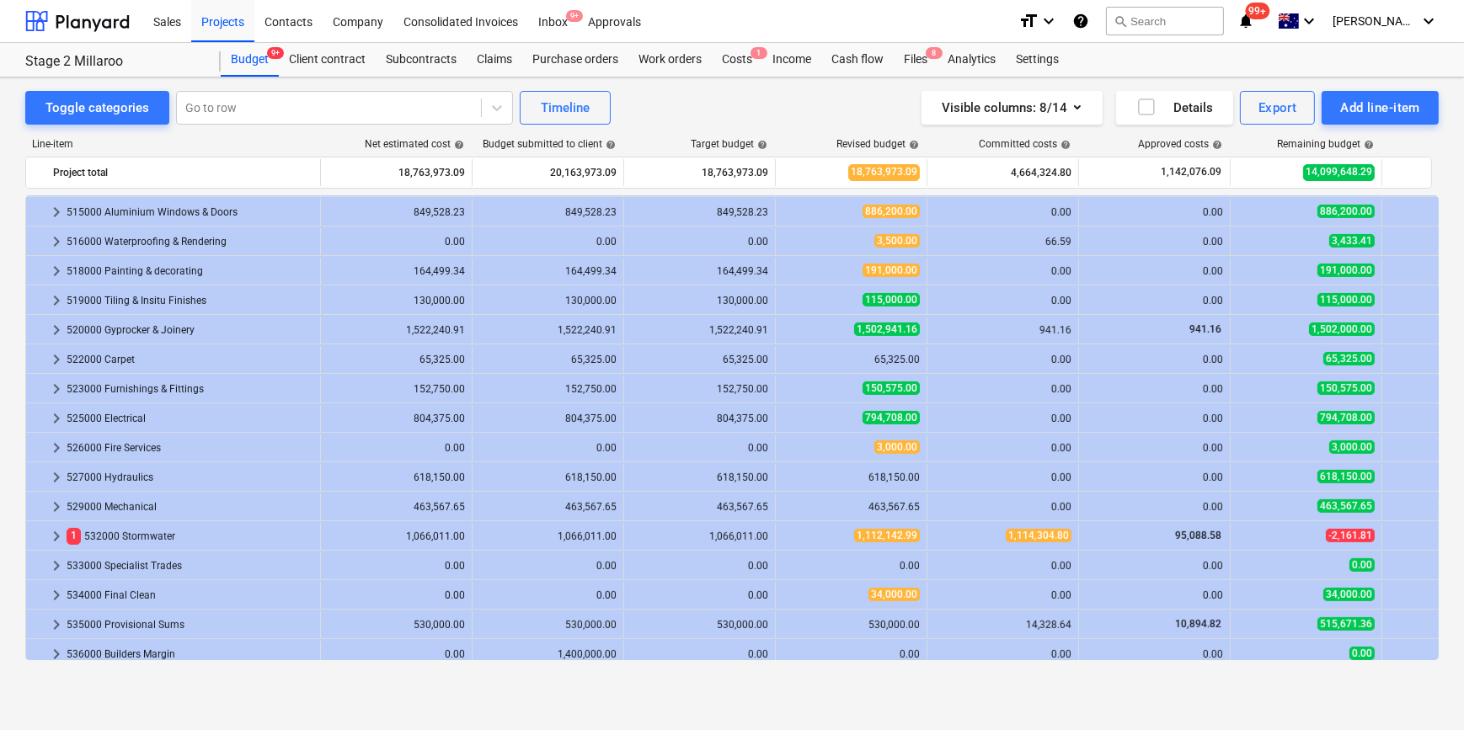
scroll to position [842, 0]
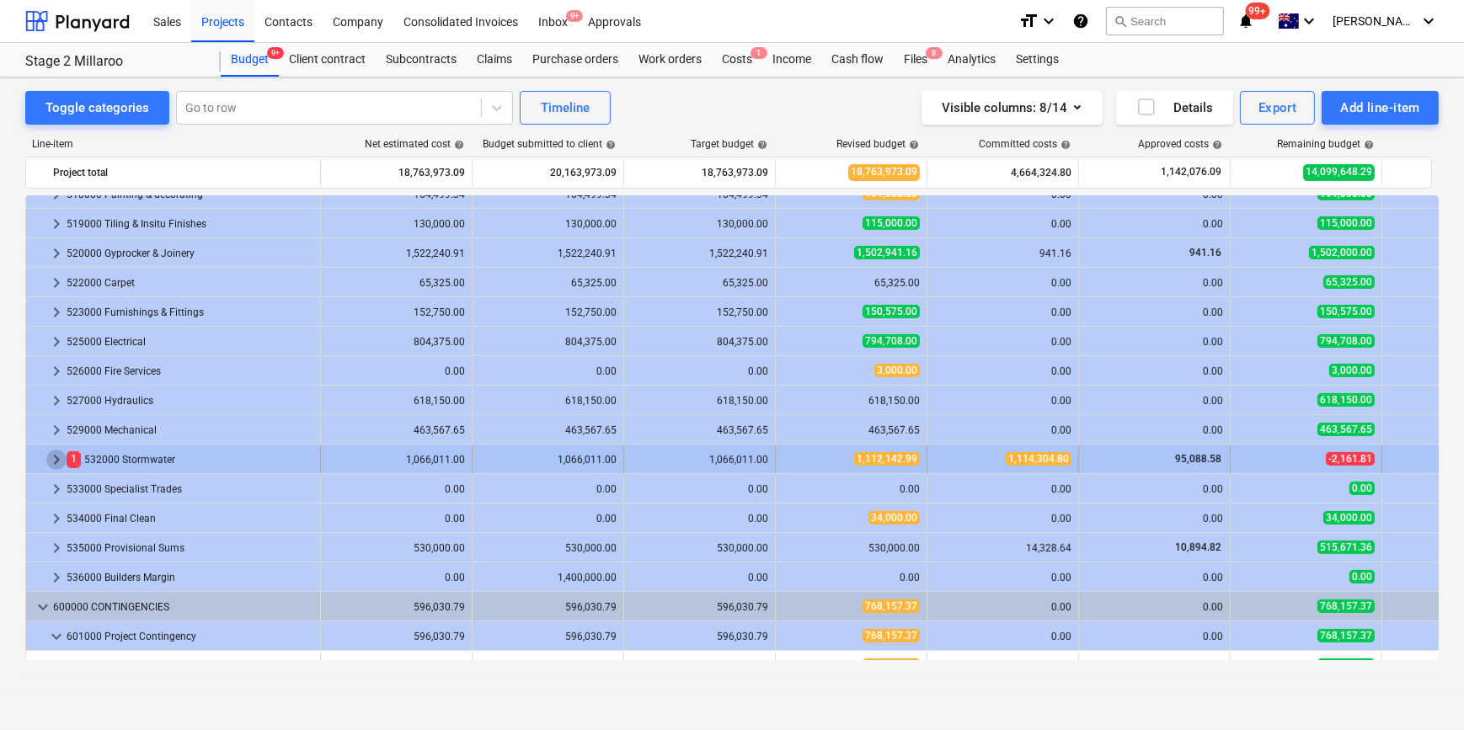
click at [60, 455] on span "keyboard_arrow_right" at bounding box center [56, 460] width 20 height 20
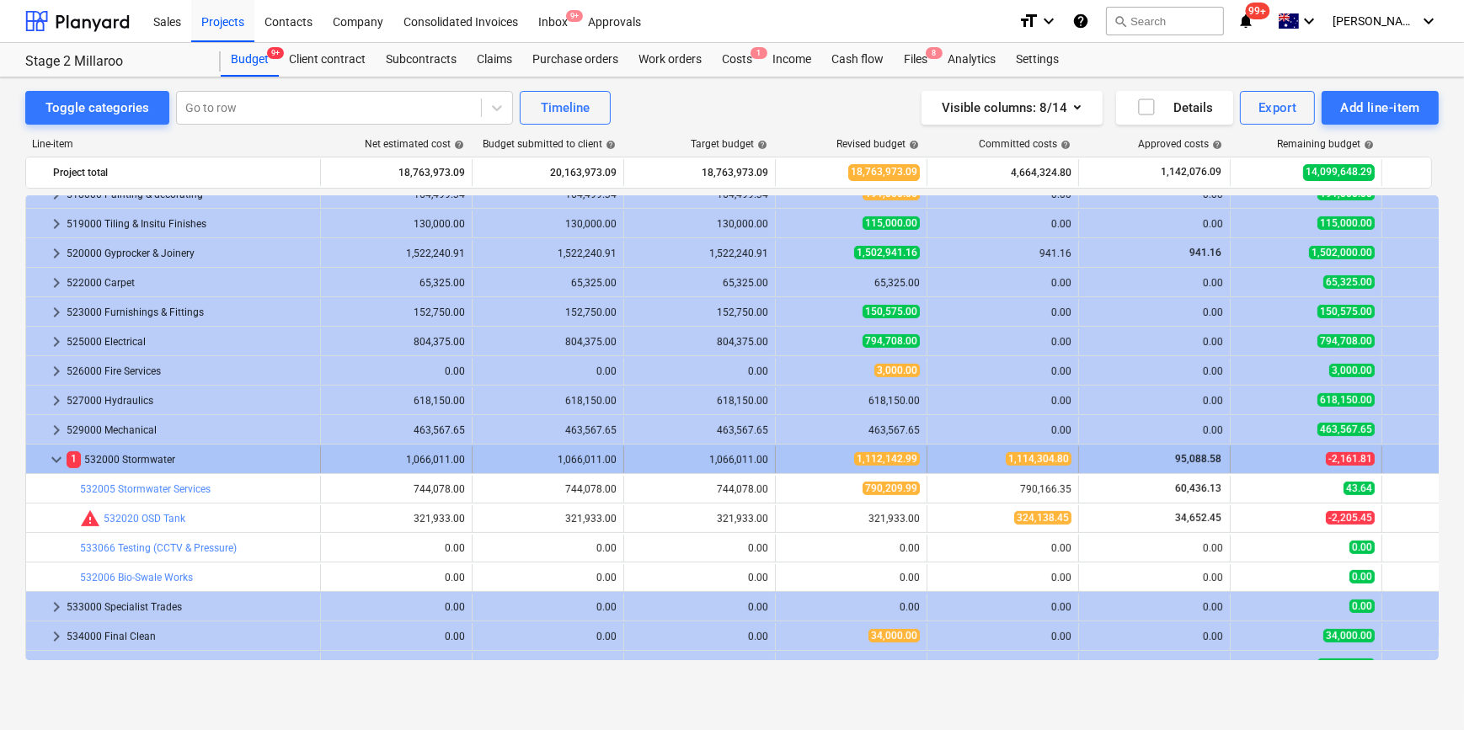
click at [51, 457] on span "keyboard_arrow_down" at bounding box center [56, 460] width 20 height 20
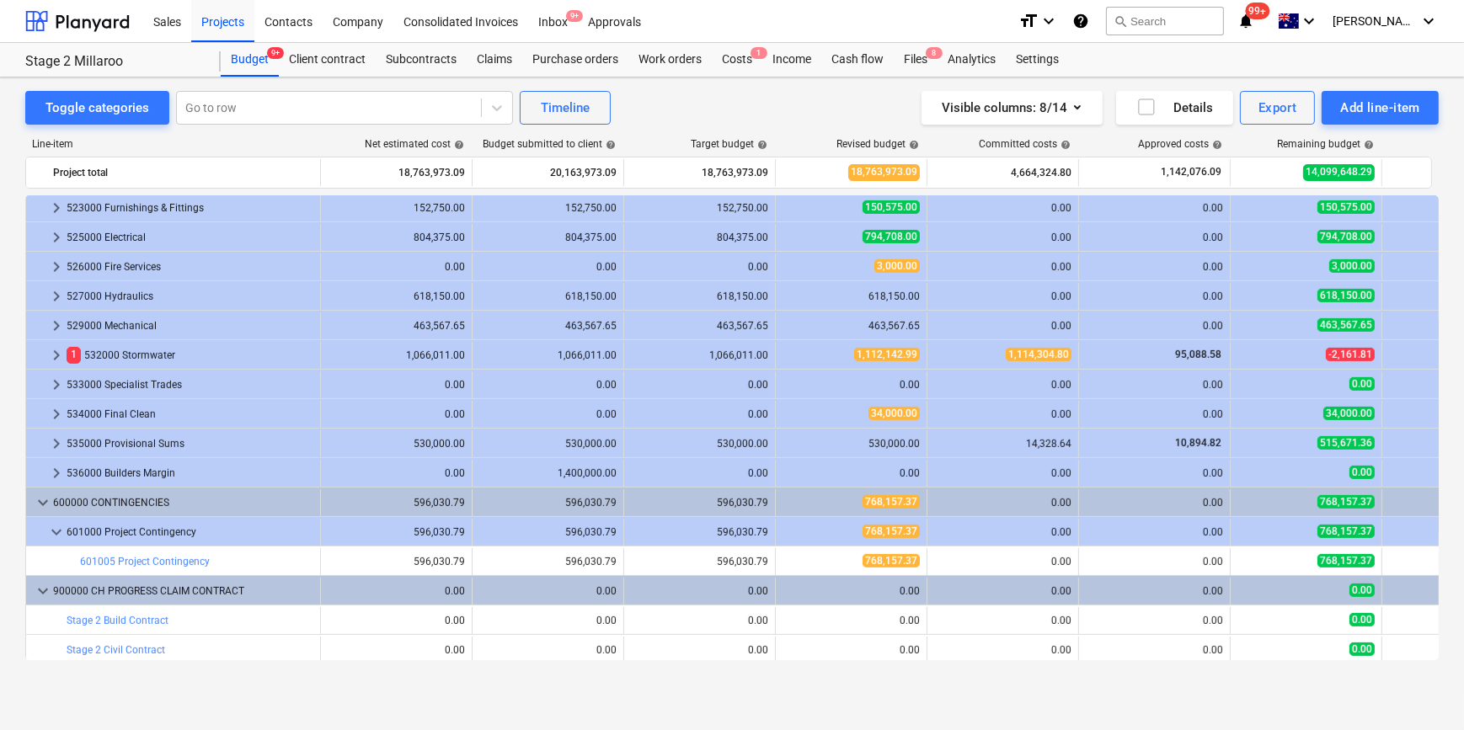
scroll to position [950, 0]
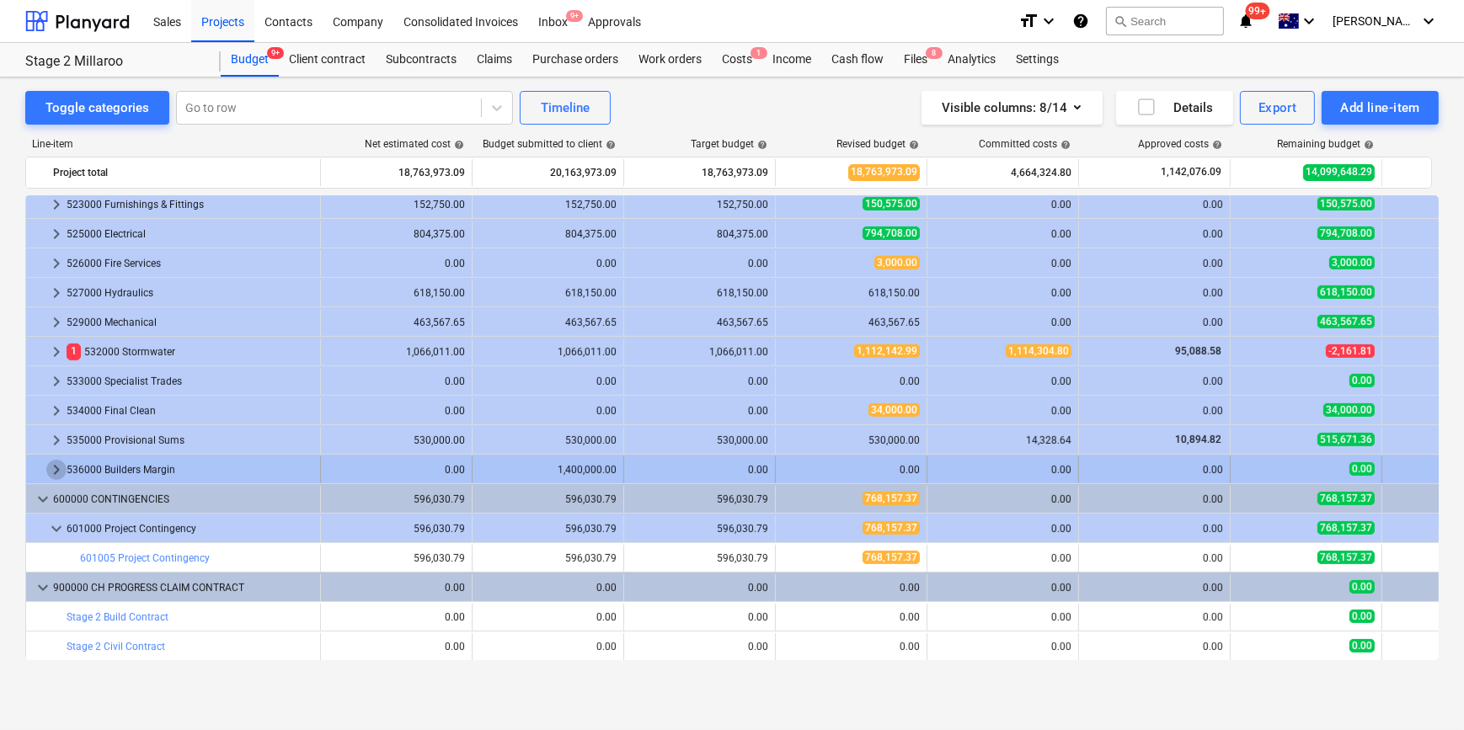
click at [50, 462] on span "keyboard_arrow_right" at bounding box center [56, 470] width 20 height 20
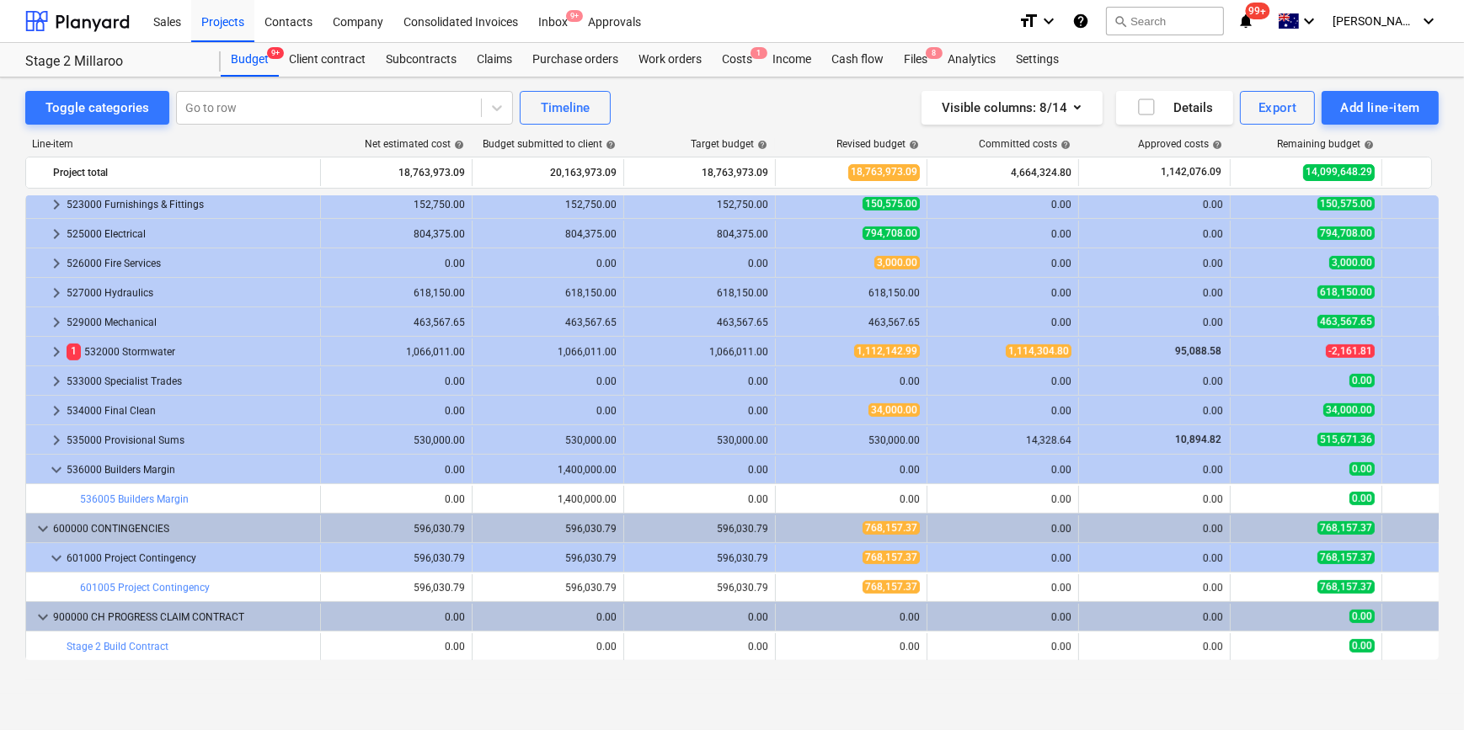
click at [50, 462] on span "keyboard_arrow_down" at bounding box center [56, 470] width 20 height 20
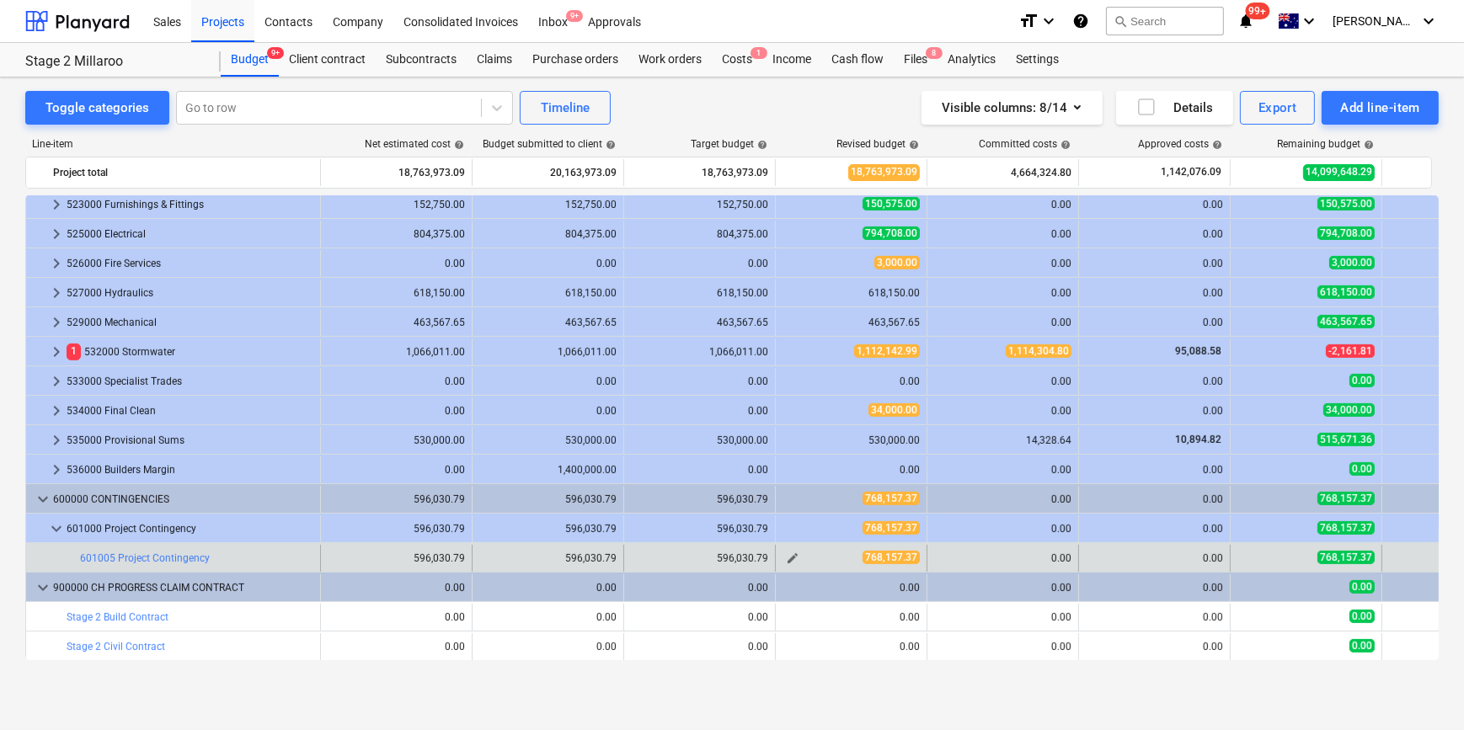
click at [788, 557] on span "edit" at bounding box center [792, 558] width 13 height 13
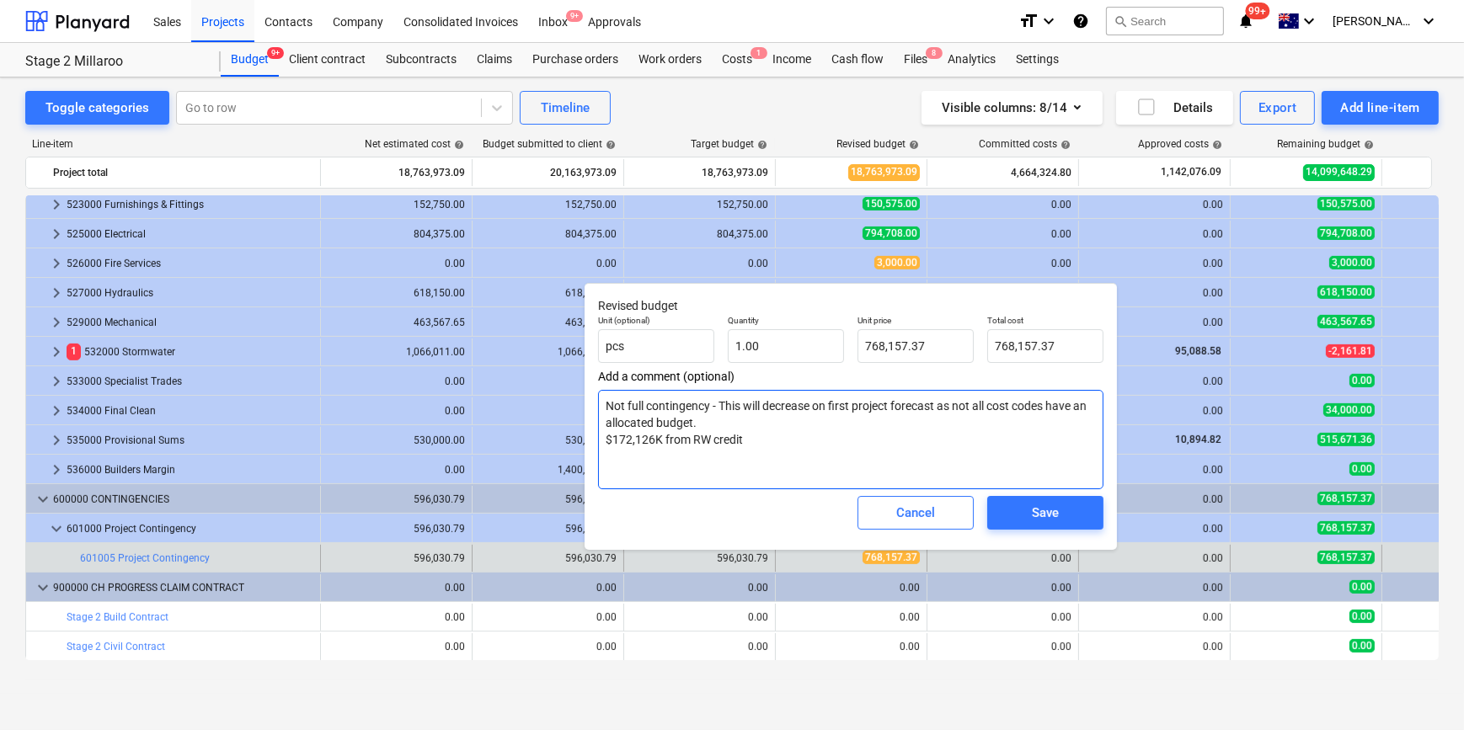
drag, startPoint x: 682, startPoint y: 406, endPoint x: 852, endPoint y: 415, distance: 170.4
click at [852, 415] on textarea "Not full contingency - This will decrease on first project forecast as not all …" at bounding box center [850, 439] width 505 height 99
click at [861, 434] on textarea "Not full contingency - This will decrease on first project forecast as not all …" at bounding box center [850, 439] width 505 height 99
drag, startPoint x: 622, startPoint y: 422, endPoint x: 705, endPoint y: 451, distance: 87.6
click at [705, 451] on textarea "Not full contingency - This will decrease on first project forecast as not all …" at bounding box center [850, 439] width 505 height 99
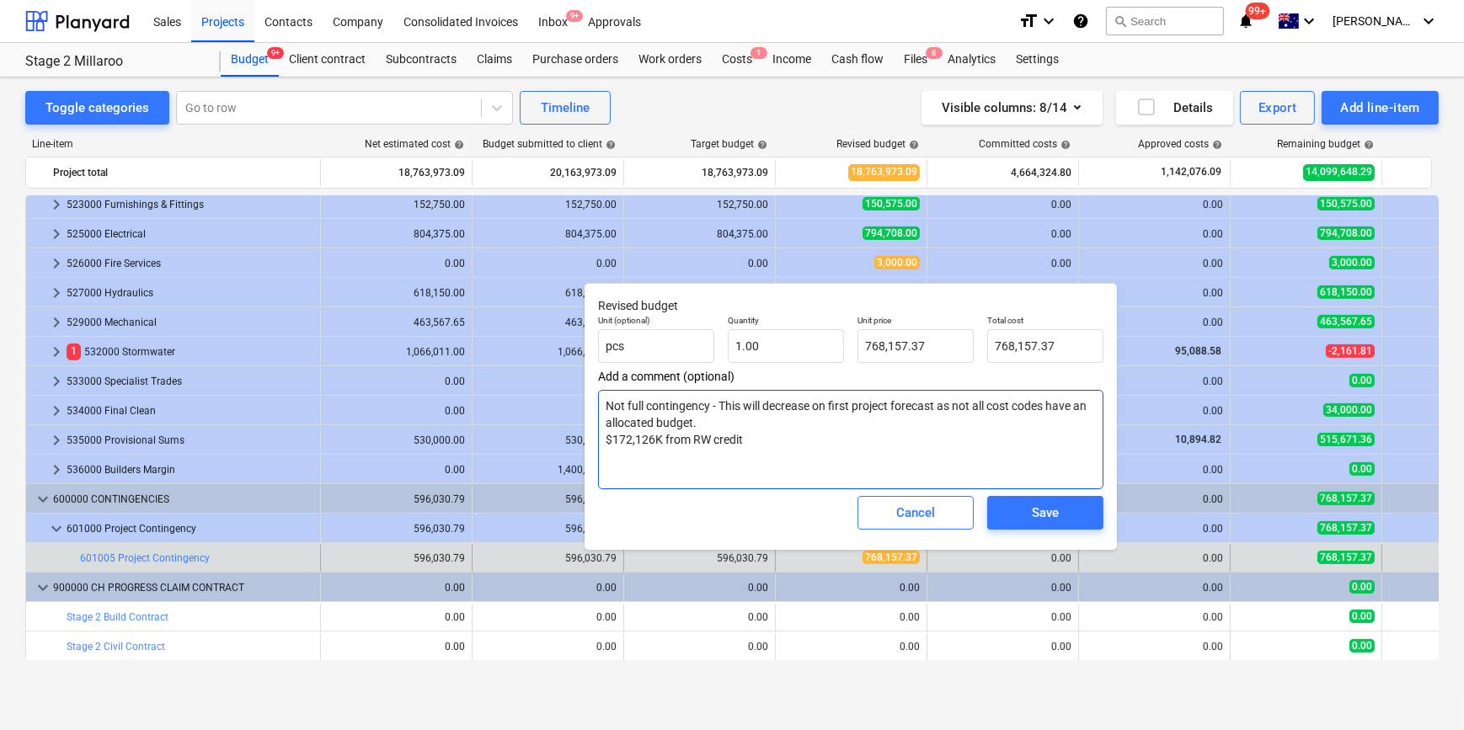
click at [685, 464] on textarea "Not full contingency - This will decrease on first project forecast as not all …" at bounding box center [850, 439] width 505 height 99
click at [907, 510] on div "Cancel" at bounding box center [915, 513] width 39 height 22
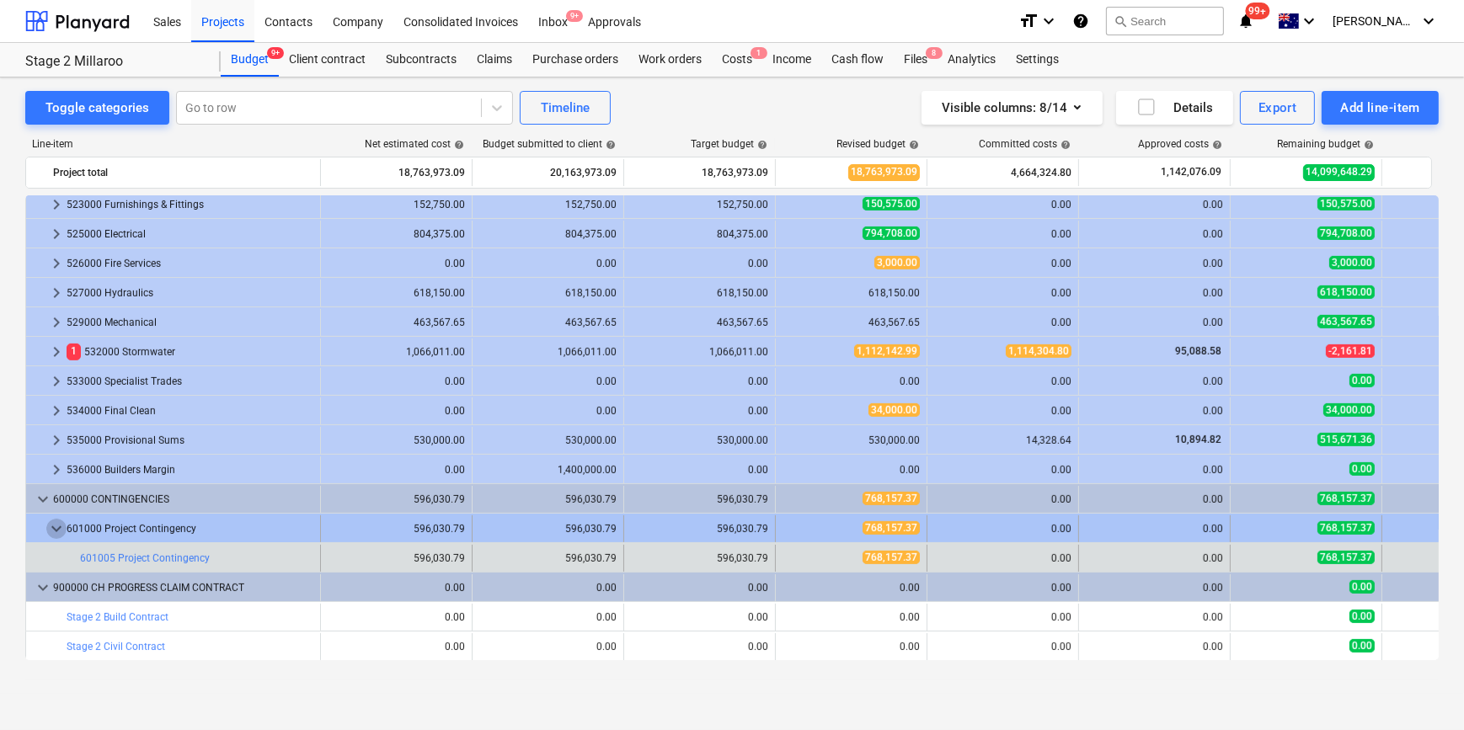
click at [55, 529] on span "keyboard_arrow_down" at bounding box center [56, 529] width 20 height 20
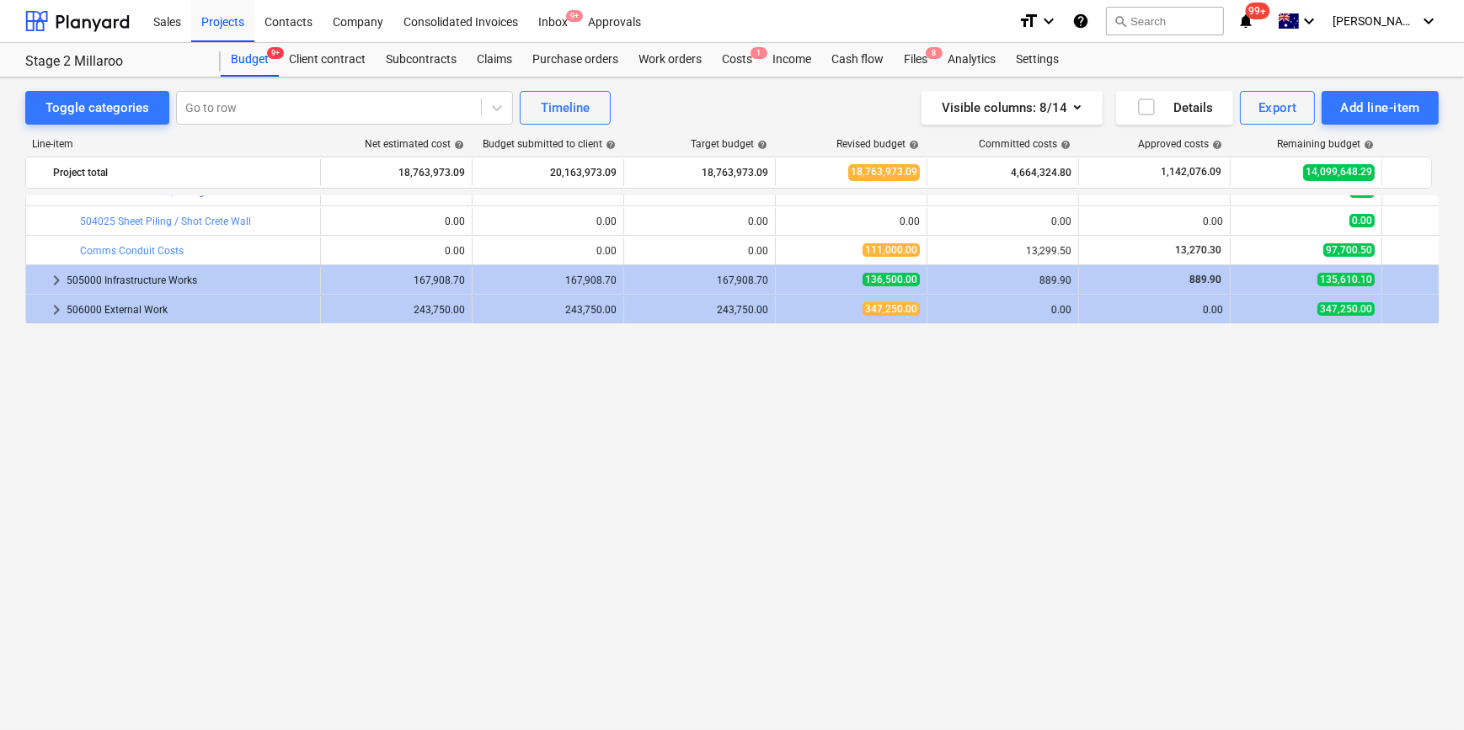
scroll to position [78, 0]
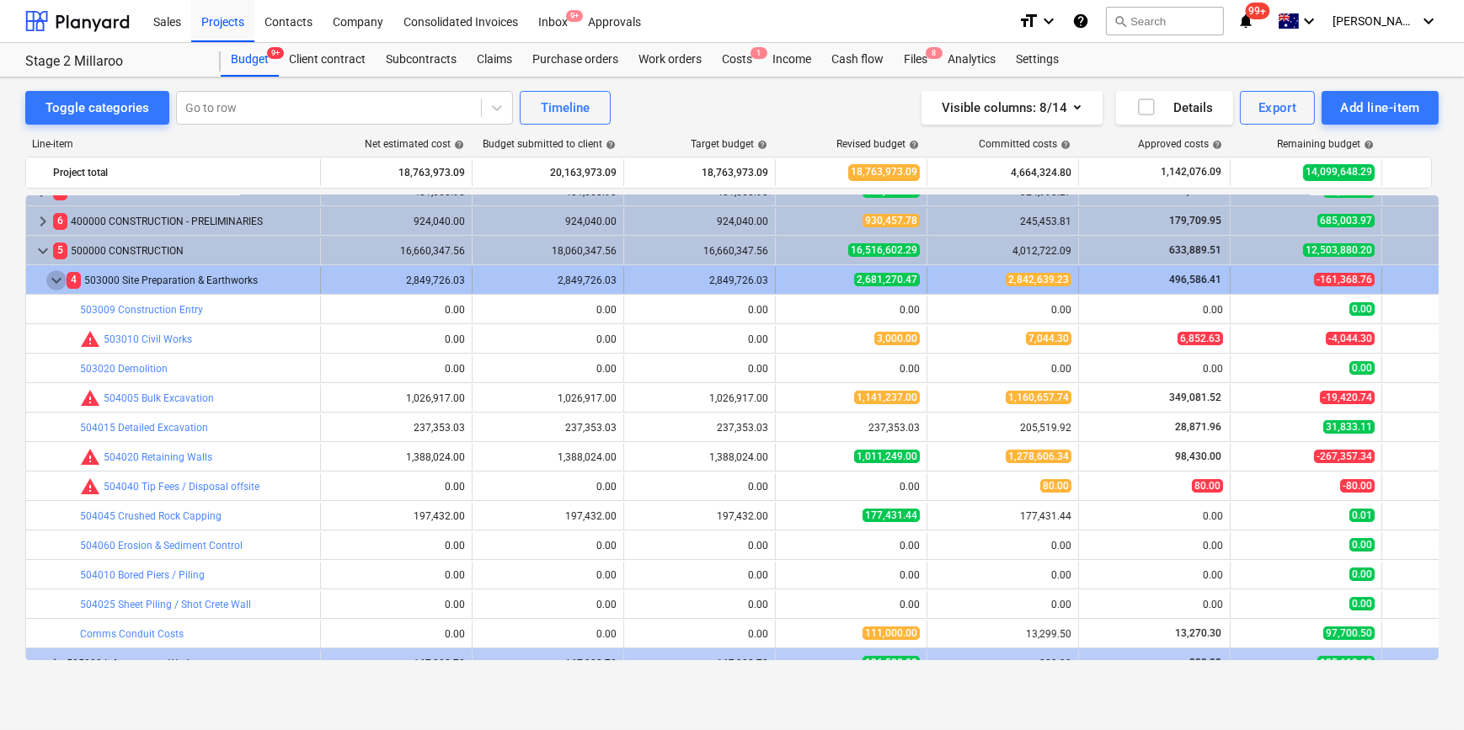
click at [51, 278] on span "keyboard_arrow_down" at bounding box center [56, 280] width 20 height 20
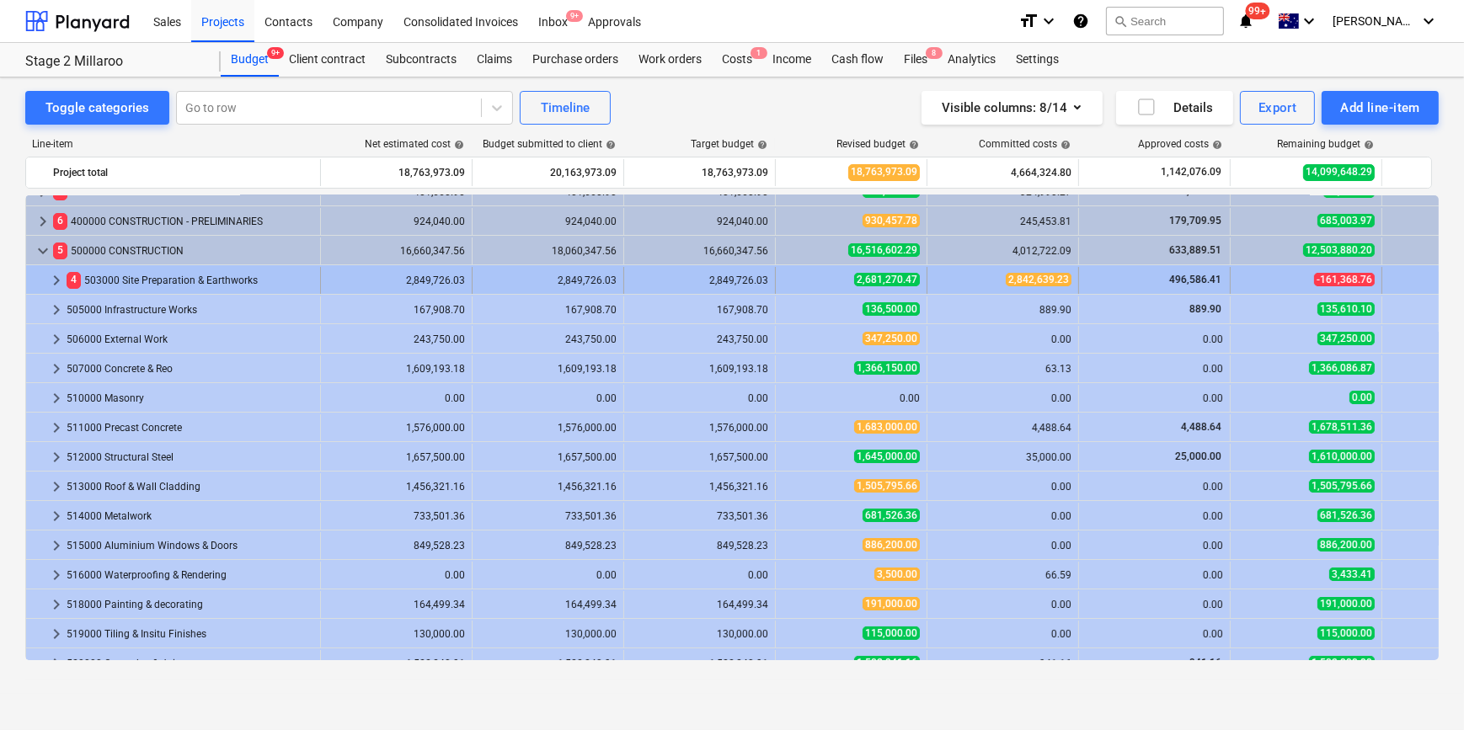
click at [424, 282] on div "2,849,726.03" at bounding box center [396, 281] width 137 height 12
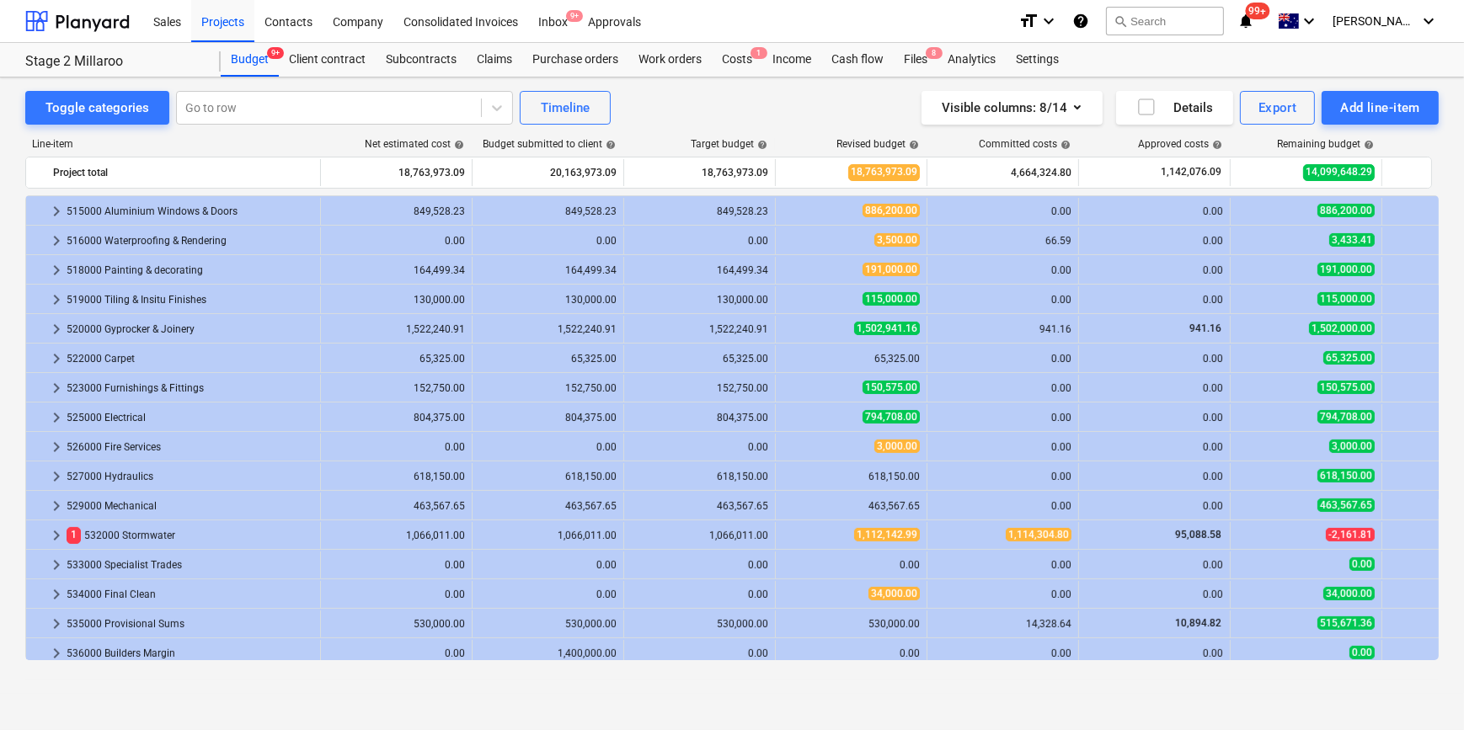
scroll to position [767, 0]
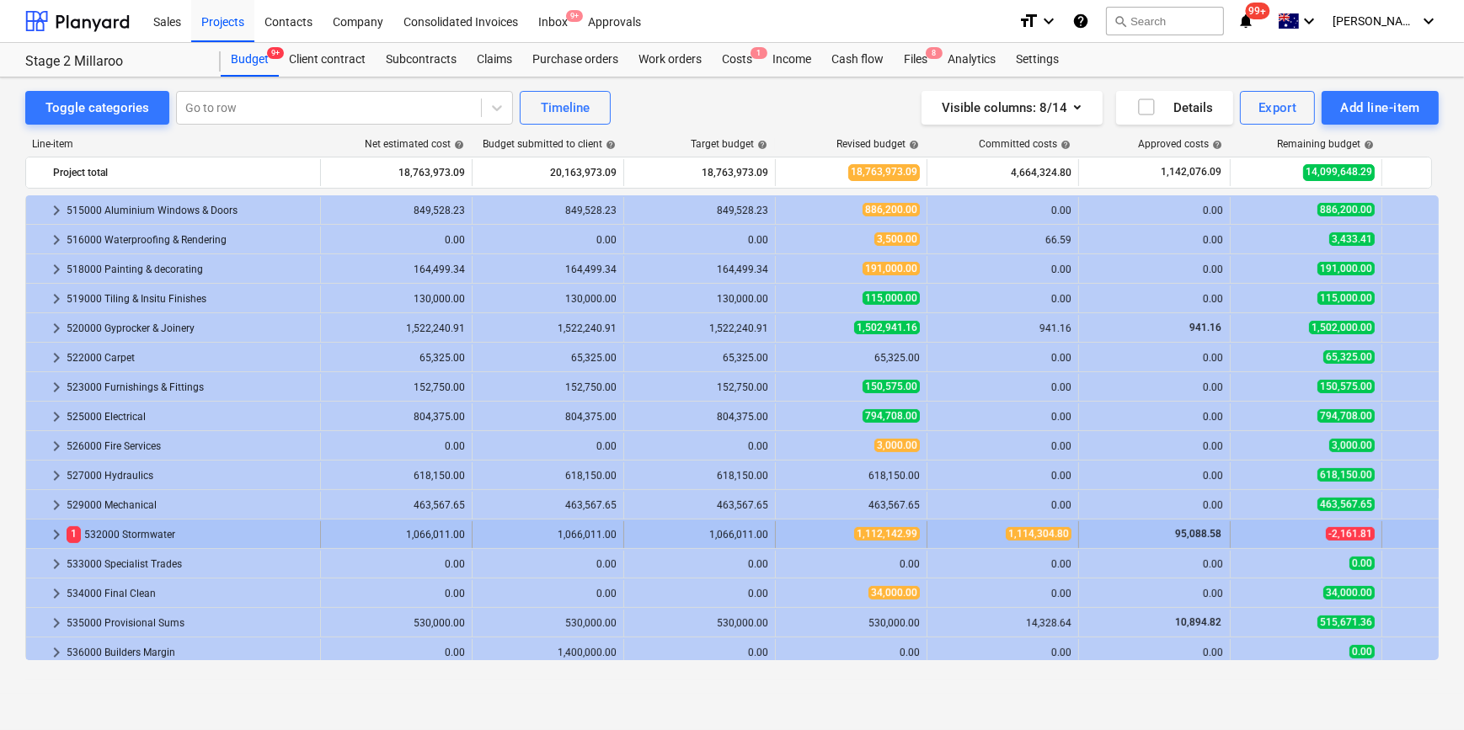
click at [57, 530] on span "keyboard_arrow_right" at bounding box center [56, 535] width 20 height 20
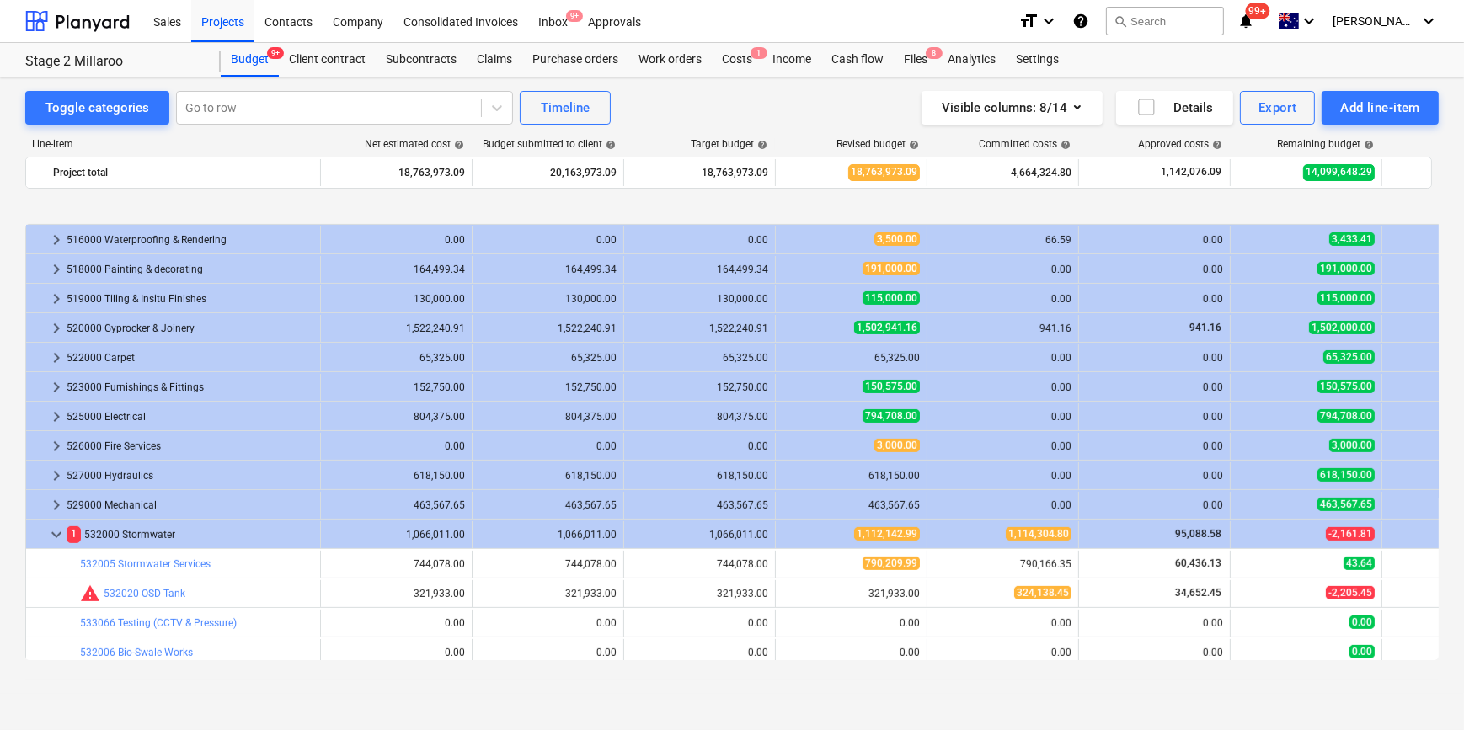
scroll to position [844, 0]
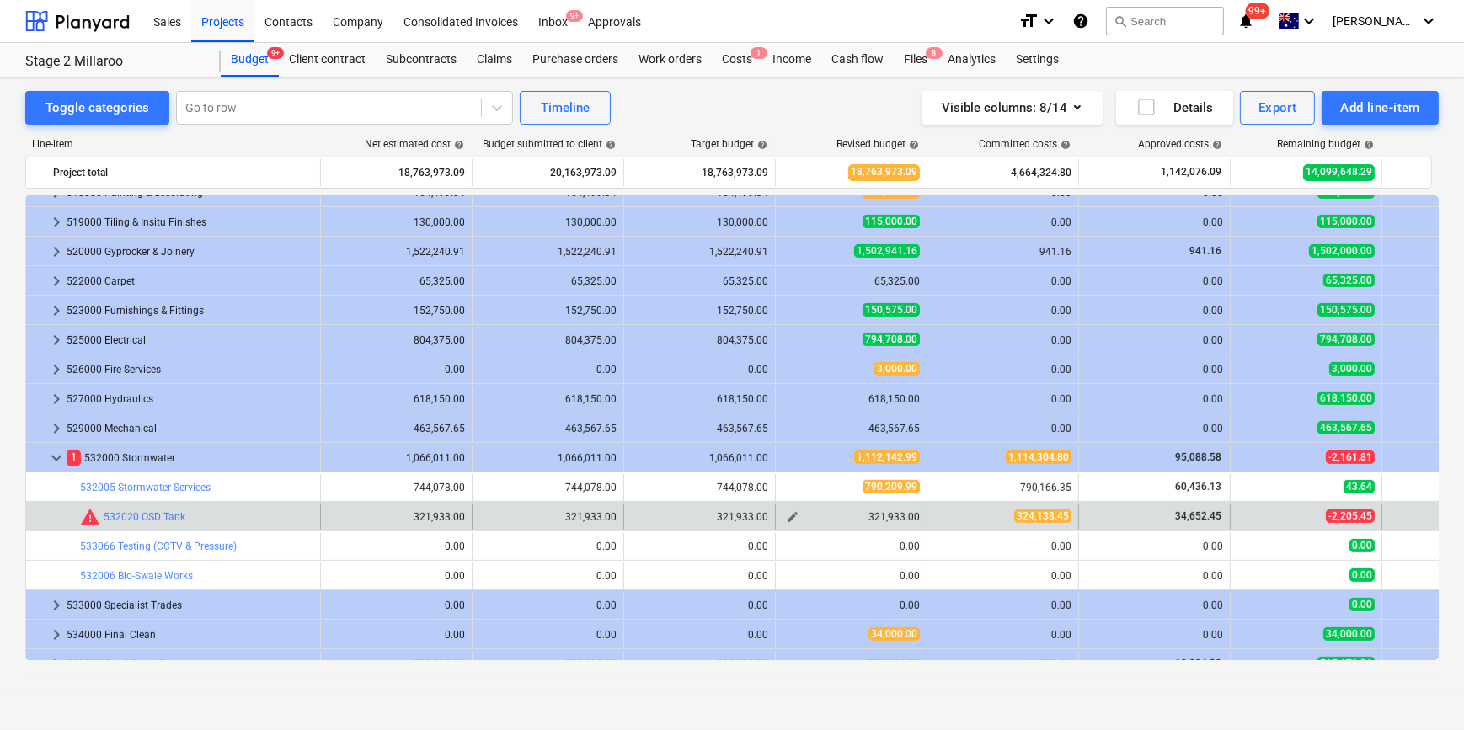
click at [795, 518] on span "edit" at bounding box center [792, 516] width 13 height 13
type textarea "x"
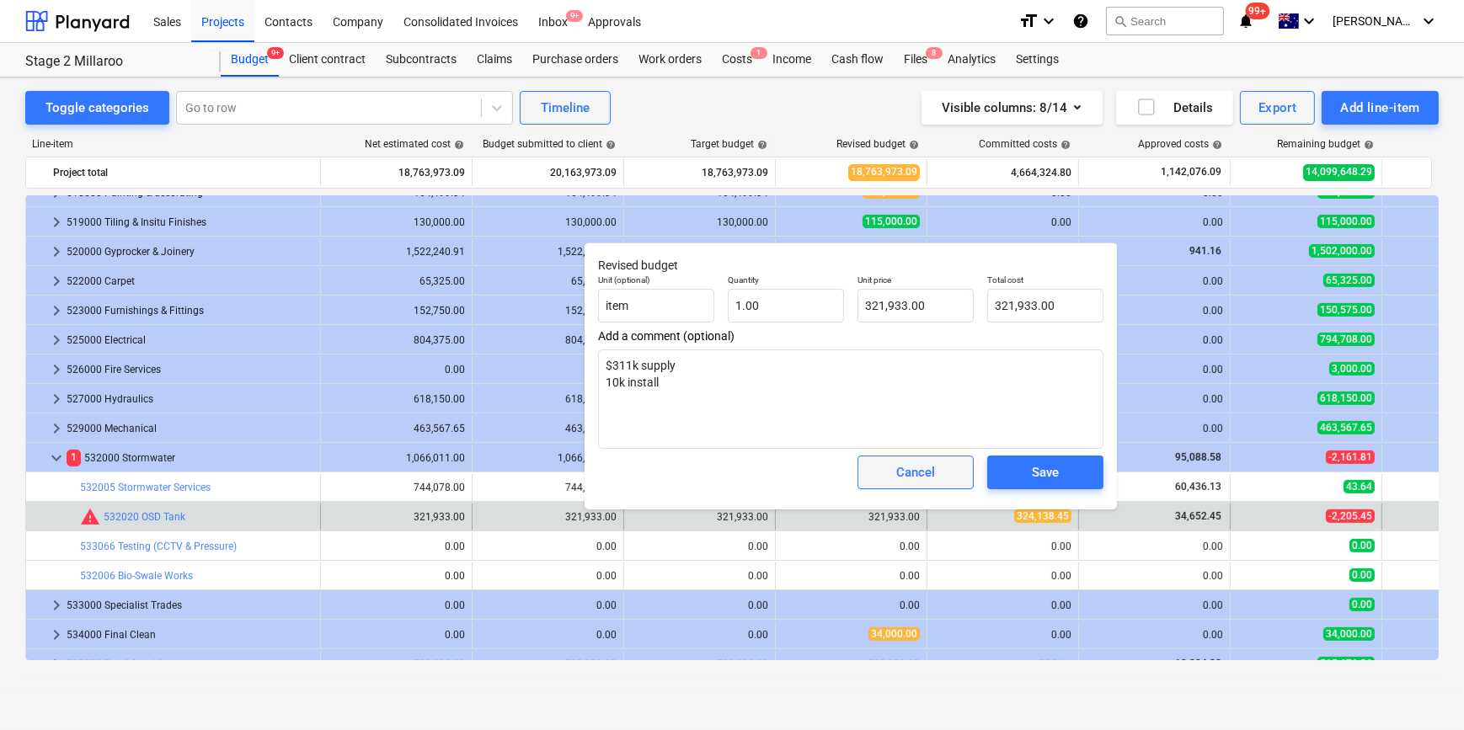
click at [908, 468] on div "Cancel" at bounding box center [915, 472] width 39 height 22
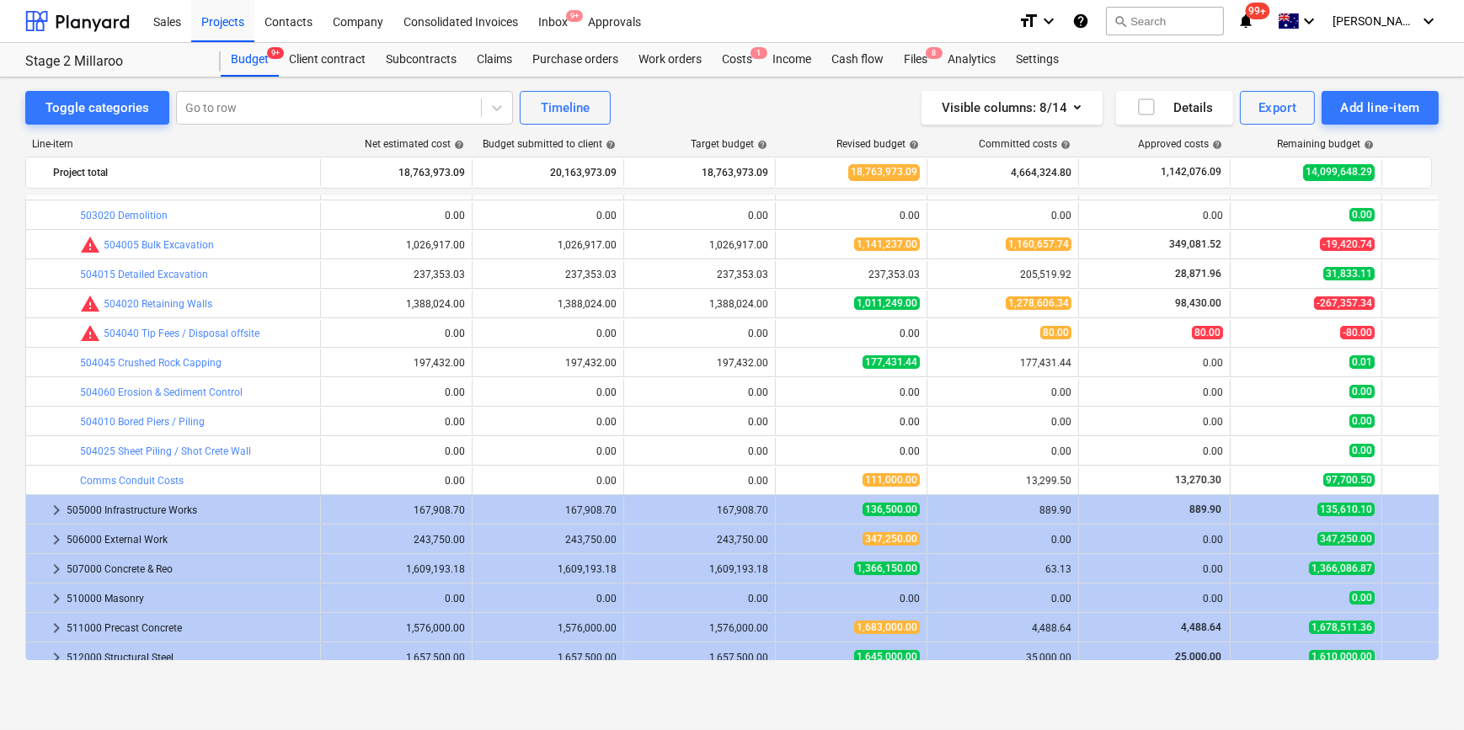
scroll to position [78, 0]
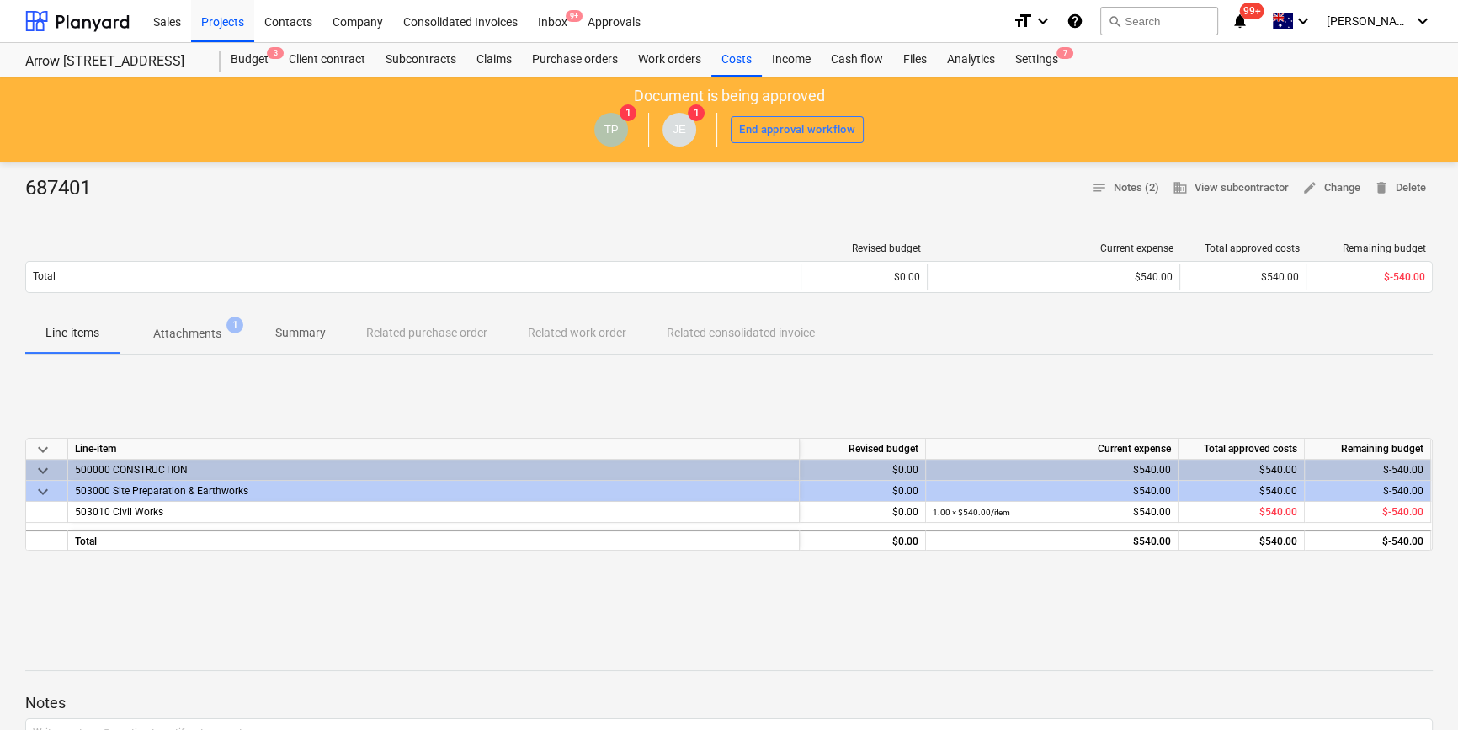
click at [200, 338] on p "Attachments" at bounding box center [187, 334] width 68 height 18
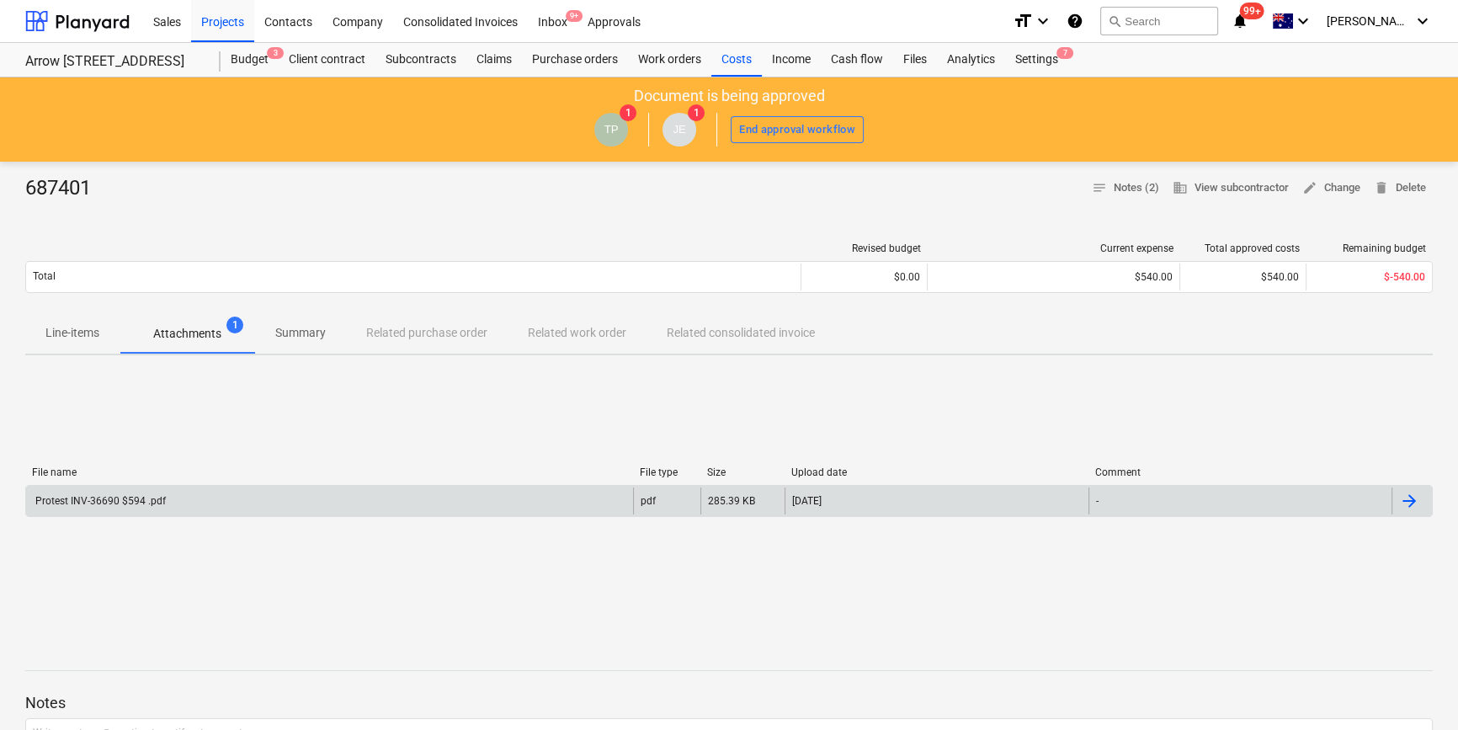
click at [105, 497] on div "Protest INV-36690 $594 .pdf" at bounding box center [99, 501] width 133 height 12
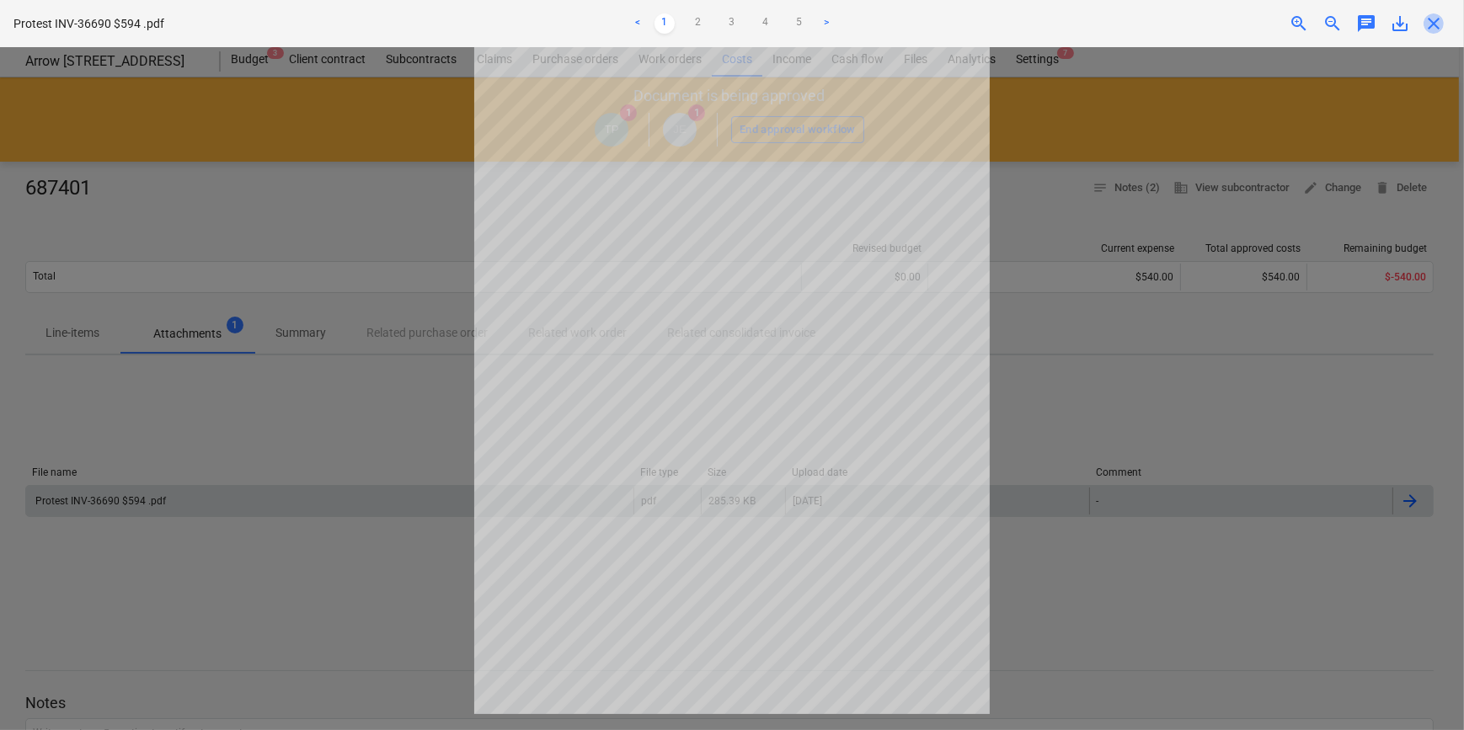
click at [1439, 23] on span "close" at bounding box center [1433, 23] width 20 height 20
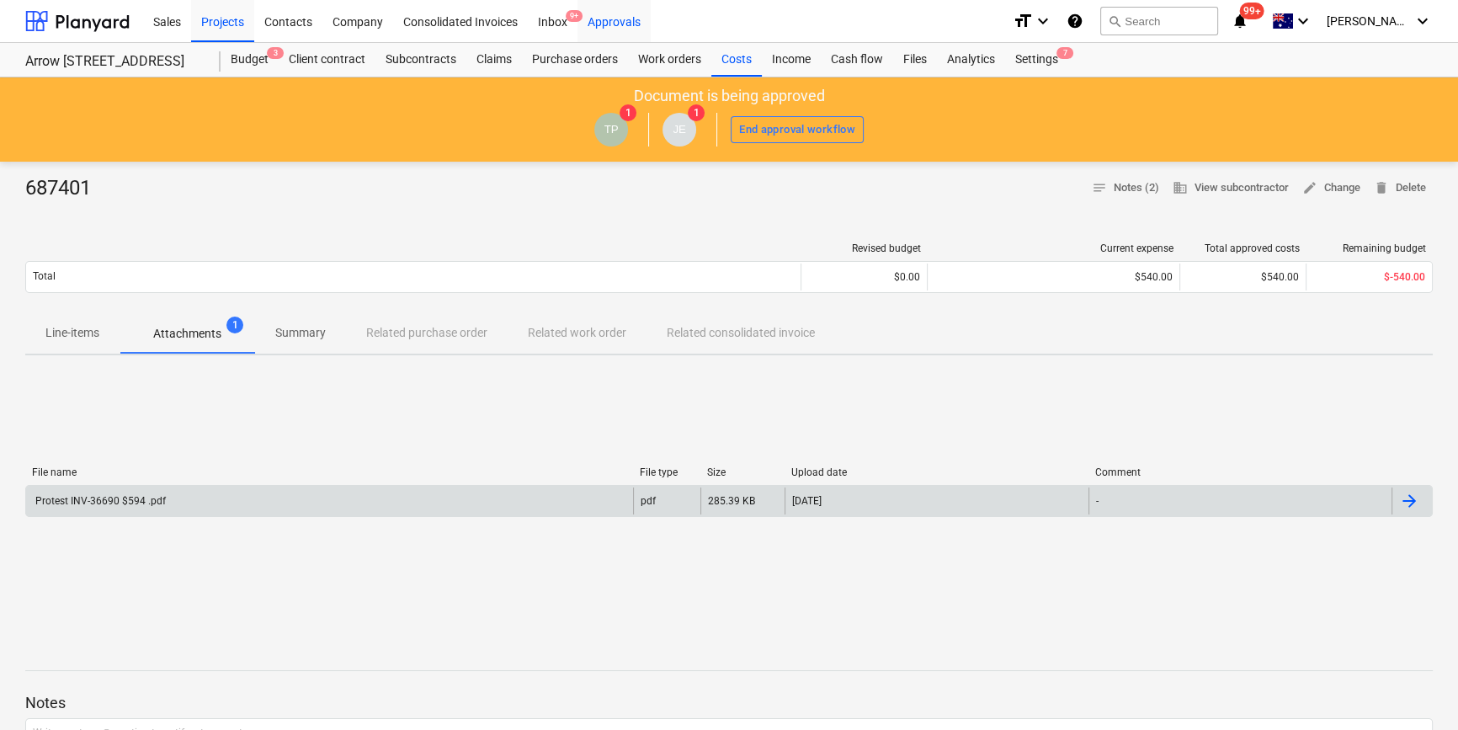
click at [641, 28] on div "Approvals" at bounding box center [614, 20] width 73 height 43
